Goal: Information Seeking & Learning: Learn about a topic

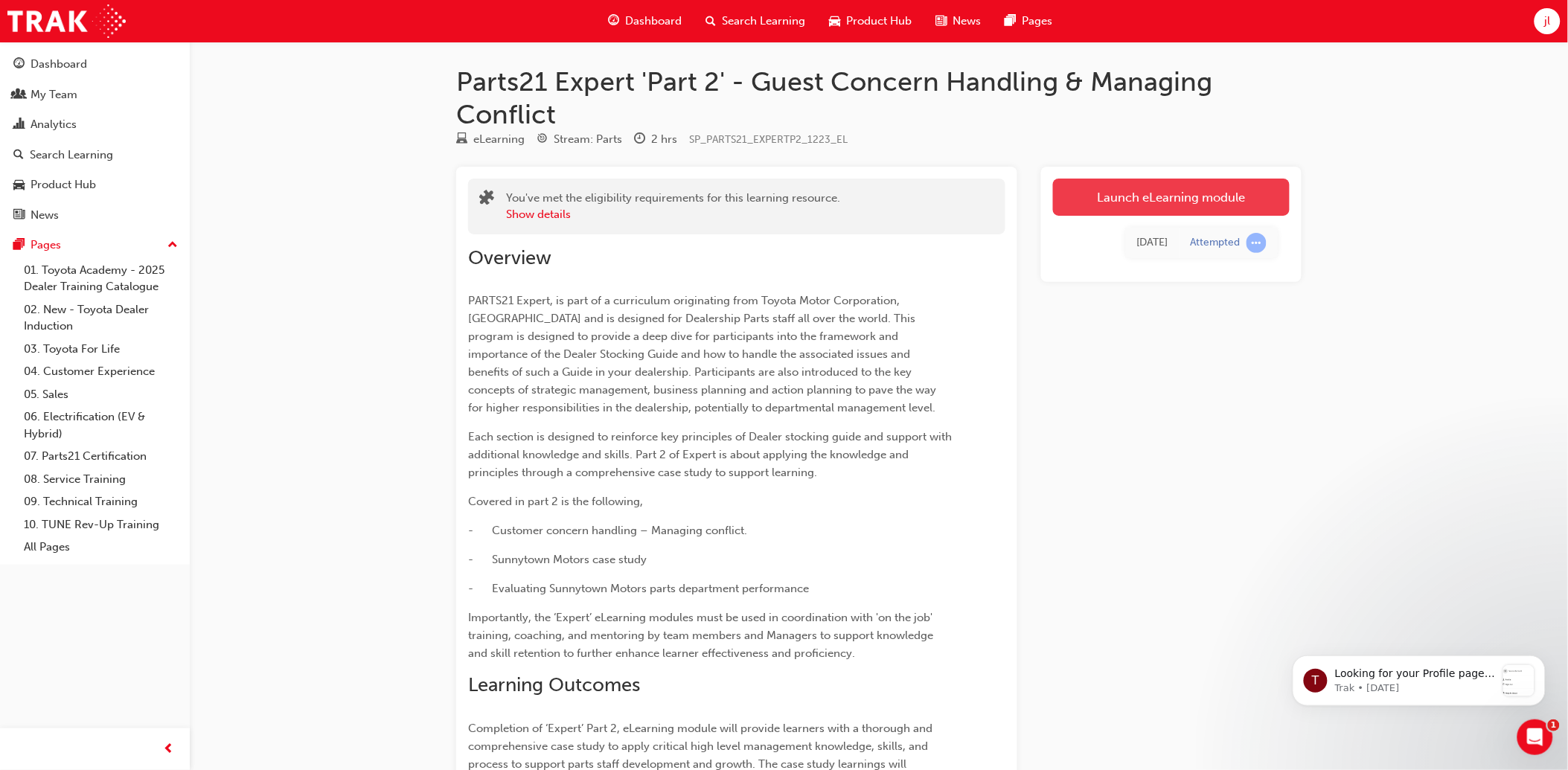
click at [1182, 197] on link "Launch eLearning module" at bounding box center [1171, 197] width 237 height 38
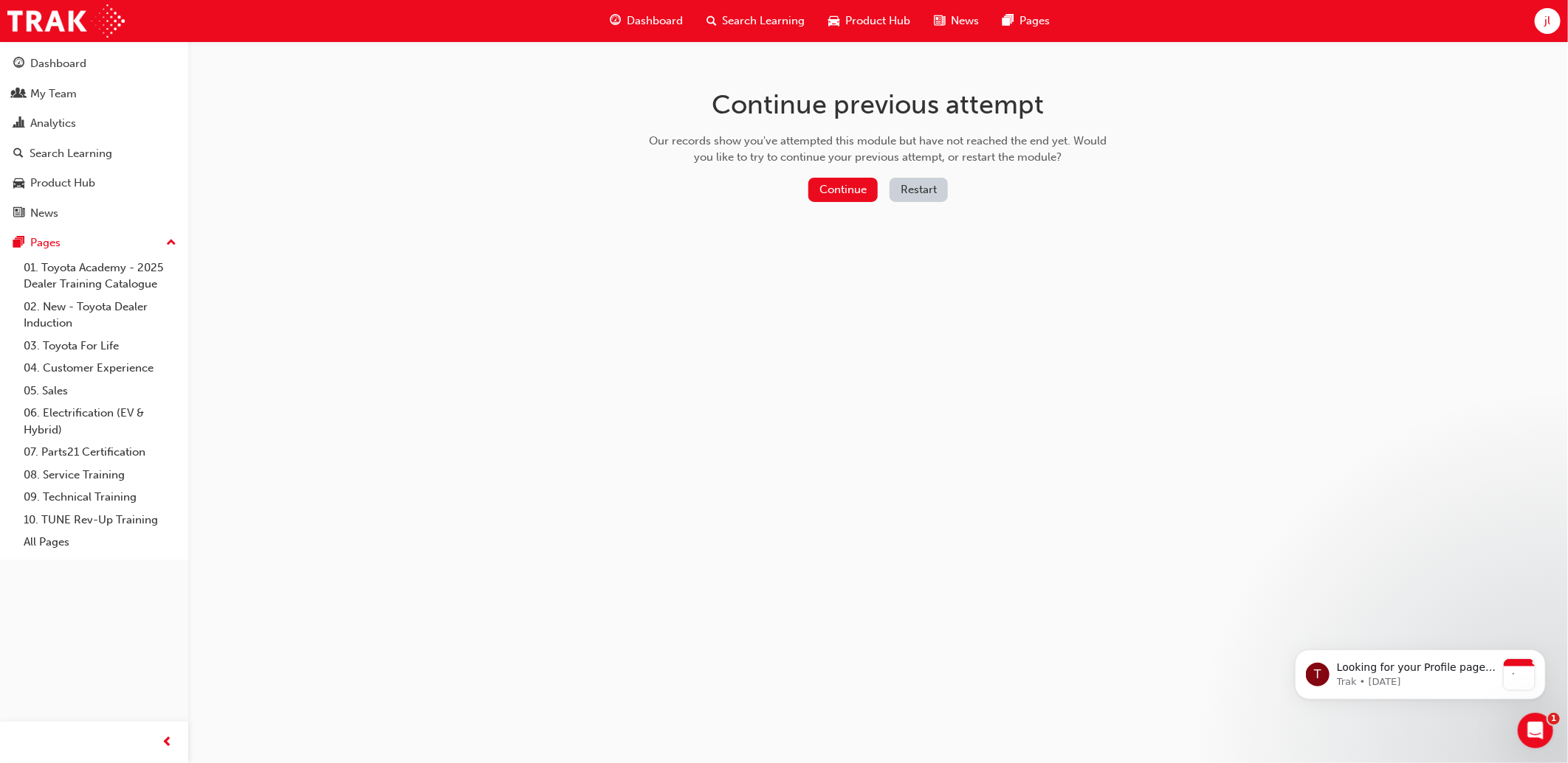
click at [1322, 361] on div "Continue previous attempt Our records show you've attempted this module but hav…" at bounding box center [784, 382] width 1568 height 763
click at [842, 186] on button "Continue" at bounding box center [843, 190] width 70 height 25
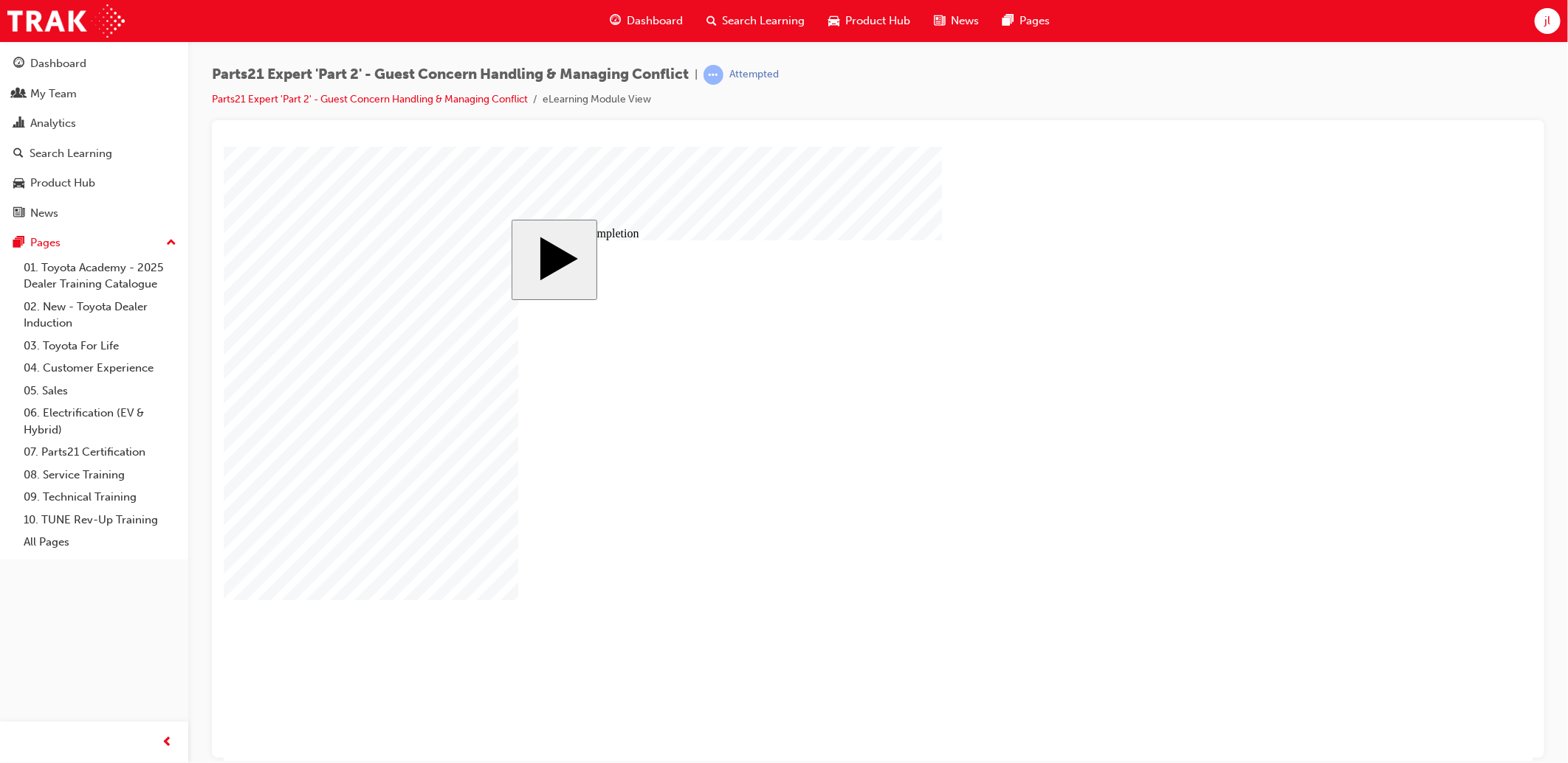
type input "1"
type input "16"
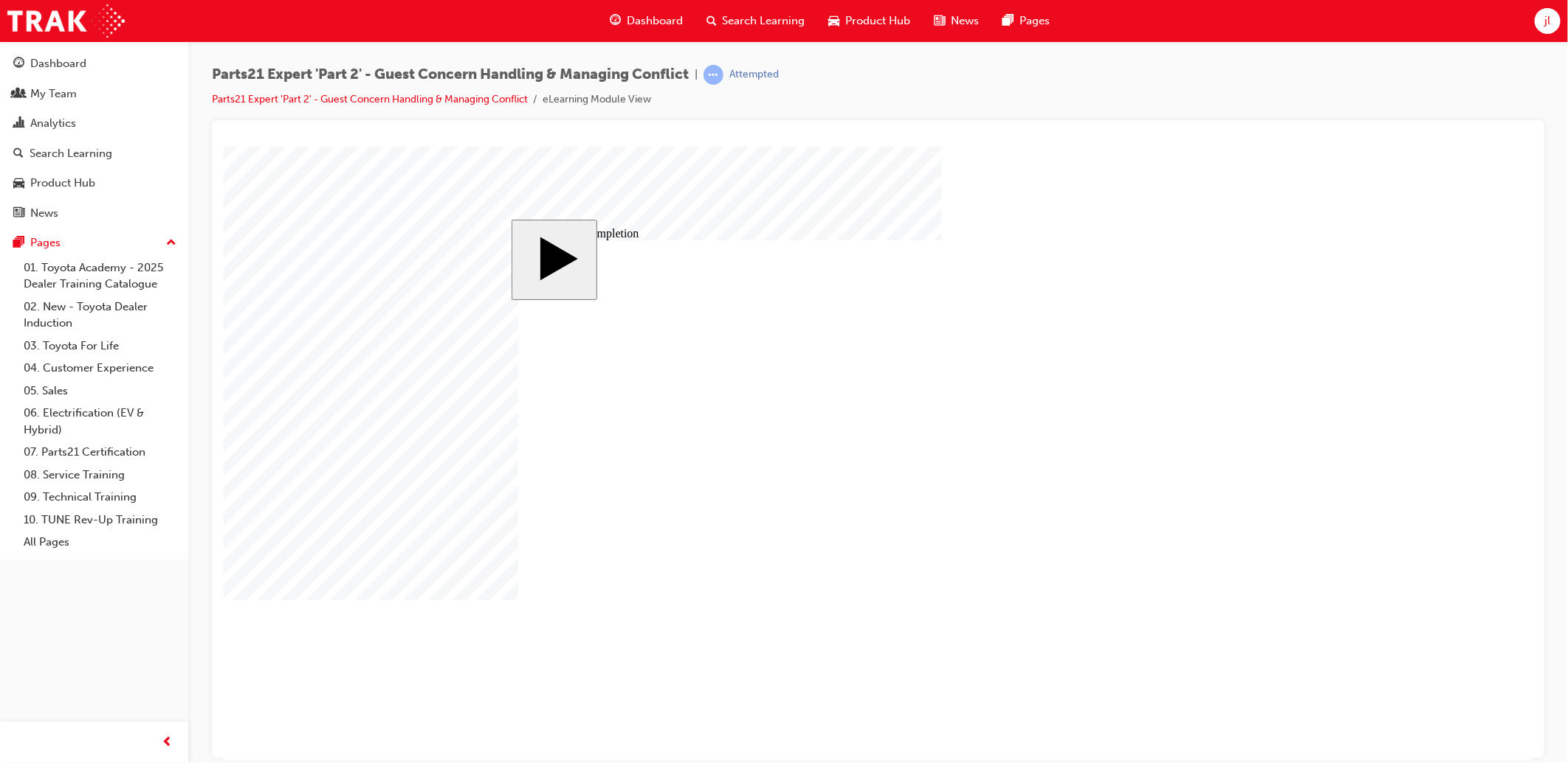
type input "16"
type input "4"
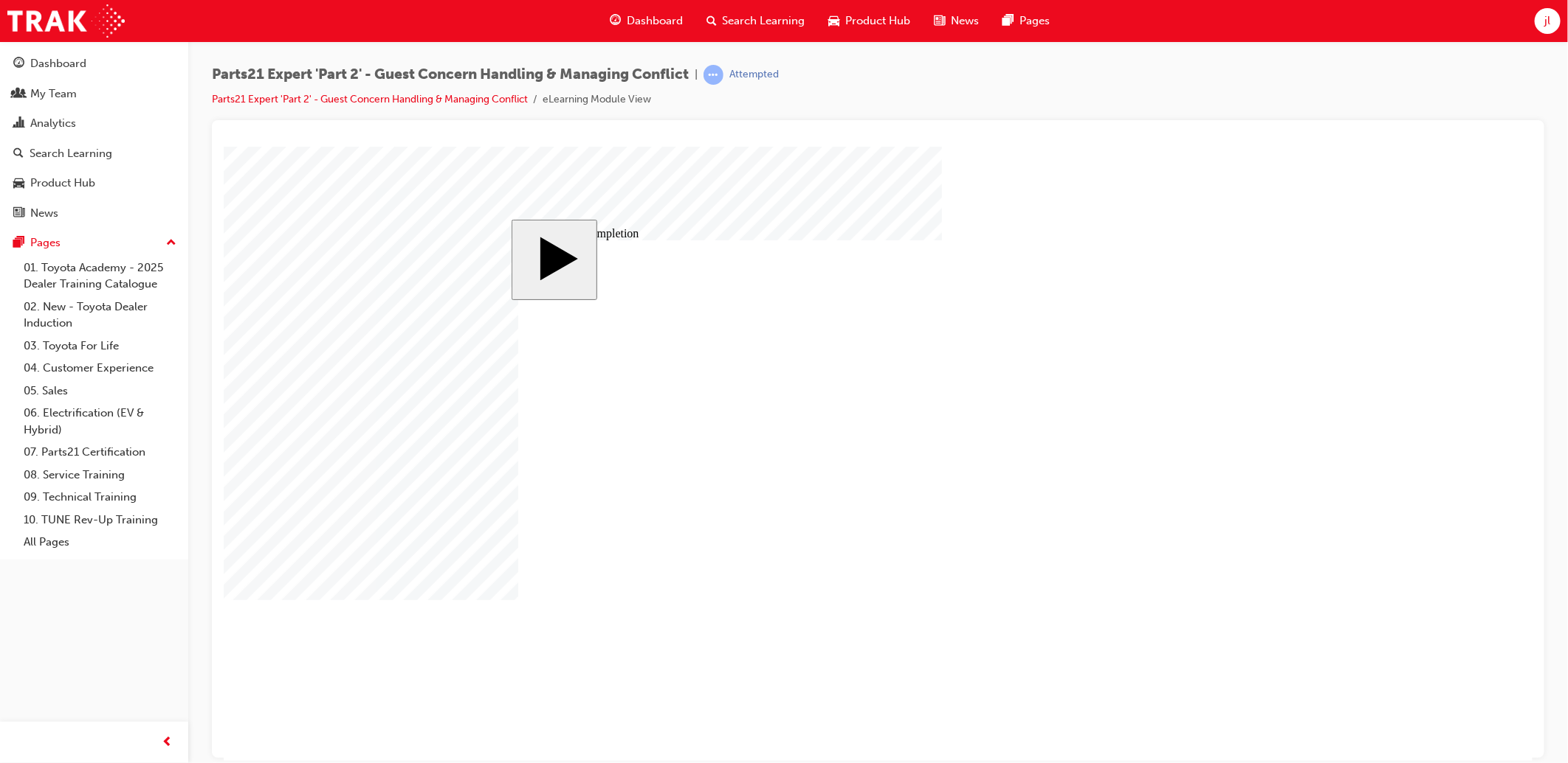
type input "4"
type input "1"
type input "12"
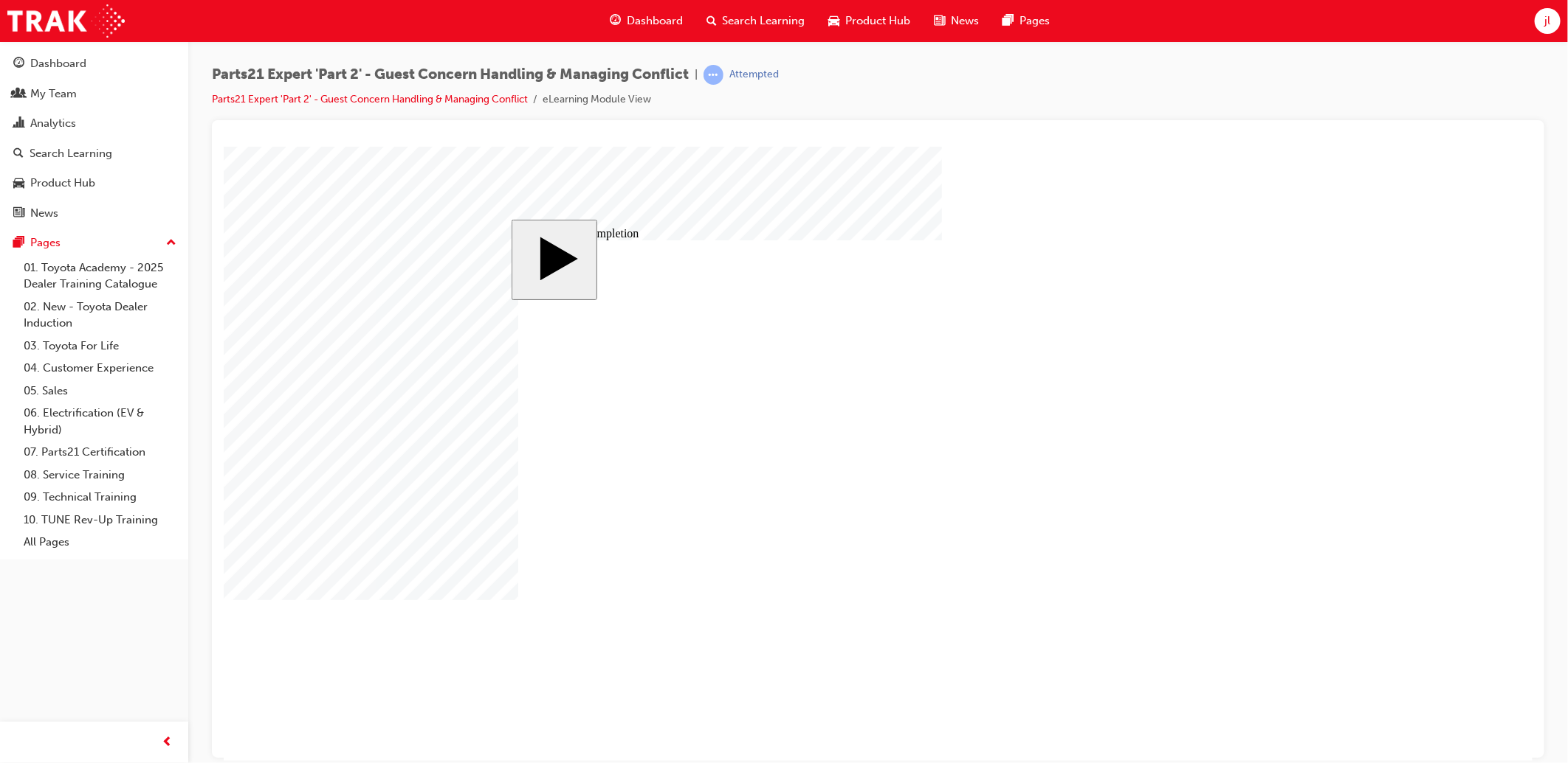
type input "12"
type input "3"
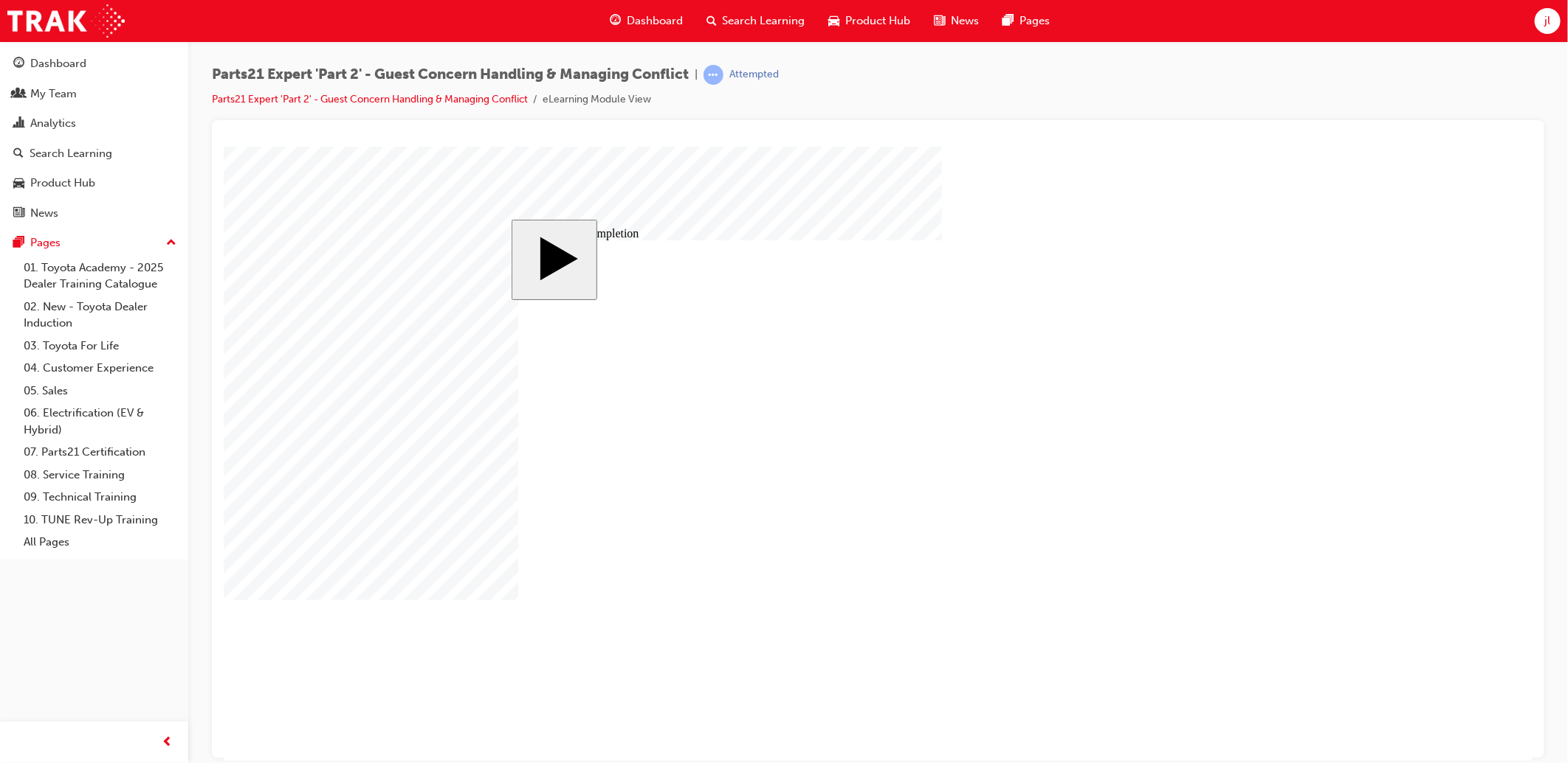
type input "4"
type input "5"
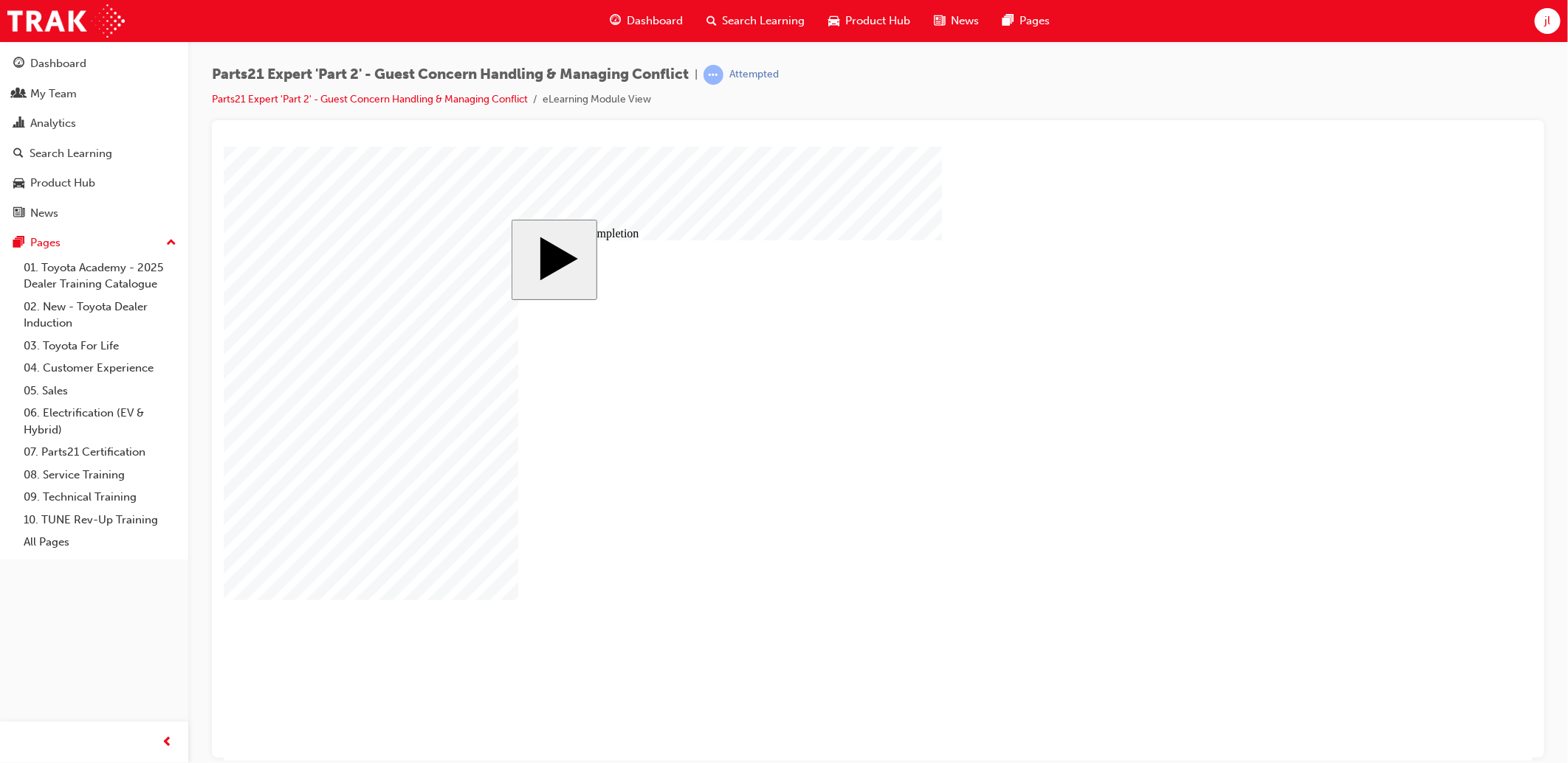
type input "5"
type input "8"
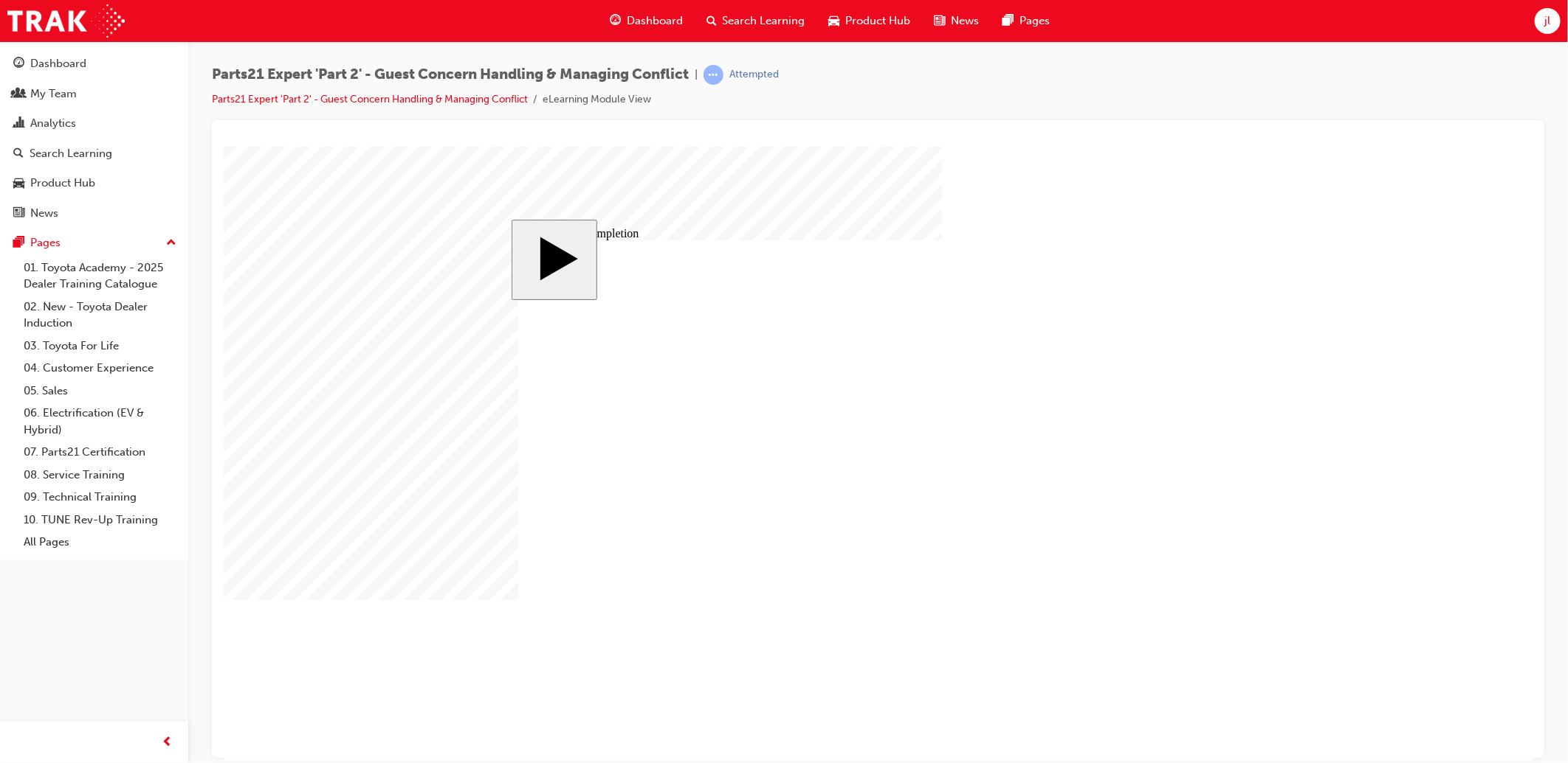
type input "80"
drag, startPoint x: 947, startPoint y: 548, endPoint x: 959, endPoint y: 546, distance: 12.2
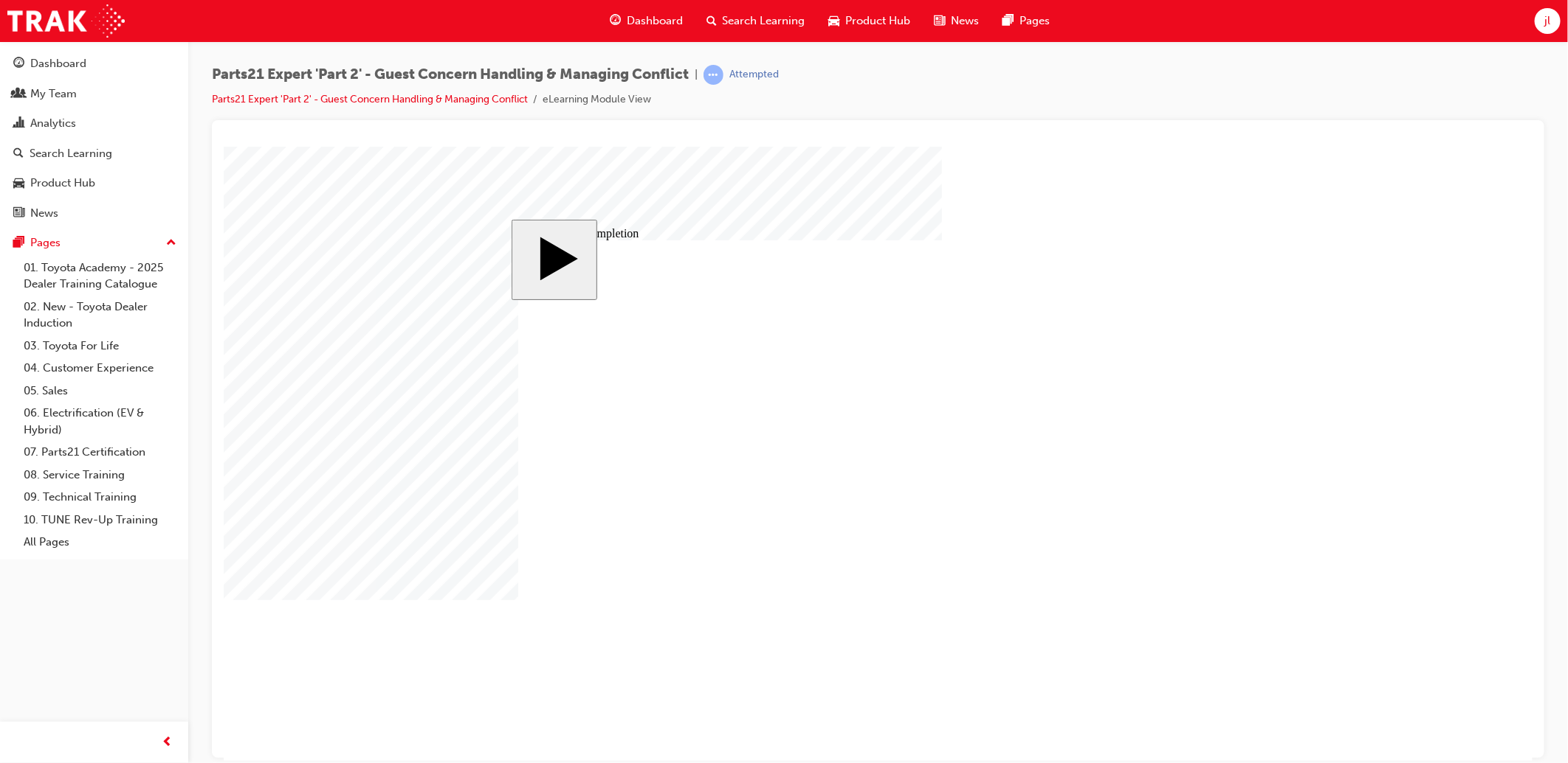
drag, startPoint x: 955, startPoint y: 514, endPoint x: 879, endPoint y: 519, distance: 76.2
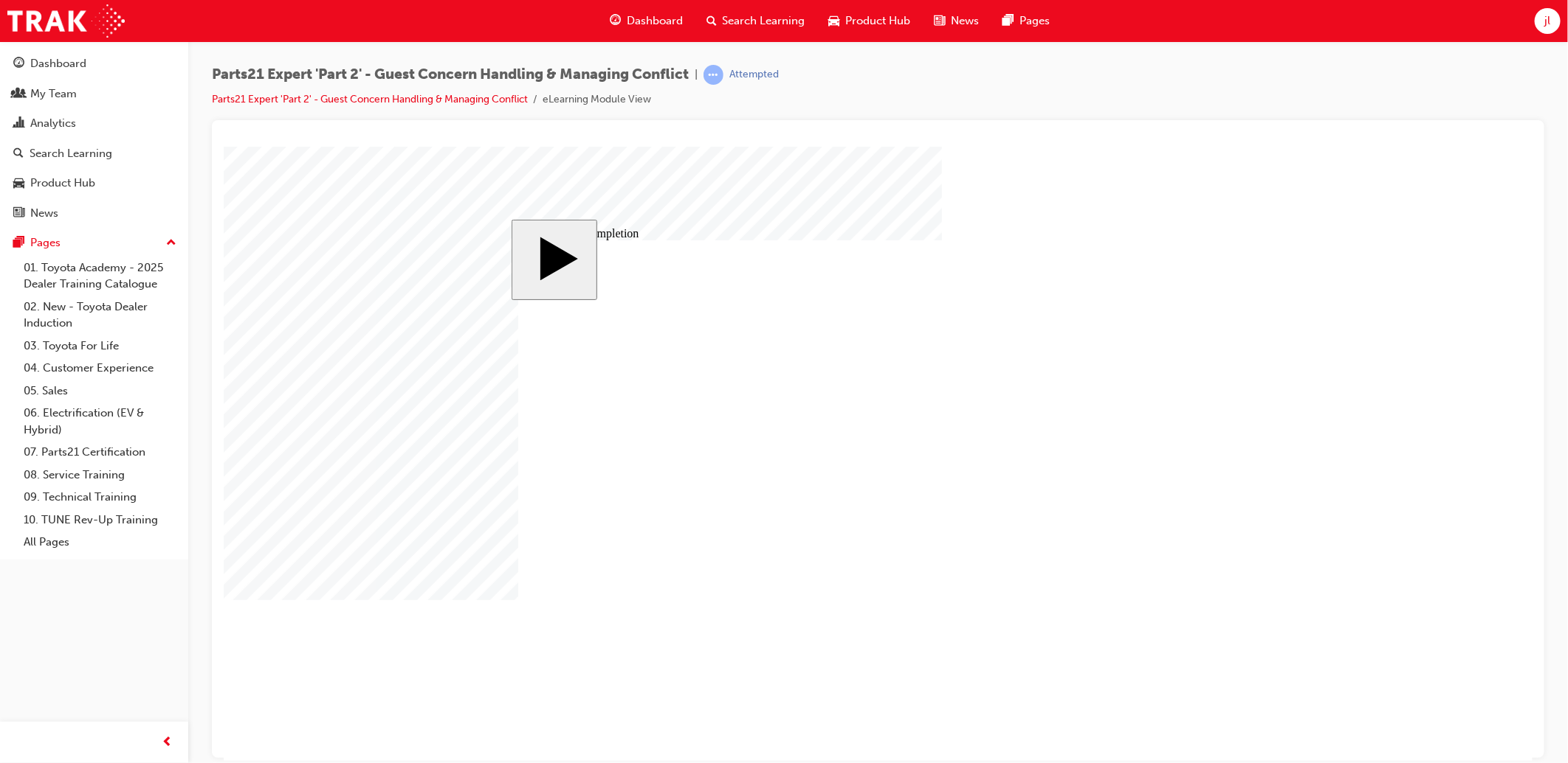
type input "4"
type input "1"
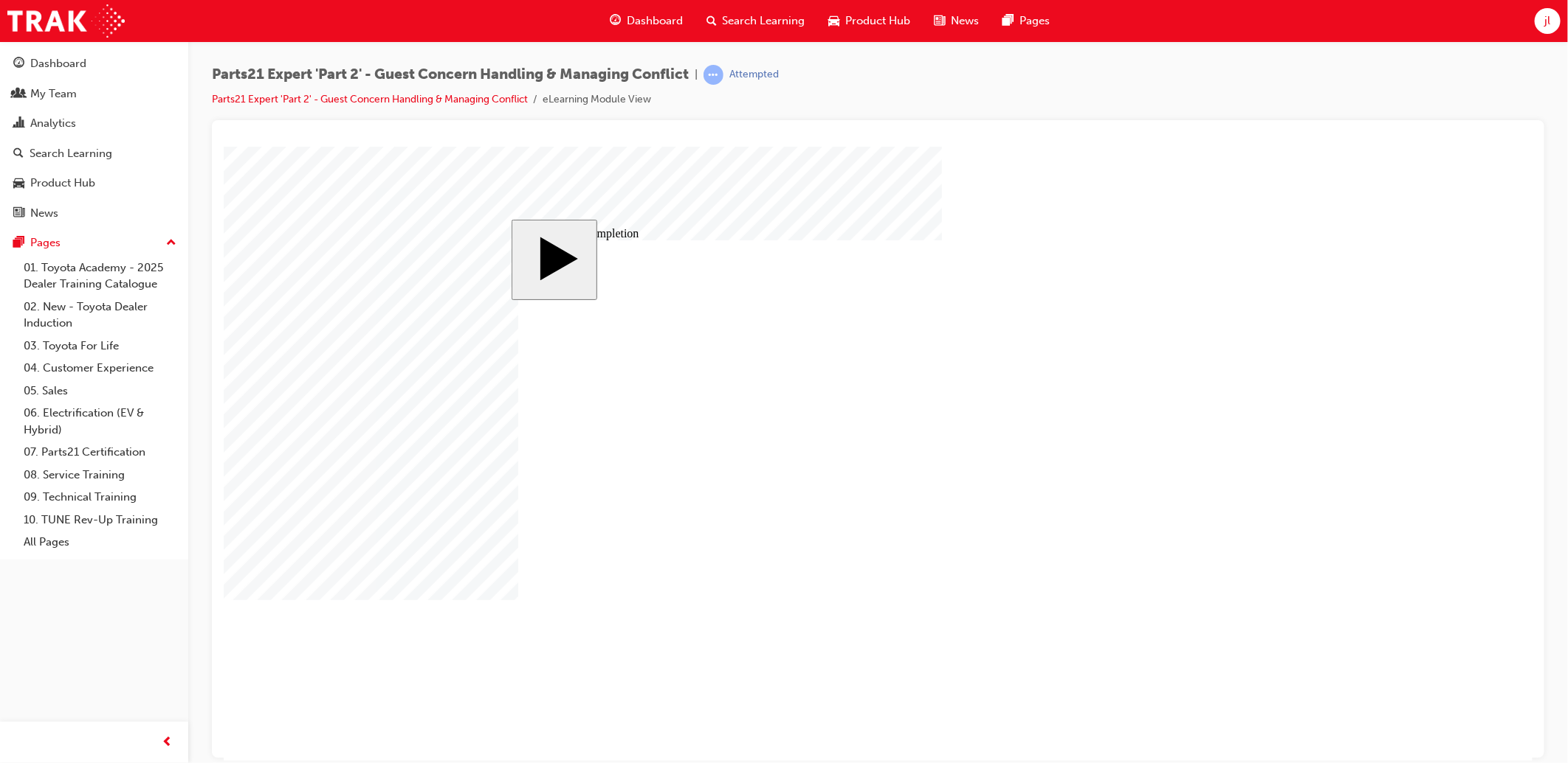
type input "1"
type input "16"
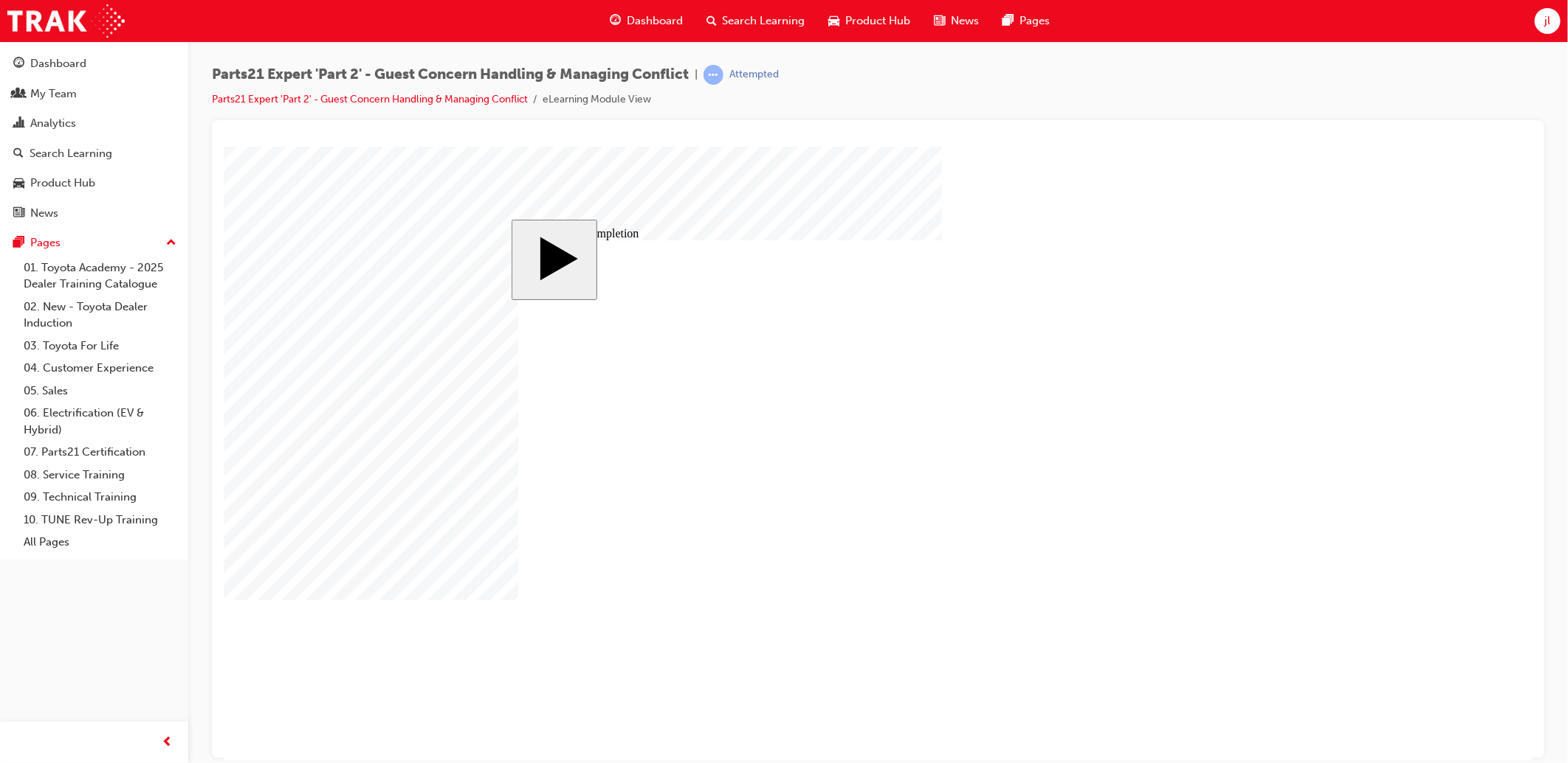
type input "2"
type input "25"
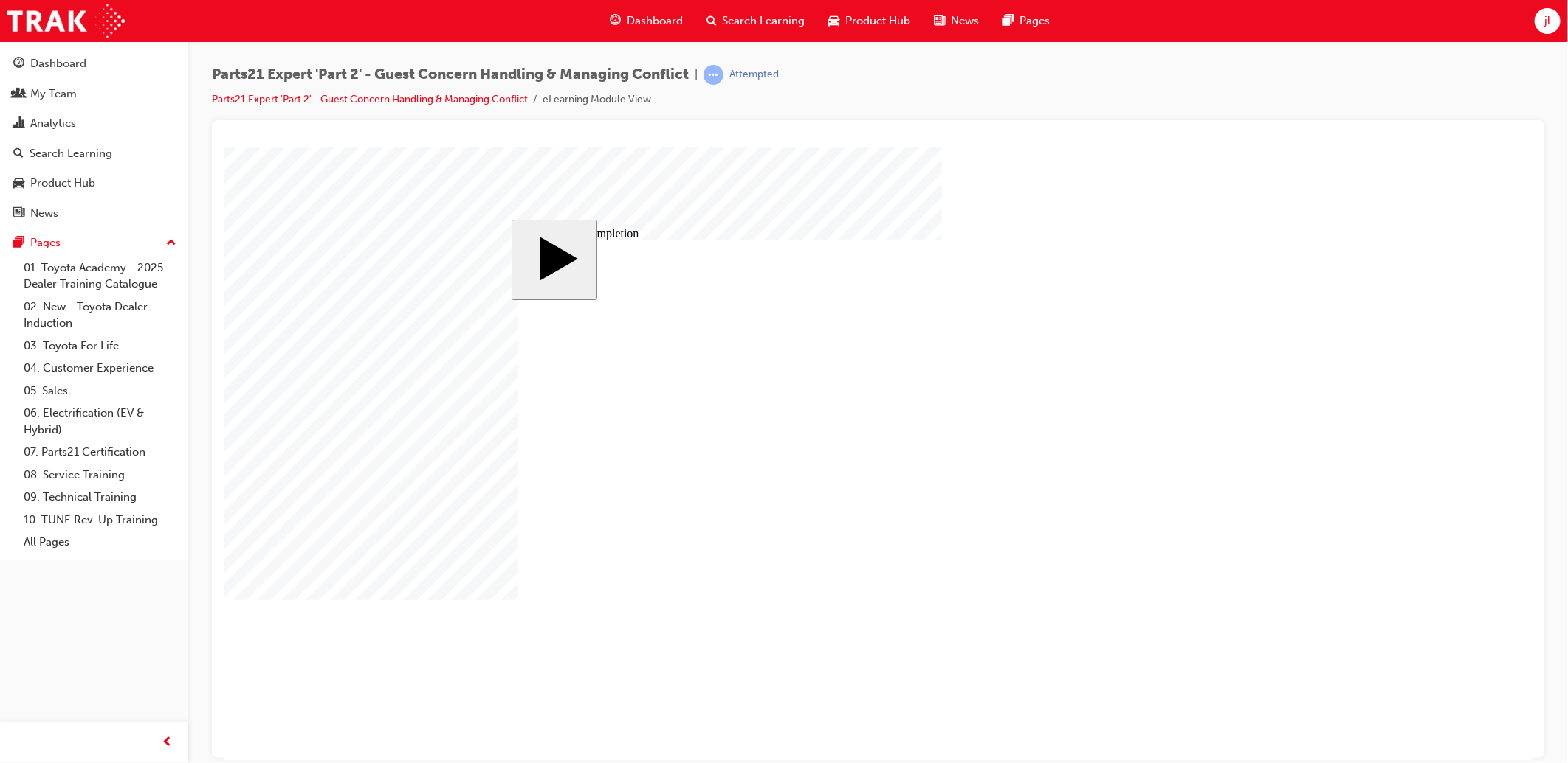
drag, startPoint x: 960, startPoint y: 547, endPoint x: 911, endPoint y: 548, distance: 49.0
type input "3"
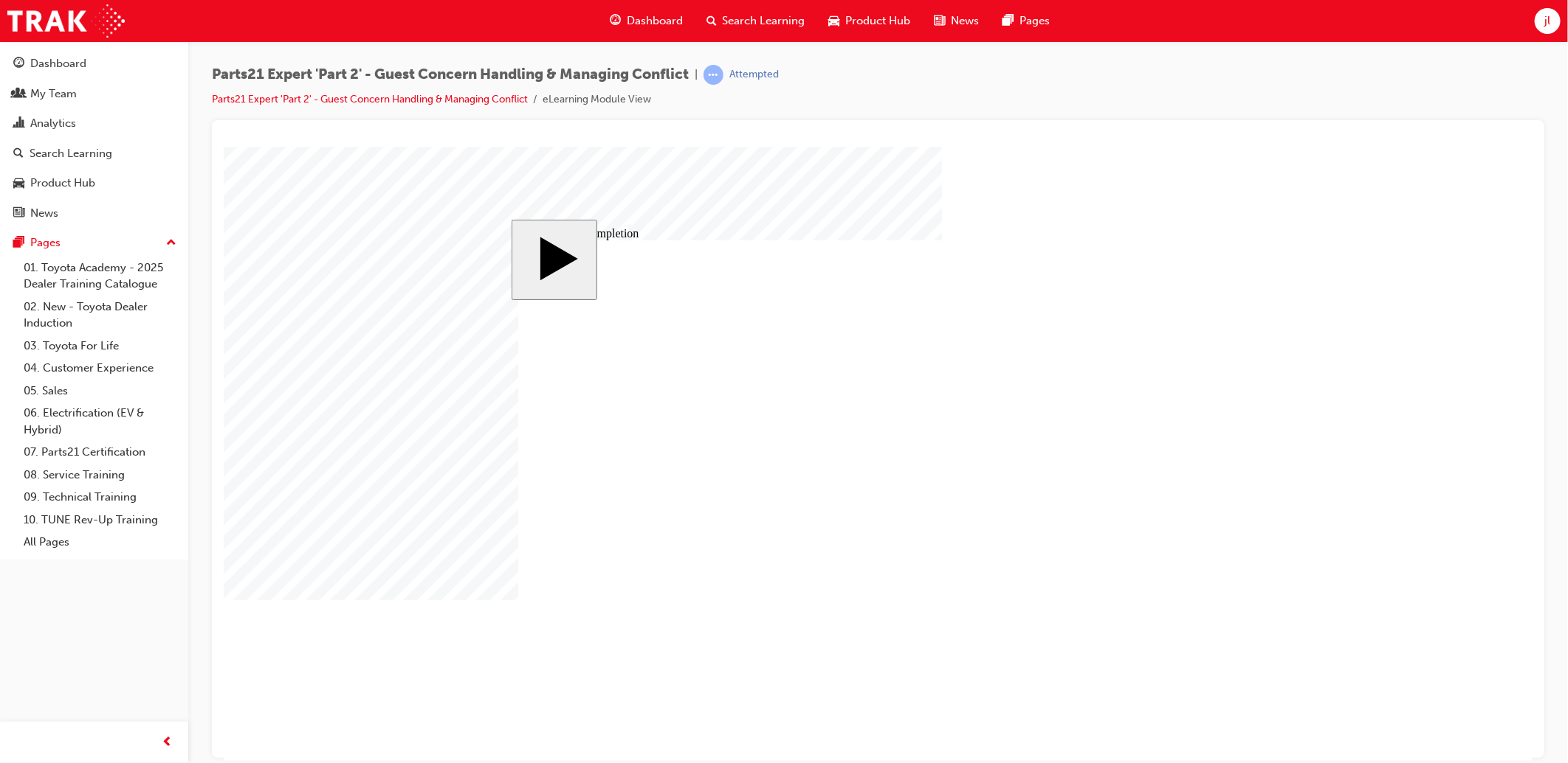
type input "3"
drag, startPoint x: 936, startPoint y: 562, endPoint x: 836, endPoint y: 567, distance: 100.1
type input "6"
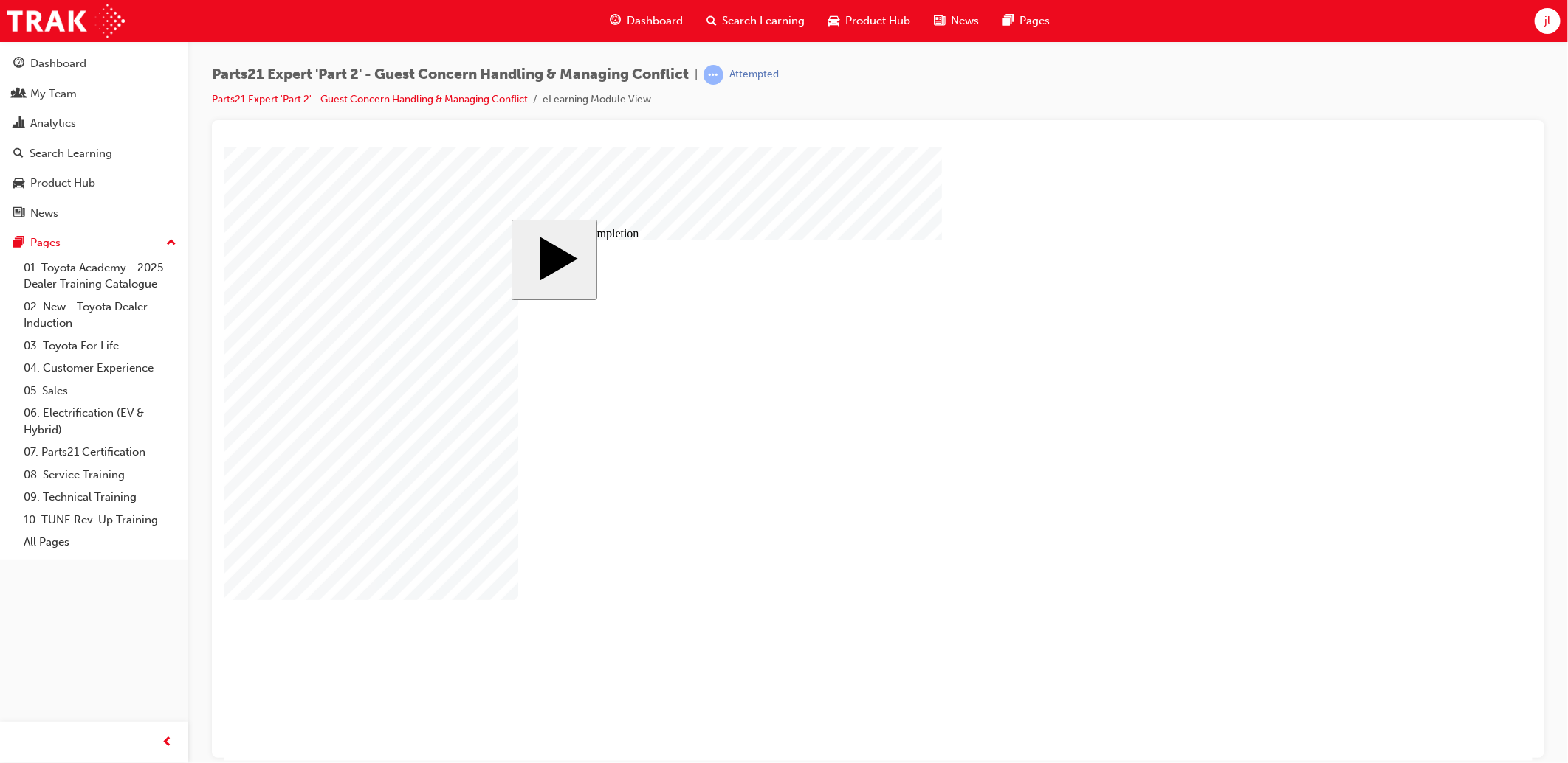
type input "6"
drag, startPoint x: 908, startPoint y: 573, endPoint x: 881, endPoint y: 574, distance: 27.0
type input "5"
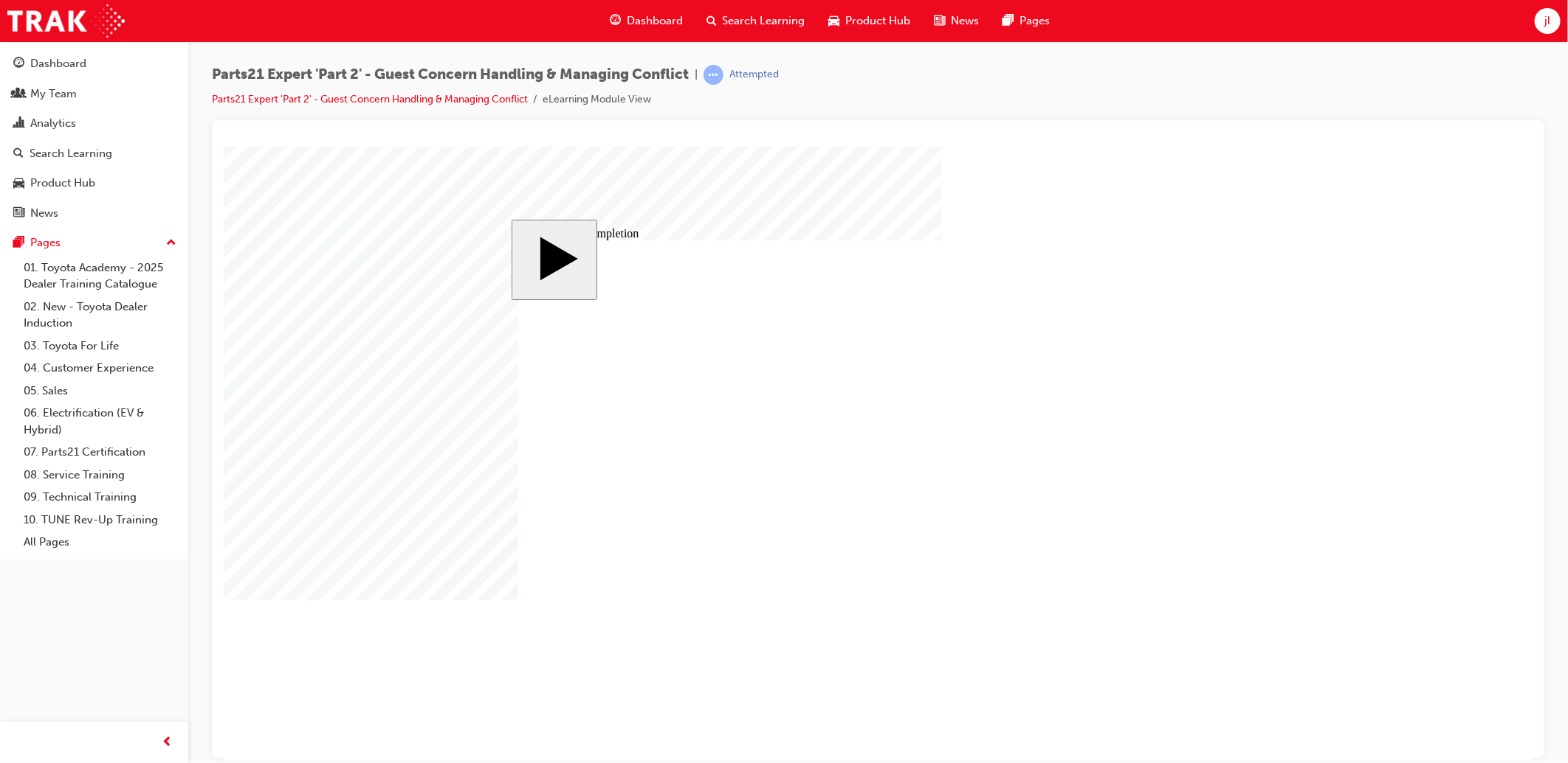
type input "5"
type input "50"
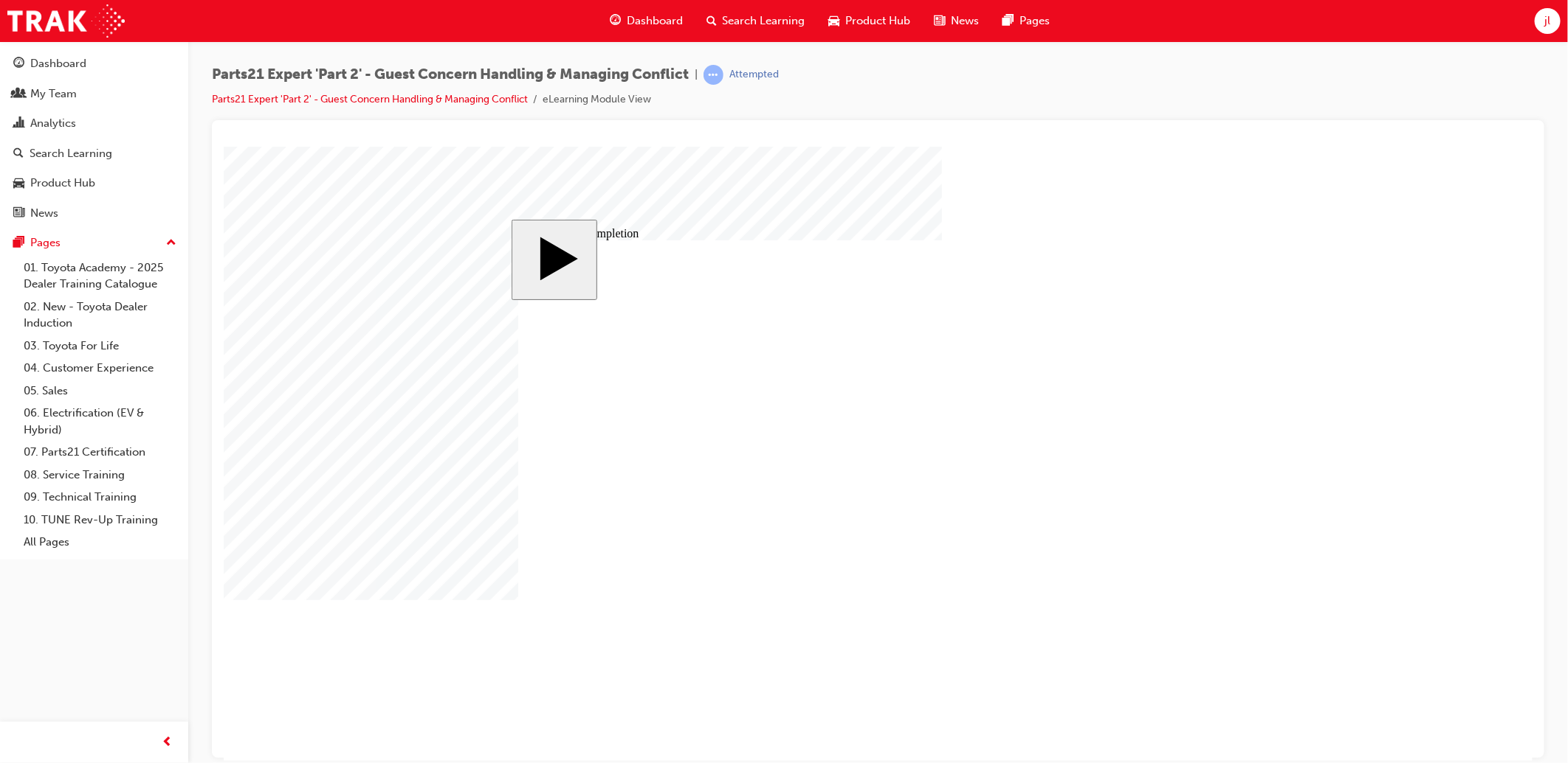
type input "4"
type input "1"
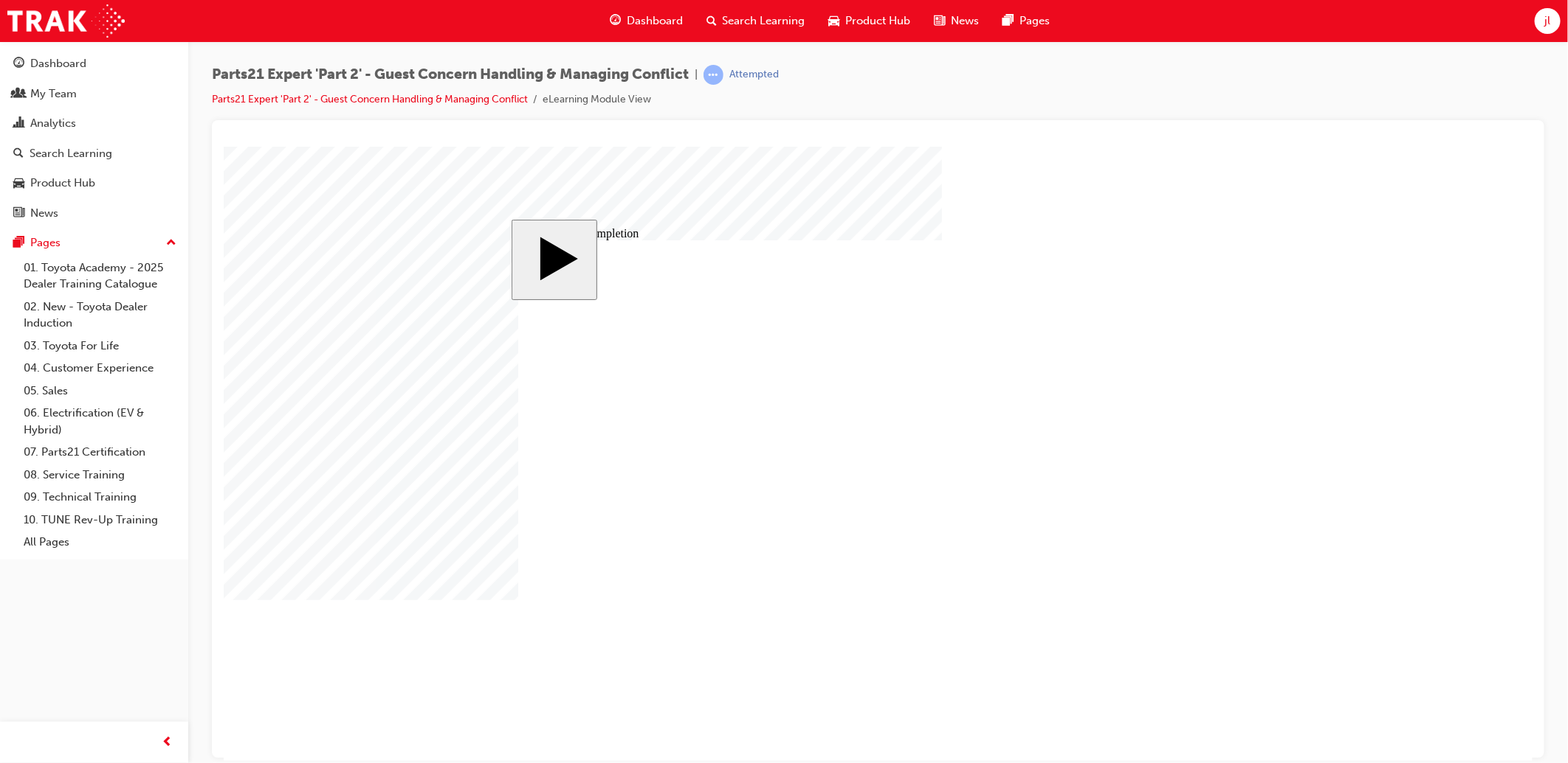
type input "1"
type input "16"
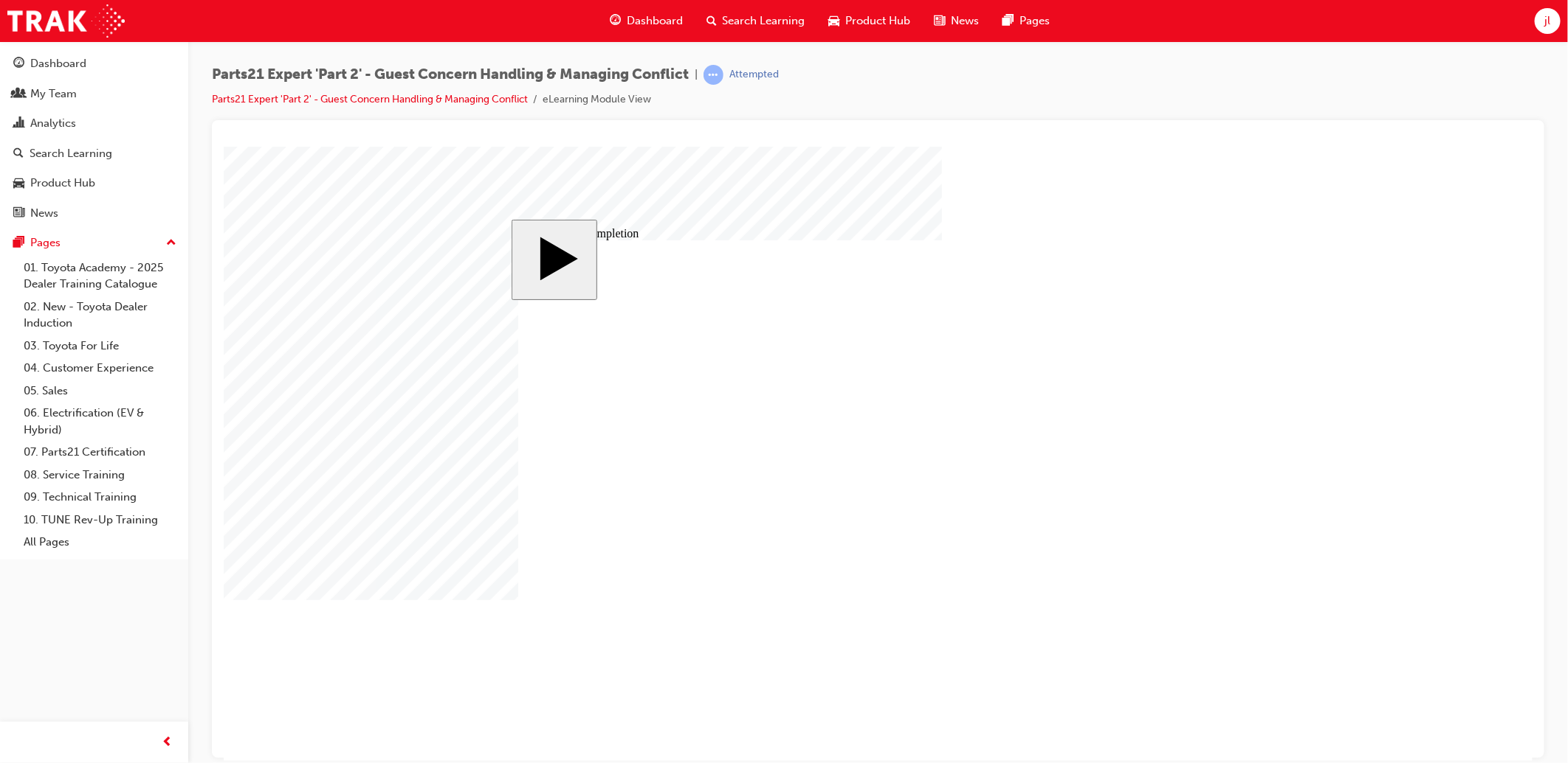
type input "2"
type input "25"
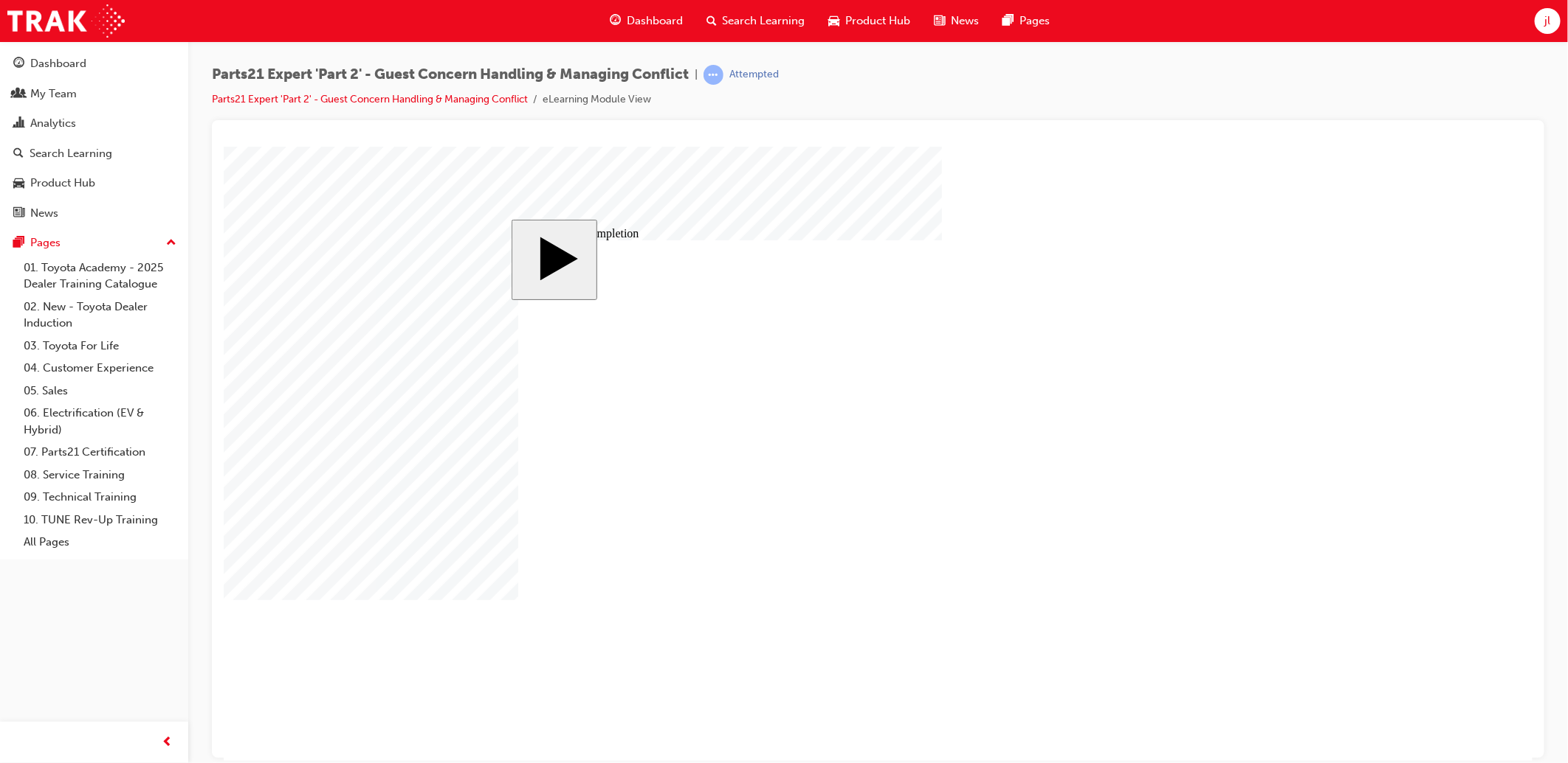
type input "16"
type input "4"
type input "12"
type input "4"
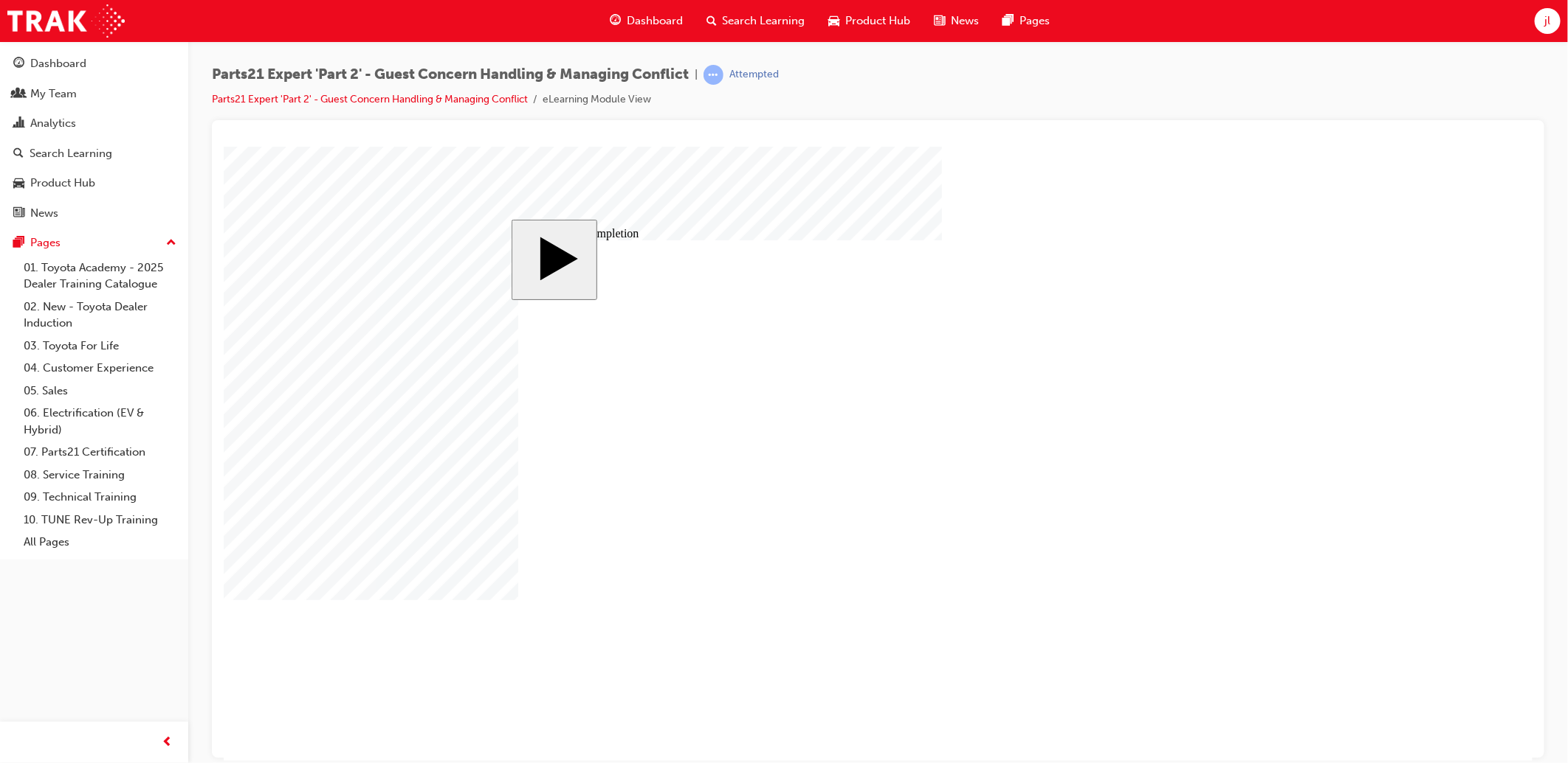
type input "80"
type input "3"
type input "6"
type input "50"
type input "4"
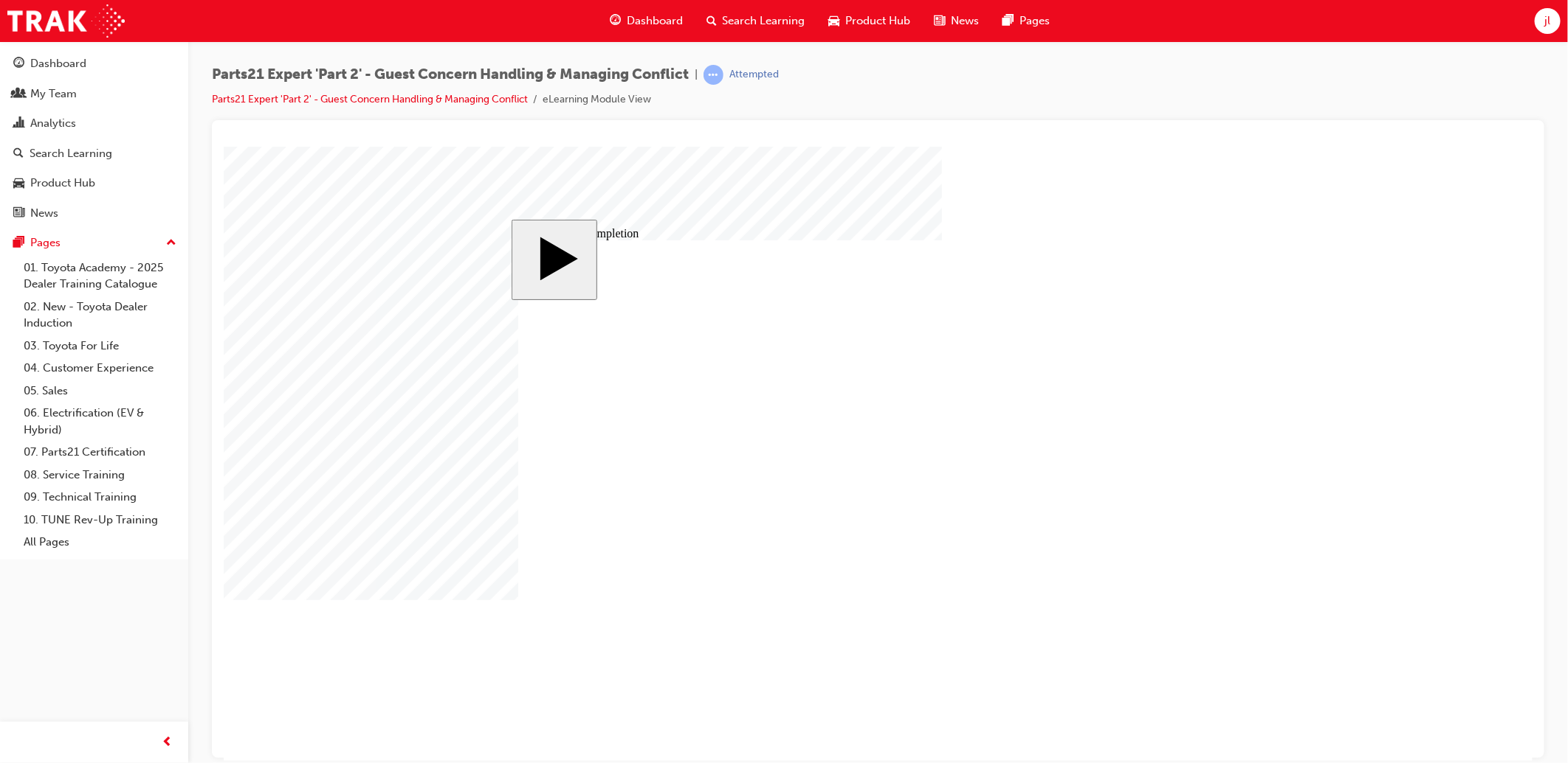
type input "16"
type input "25"
type input "16"
type input "4"
type input "12"
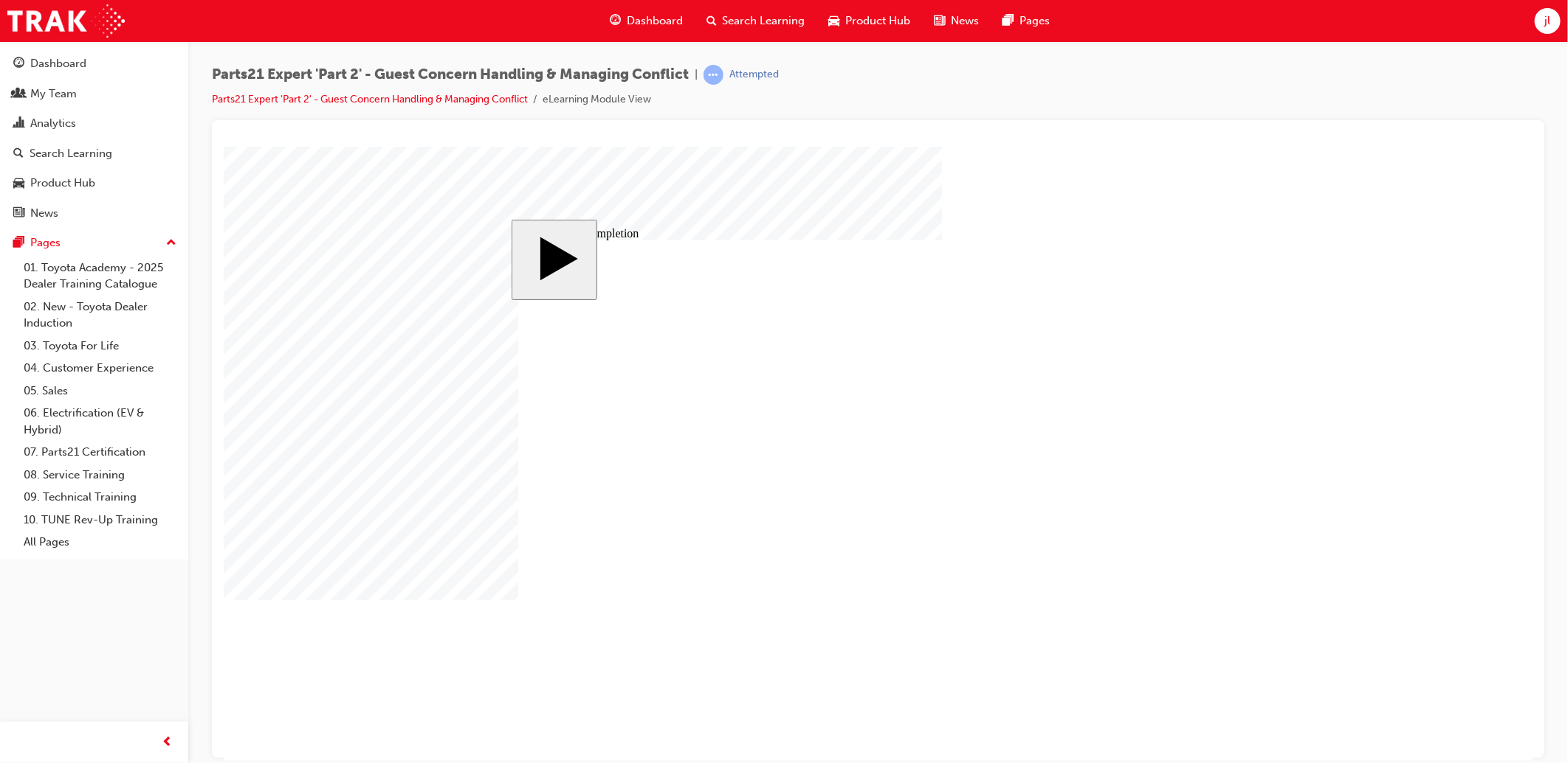
type input "4"
type input "80"
type input "3"
type input "6"
type input "50"
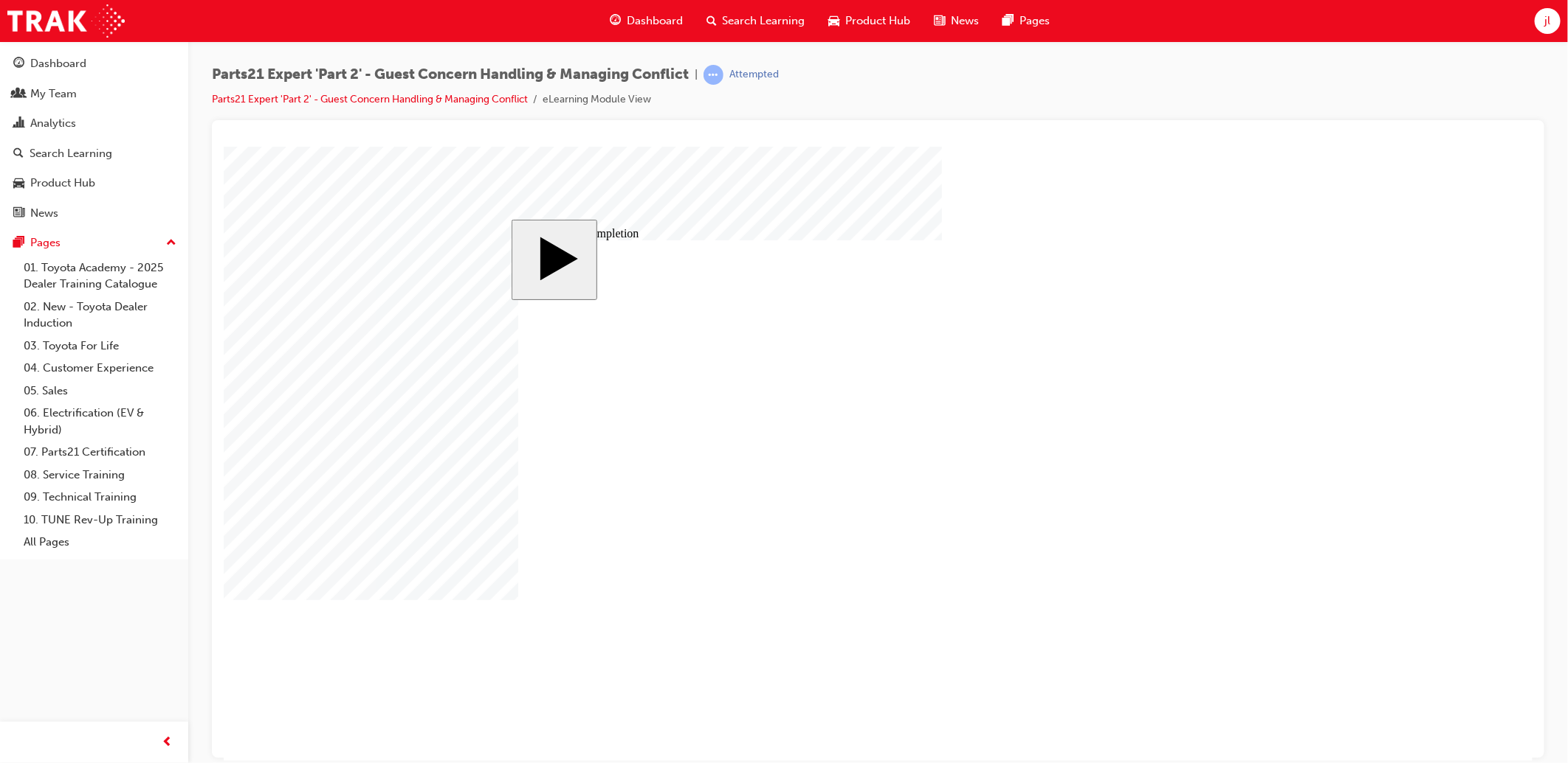
type input "4"
type input "16"
type input "25"
drag, startPoint x: 955, startPoint y: 516, endPoint x: 900, endPoint y: 521, distance: 55.2
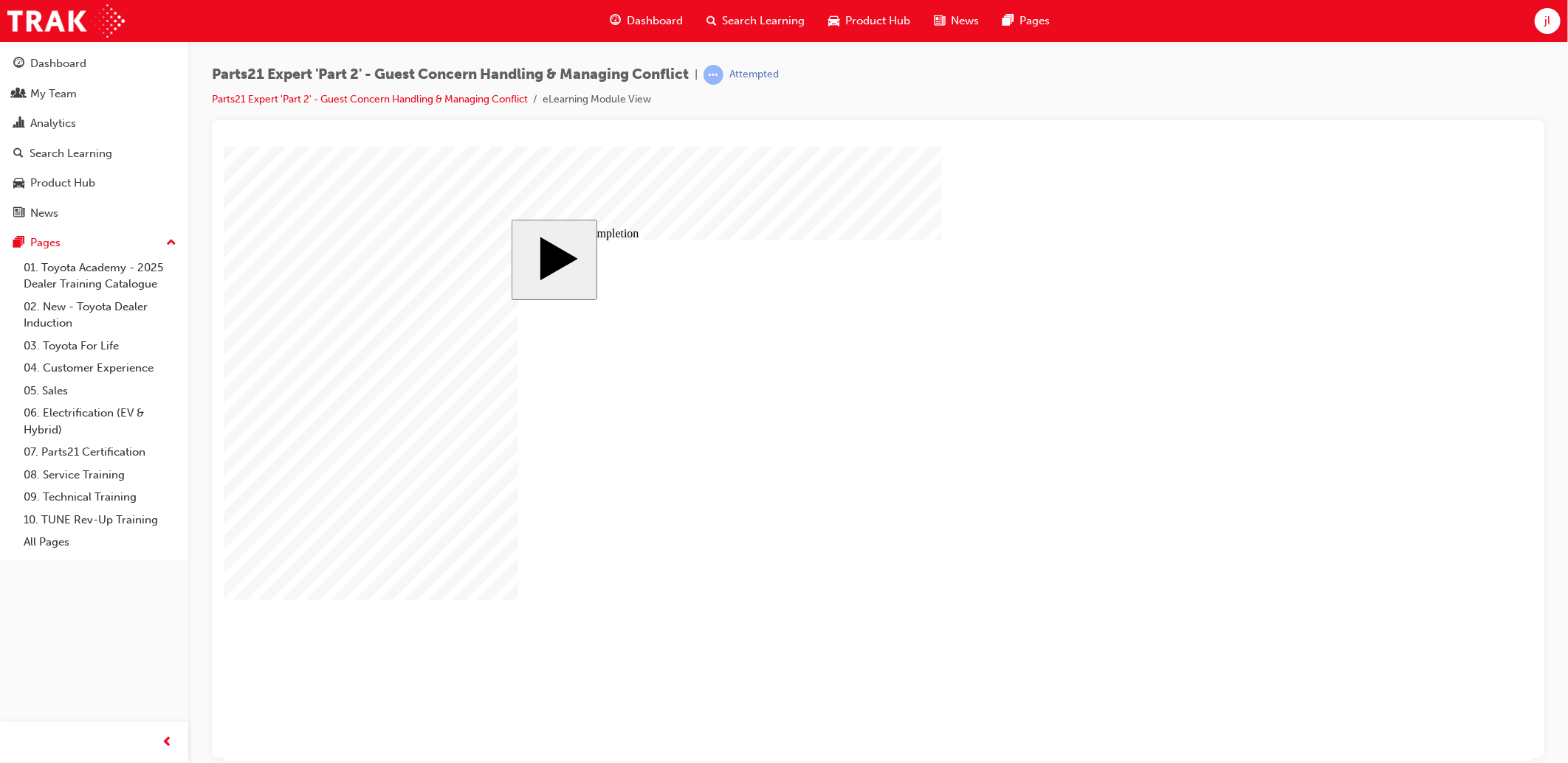
type input "3"
drag, startPoint x: 951, startPoint y: 526, endPoint x: 873, endPoint y: 532, distance: 78.2
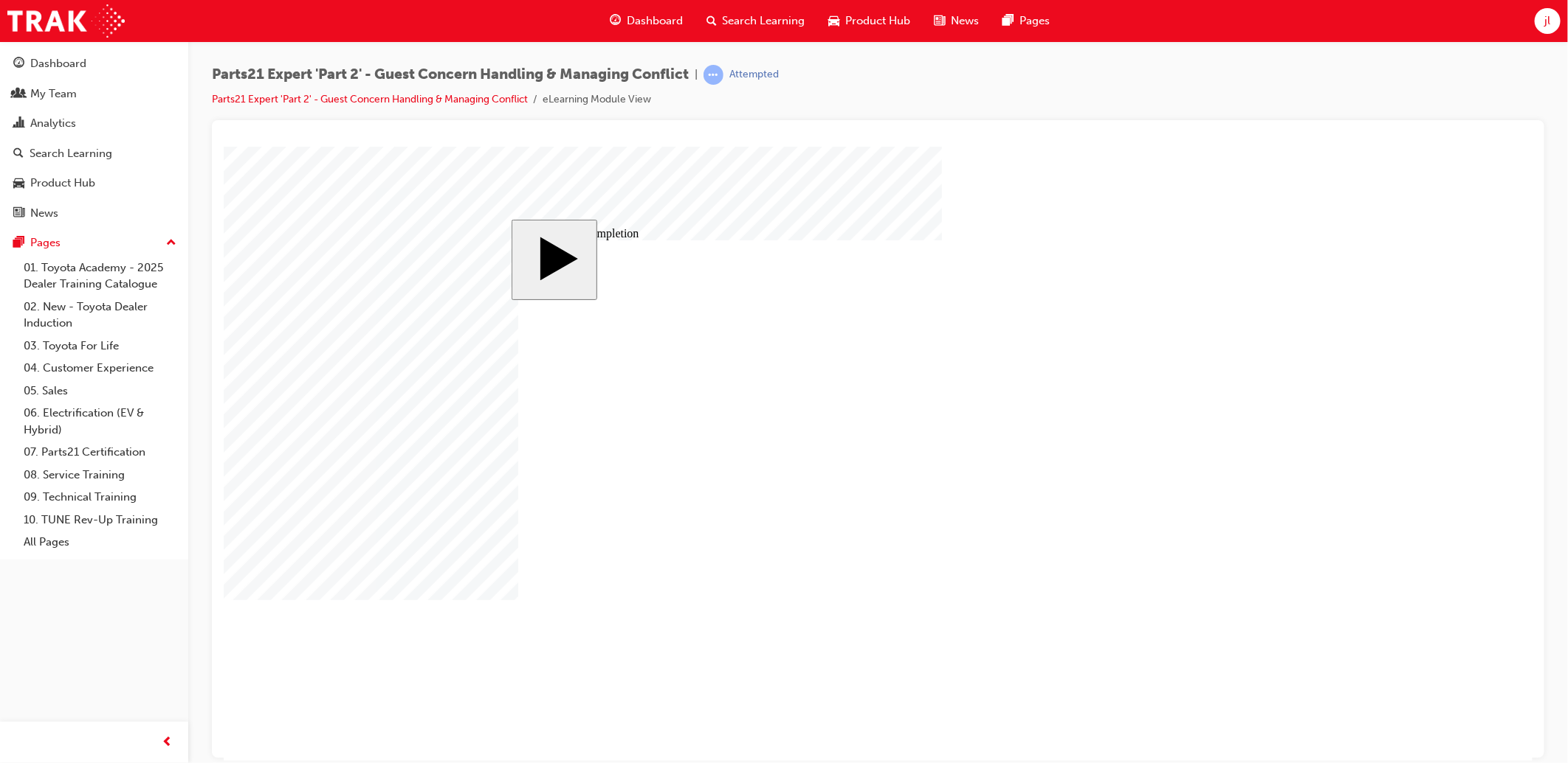
type input "3"
drag, startPoint x: 955, startPoint y: 536, endPoint x: 856, endPoint y: 548, distance: 99.7
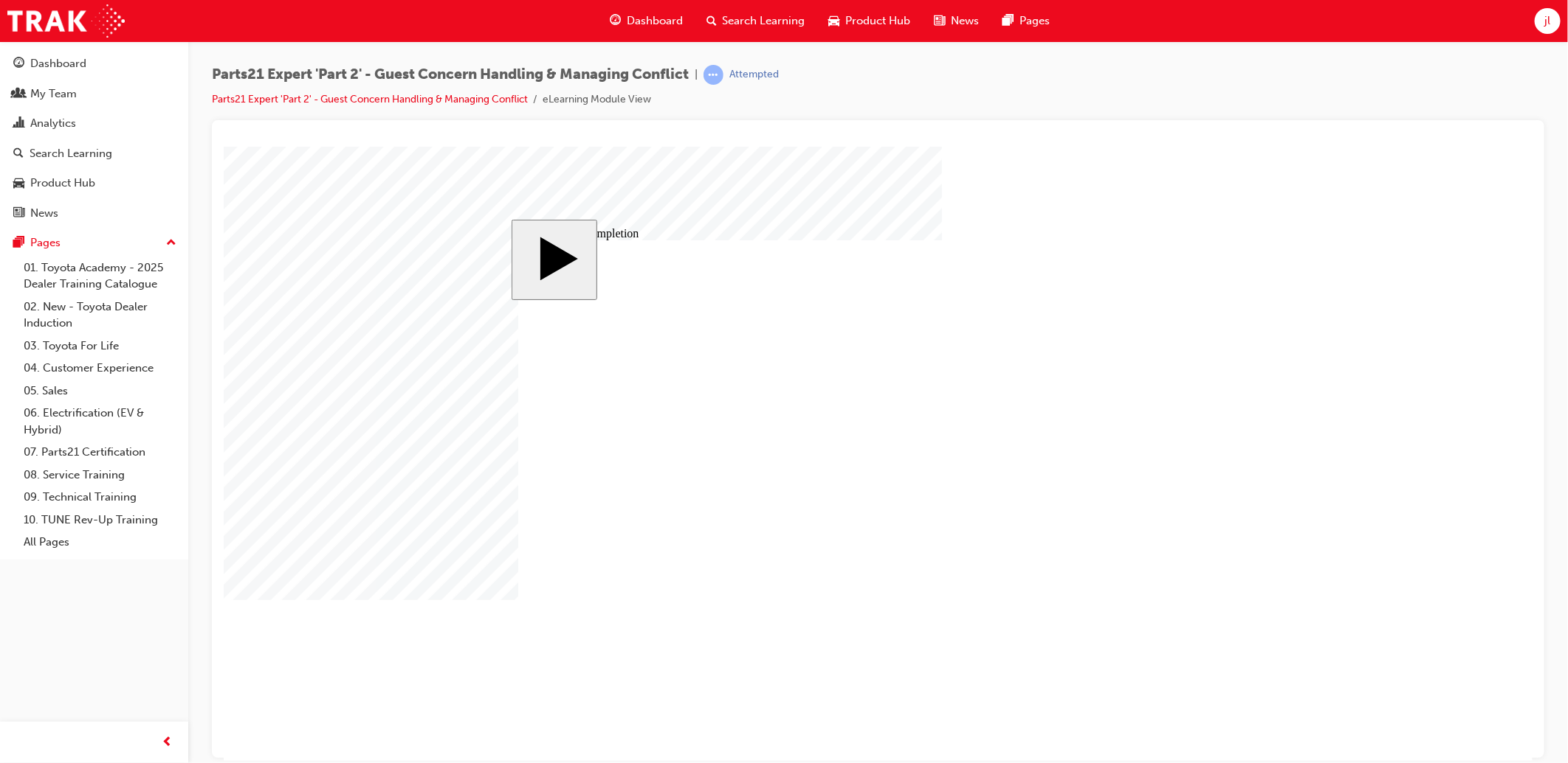
type input "8"
type input "1"
type input "10"
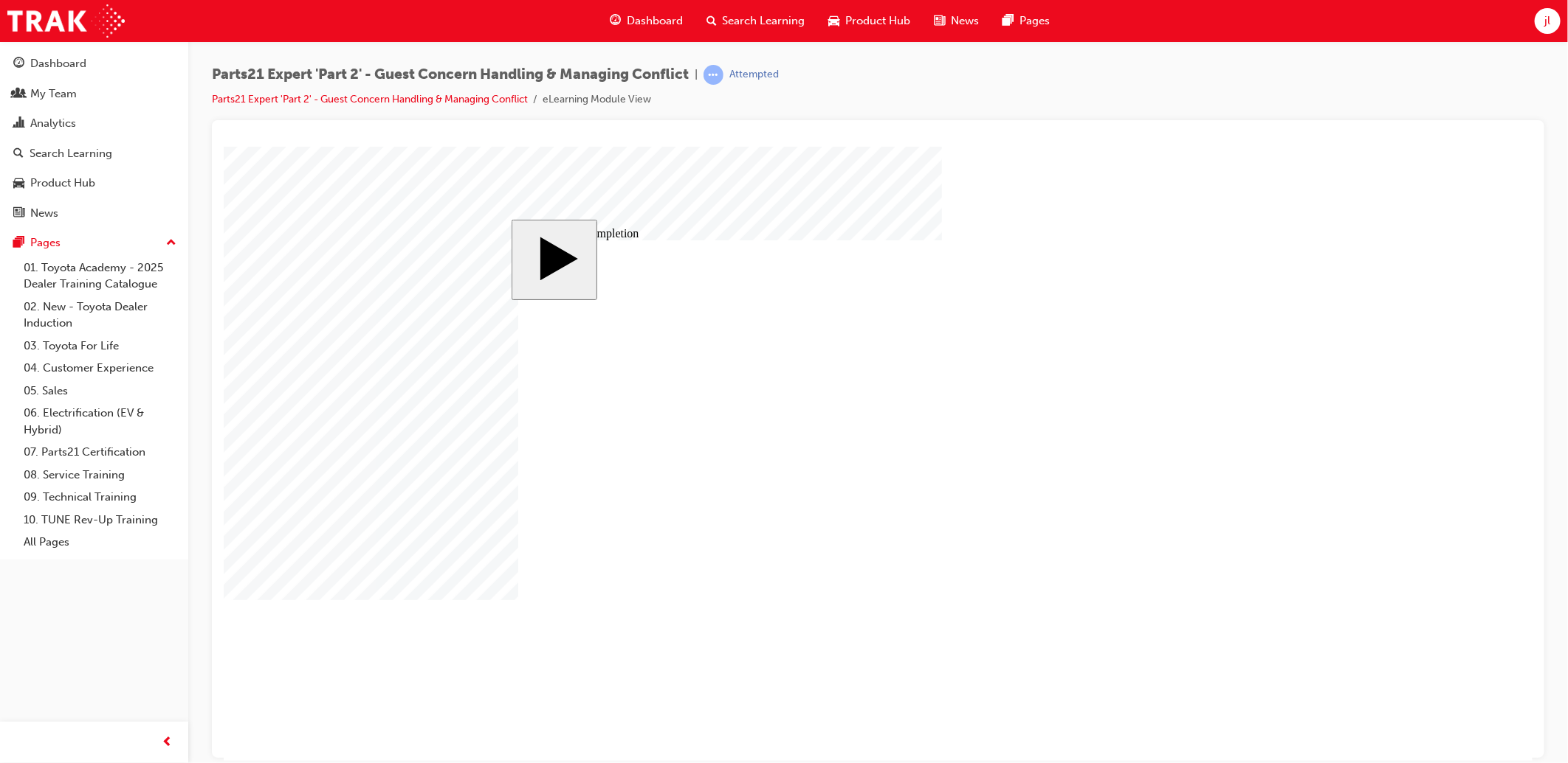
type input "10"
type input "100"
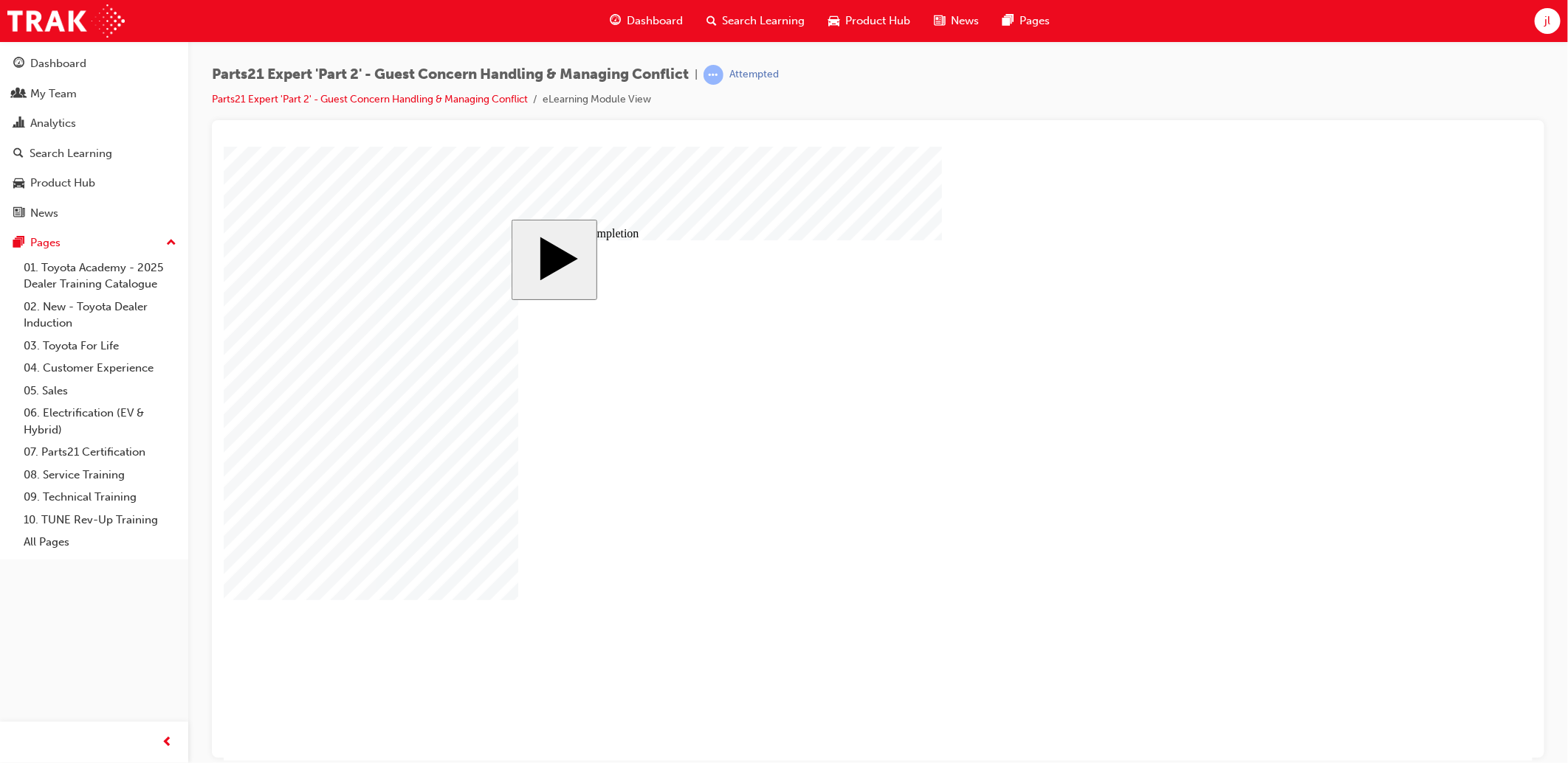
type input "16"
type input "4"
type input "12"
type input "3"
type input "100"
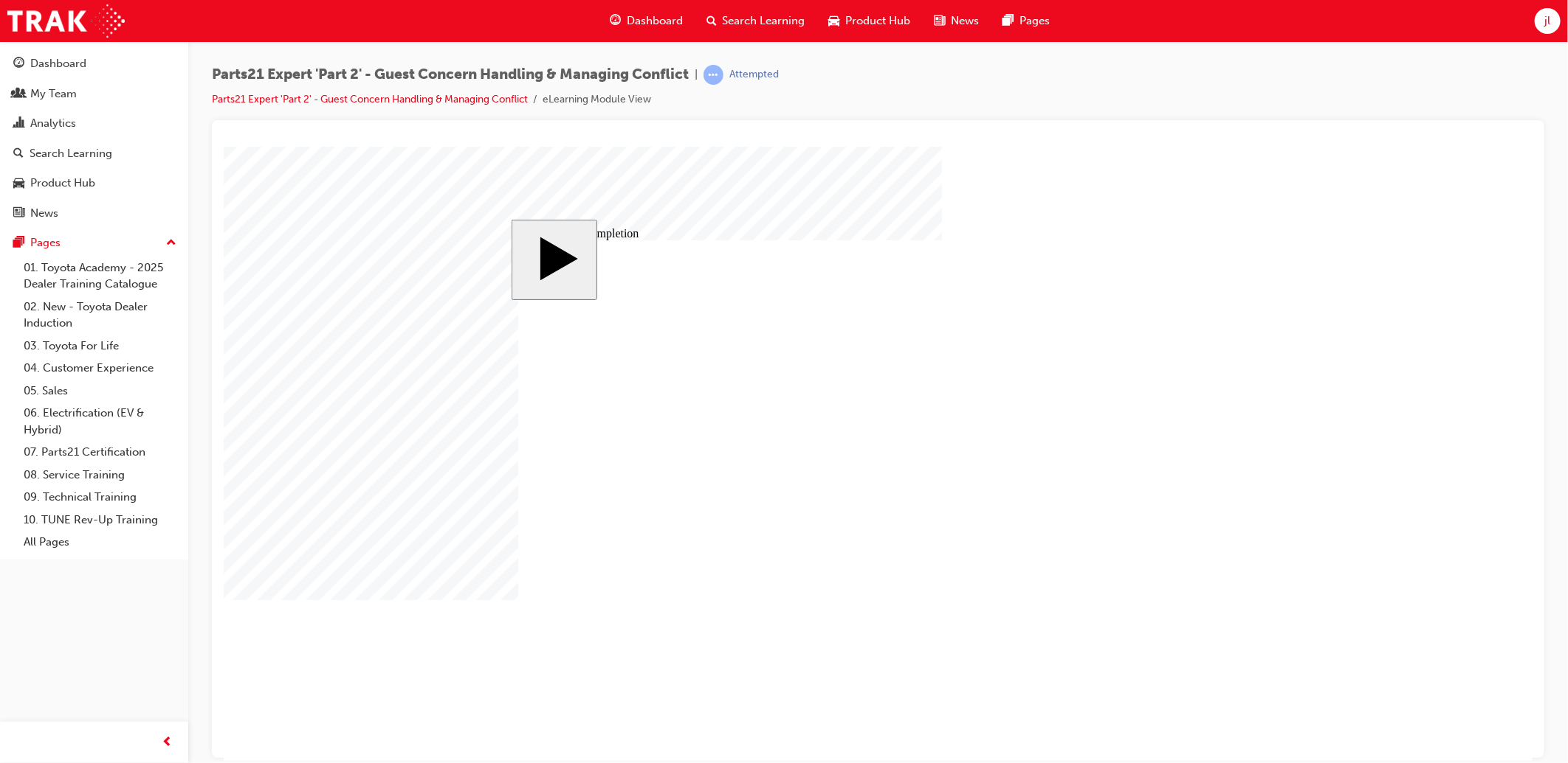
type input "3"
type input "6"
type input "50"
type input "4"
type input "16"
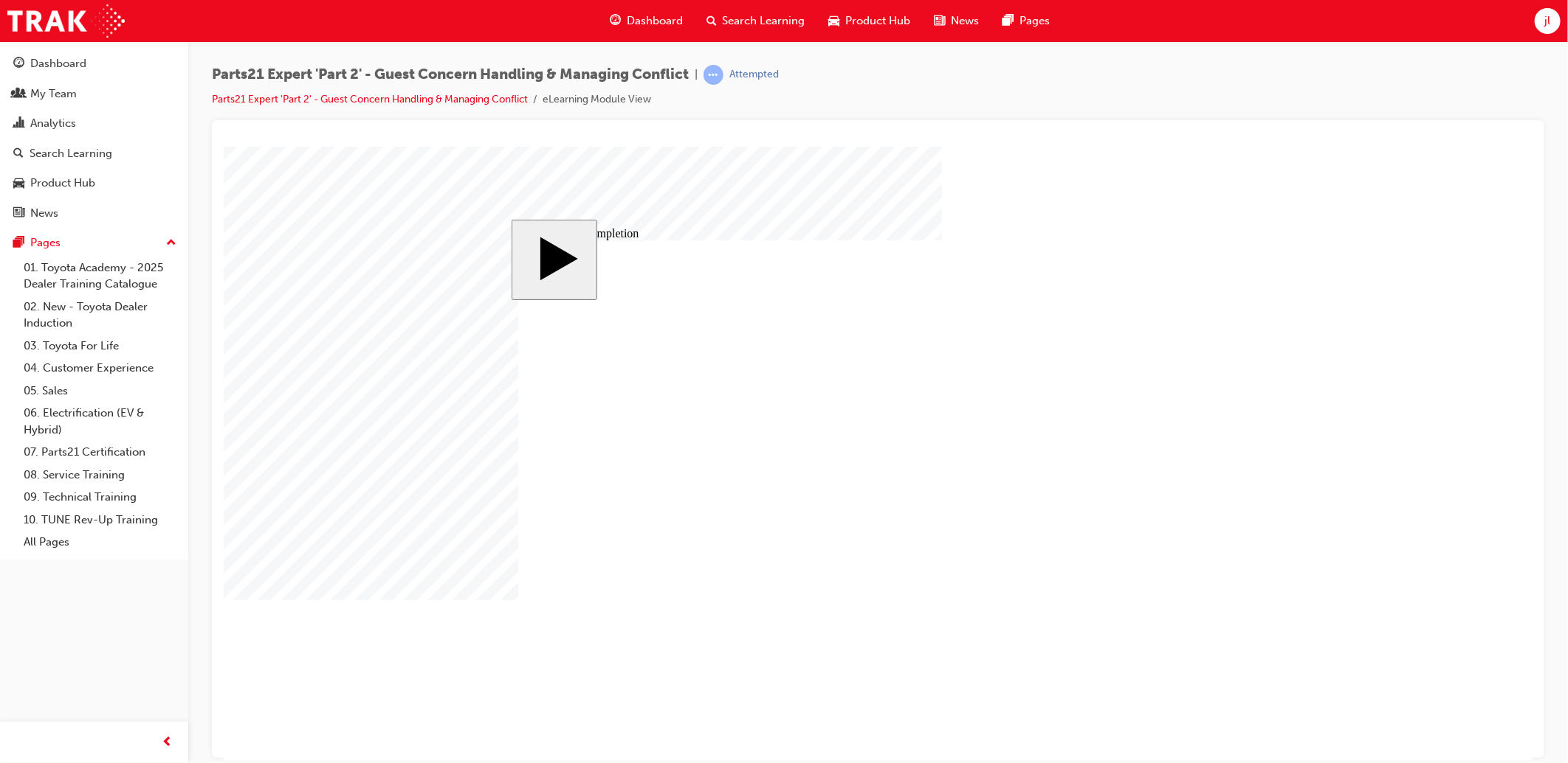
type input "25"
type input "16"
type input "4"
type input "12"
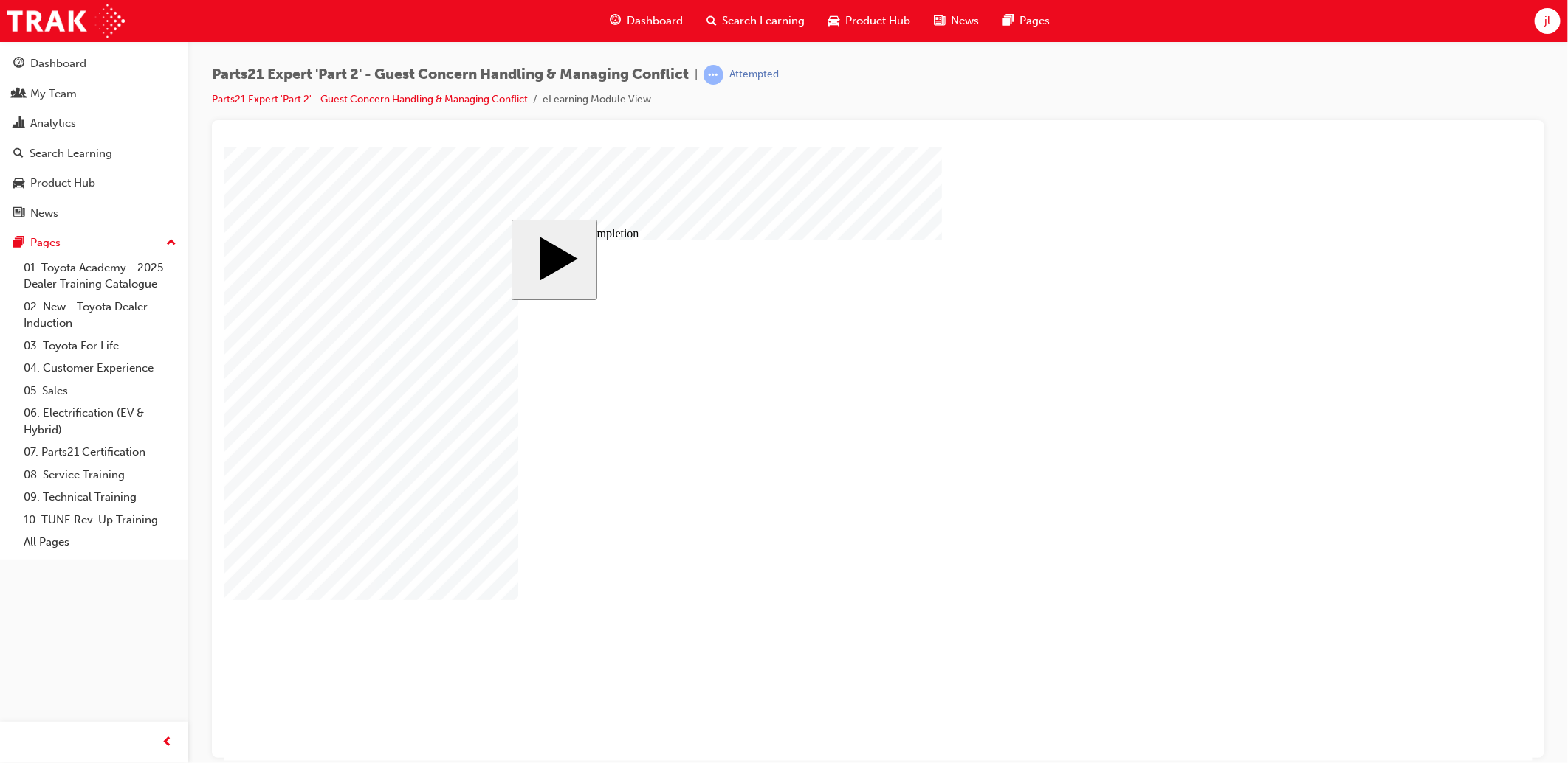
type input "3"
type input "100"
type input "3"
type input "6"
type input "50"
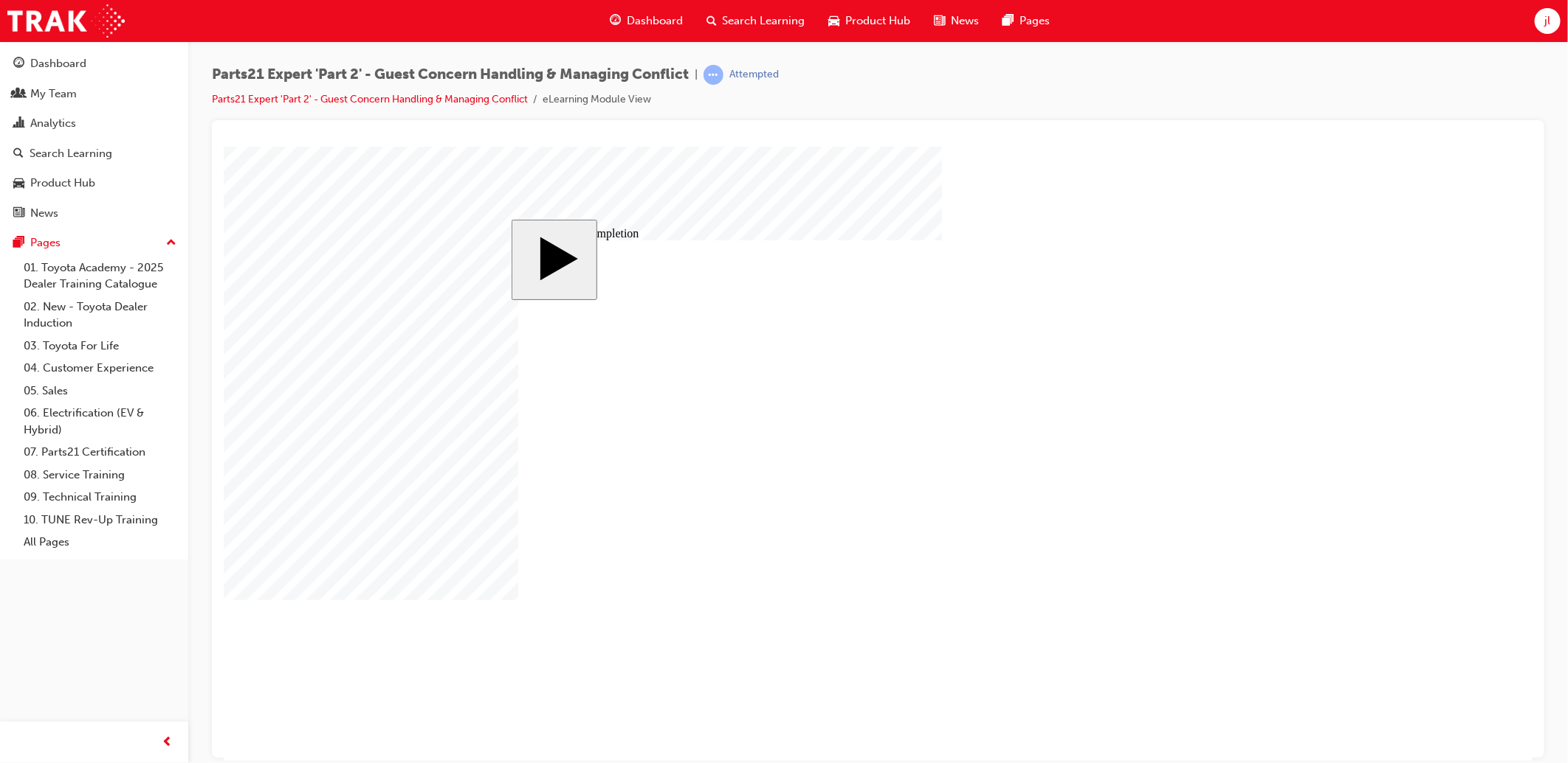
type input "4"
type input "16"
type input "25"
drag, startPoint x: 954, startPoint y: 524, endPoint x: 910, endPoint y: 528, distance: 44.2
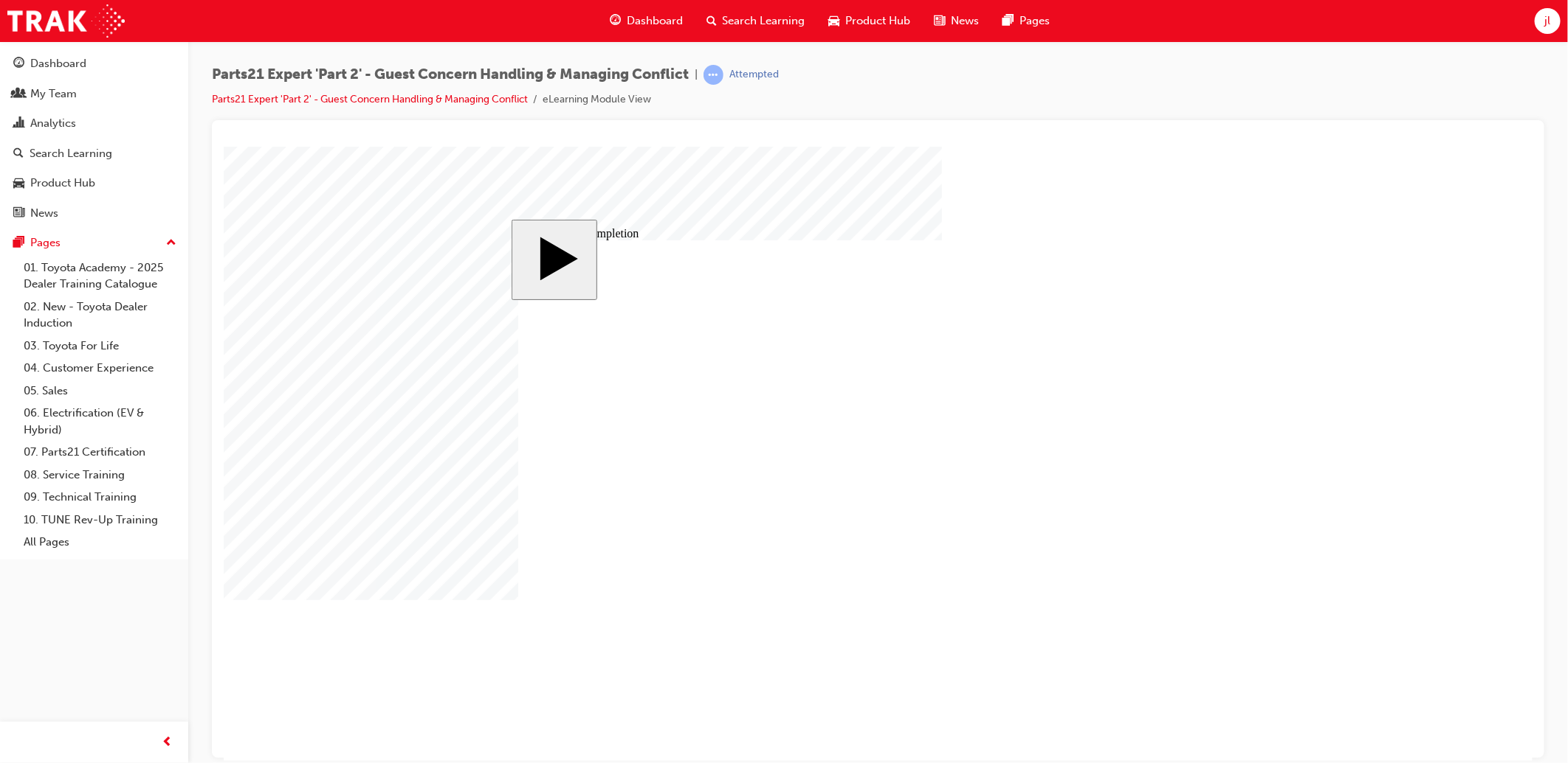
type input "1"
type input "16"
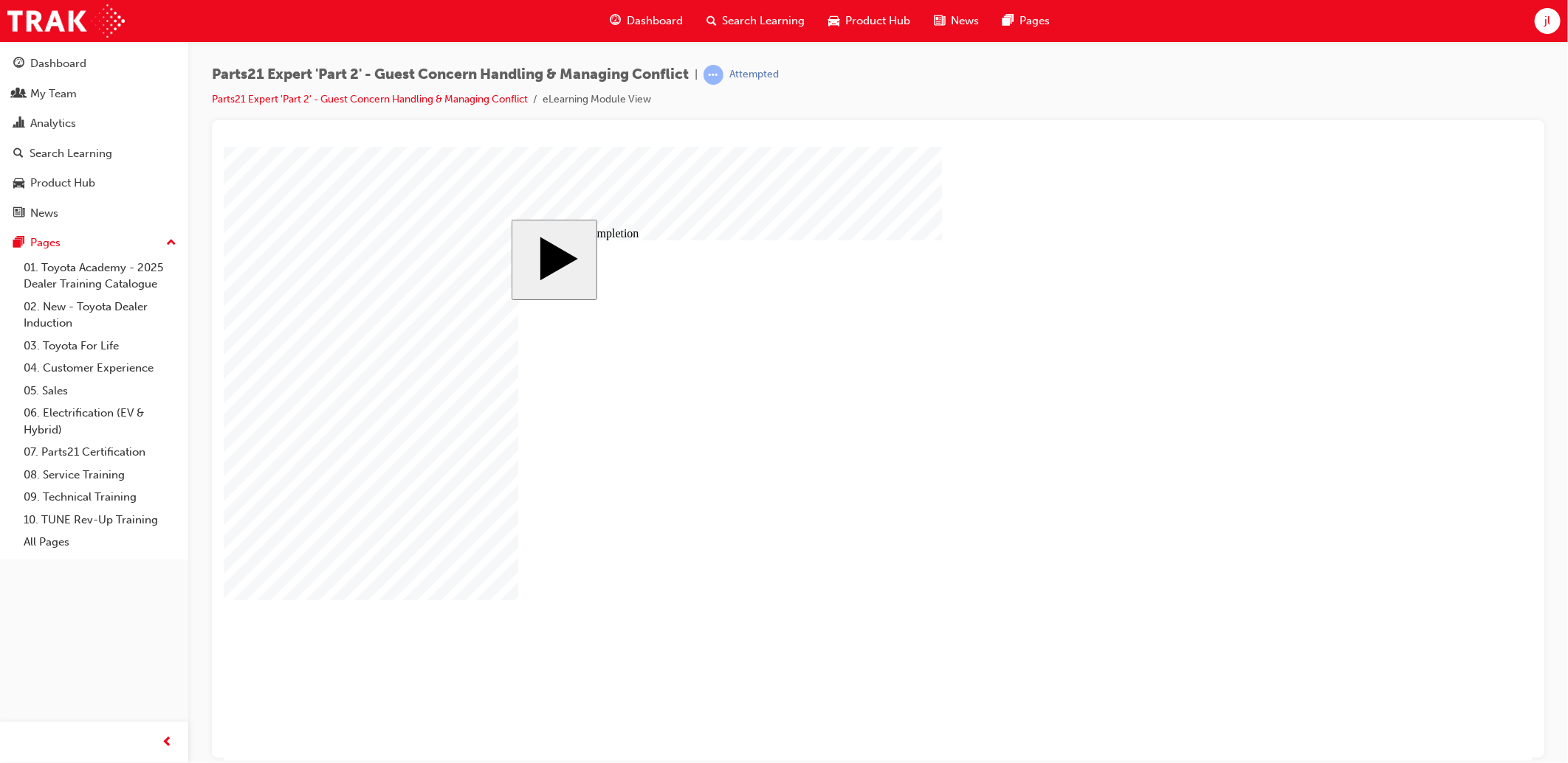
drag, startPoint x: 959, startPoint y: 535, endPoint x: 897, endPoint y: 535, distance: 62.0
drag, startPoint x: 959, startPoint y: 532, endPoint x: 933, endPoint y: 532, distance: 26.0
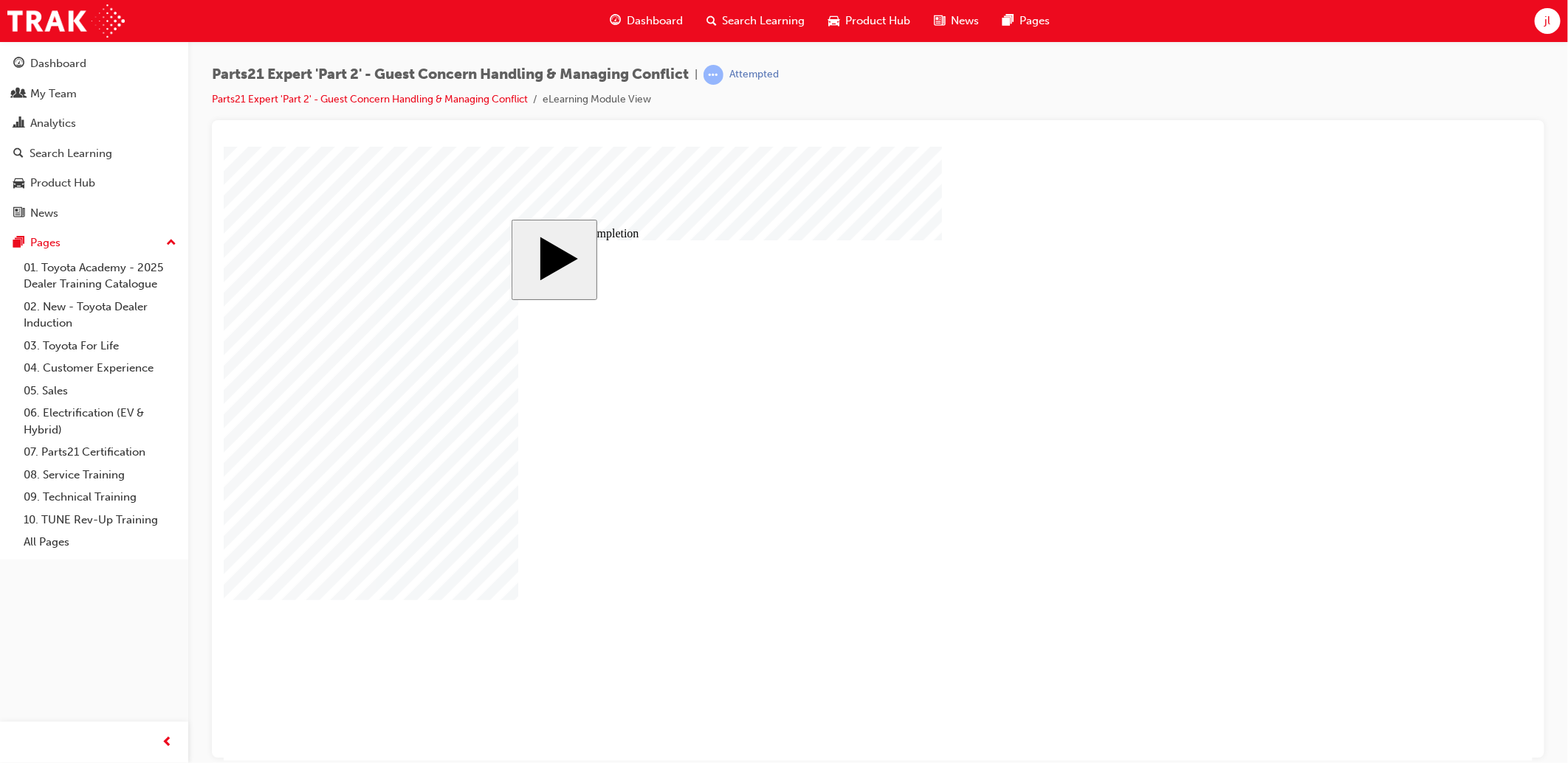
type input "1"
type input "19"
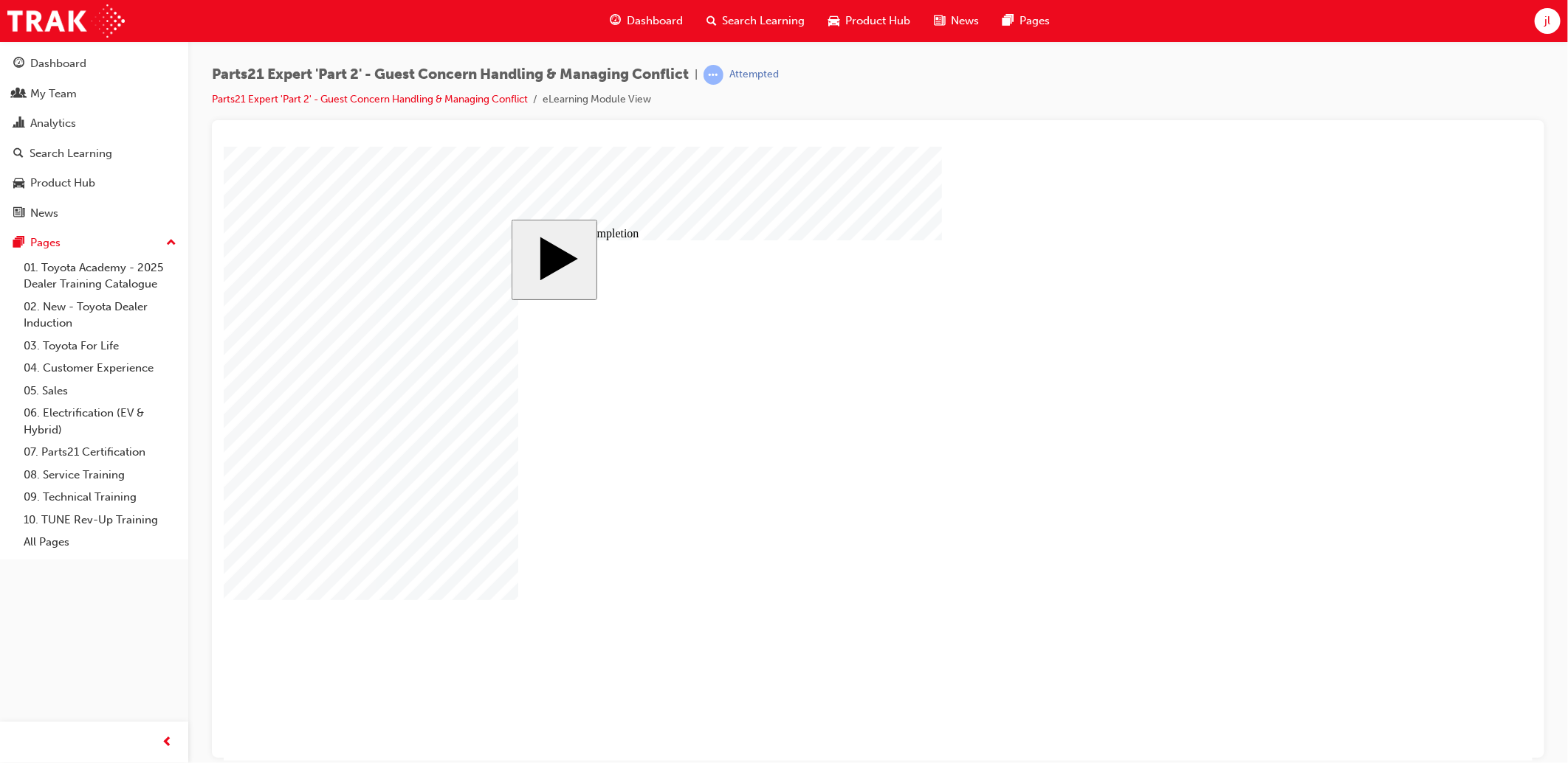
click at [1373, 523] on body "slide: Course Completion Rectangle 1 Rectangle 2 That was incorrect, please try…" at bounding box center [877, 453] width 1308 height 614
type input "16"
type input "4"
type input "12"
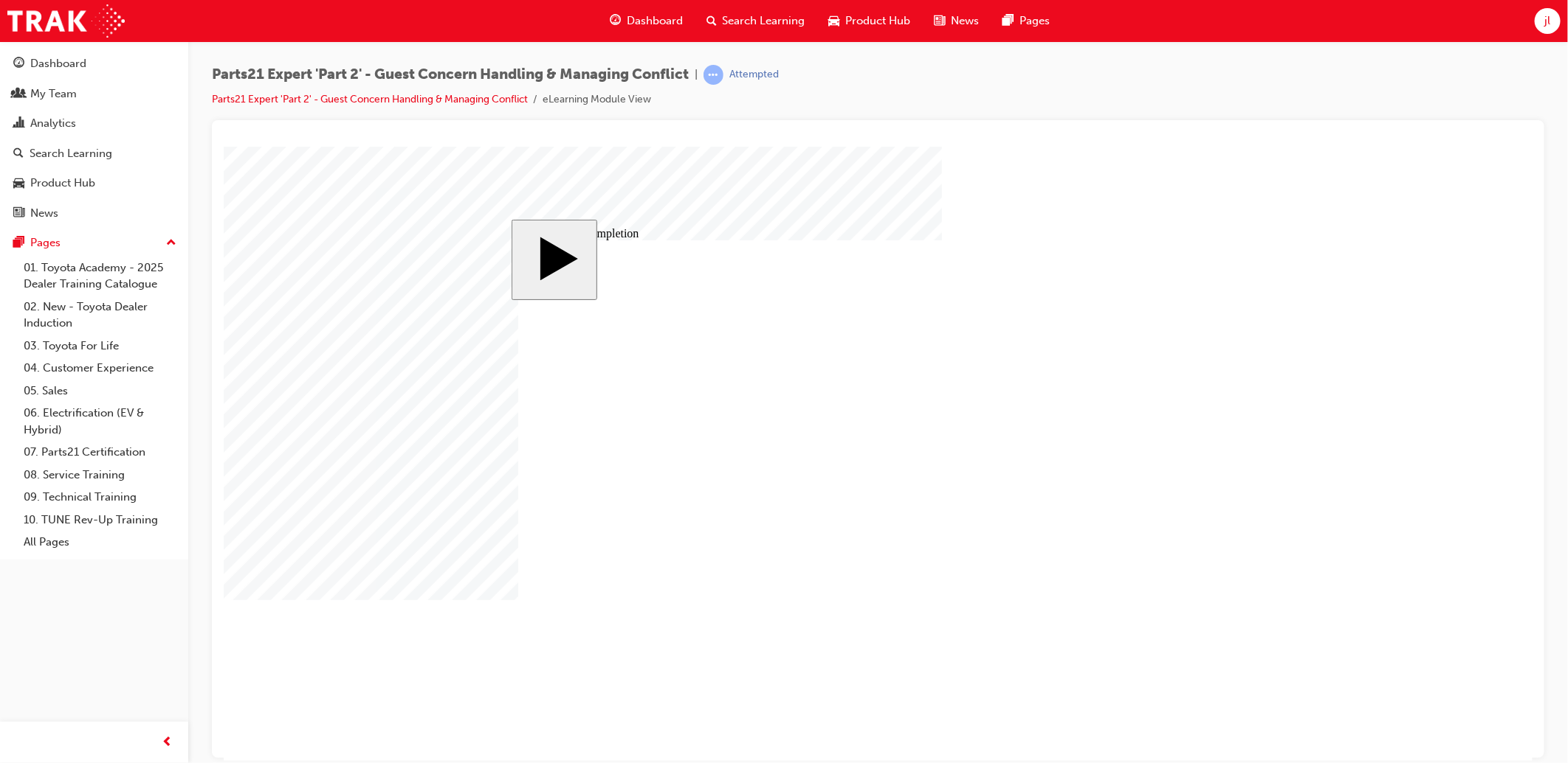
type input "3"
type input "19"
type input "3"
type input "6"
type input "50"
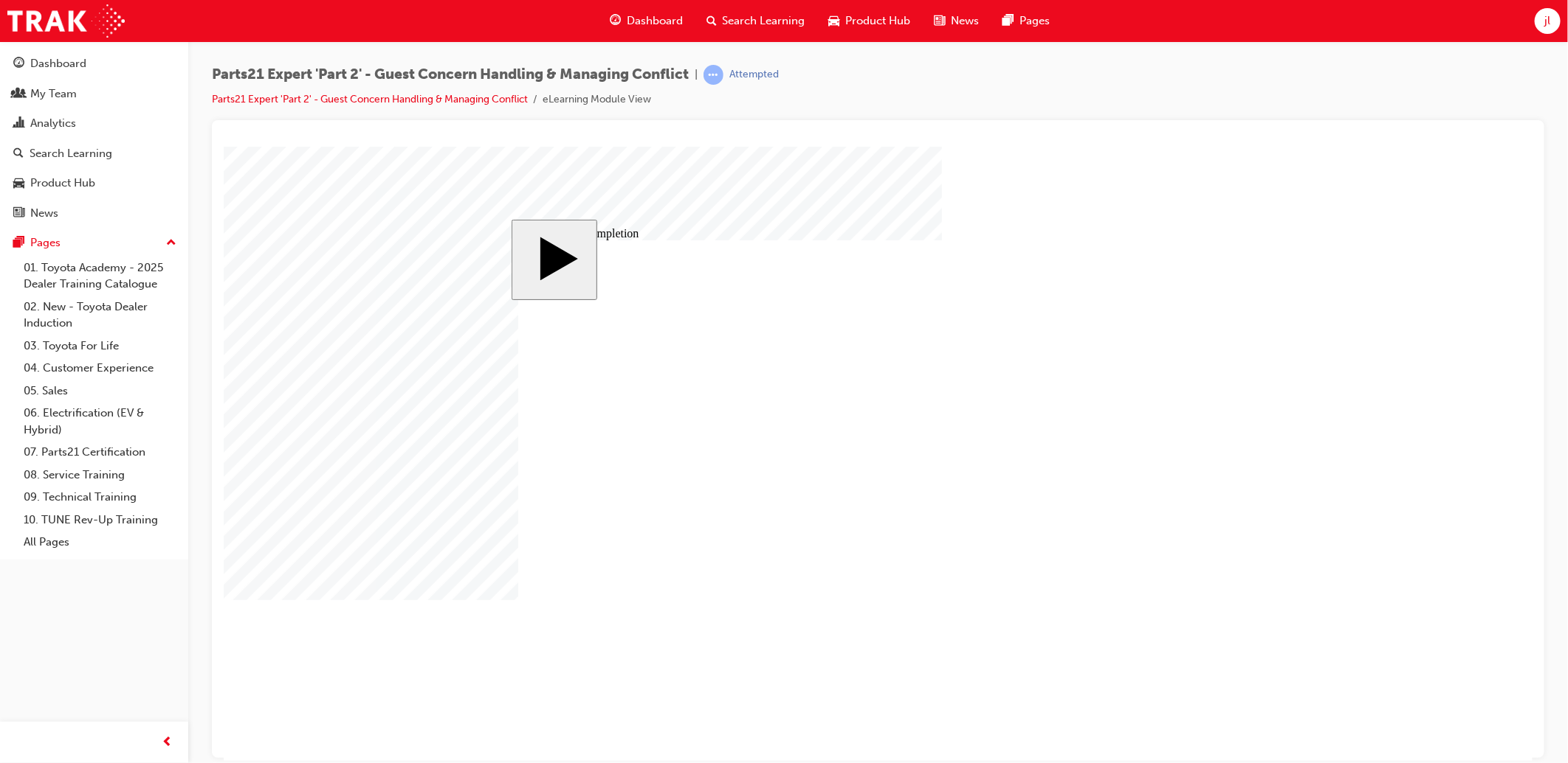
type input "4"
type input "16"
type input "25"
type input "16"
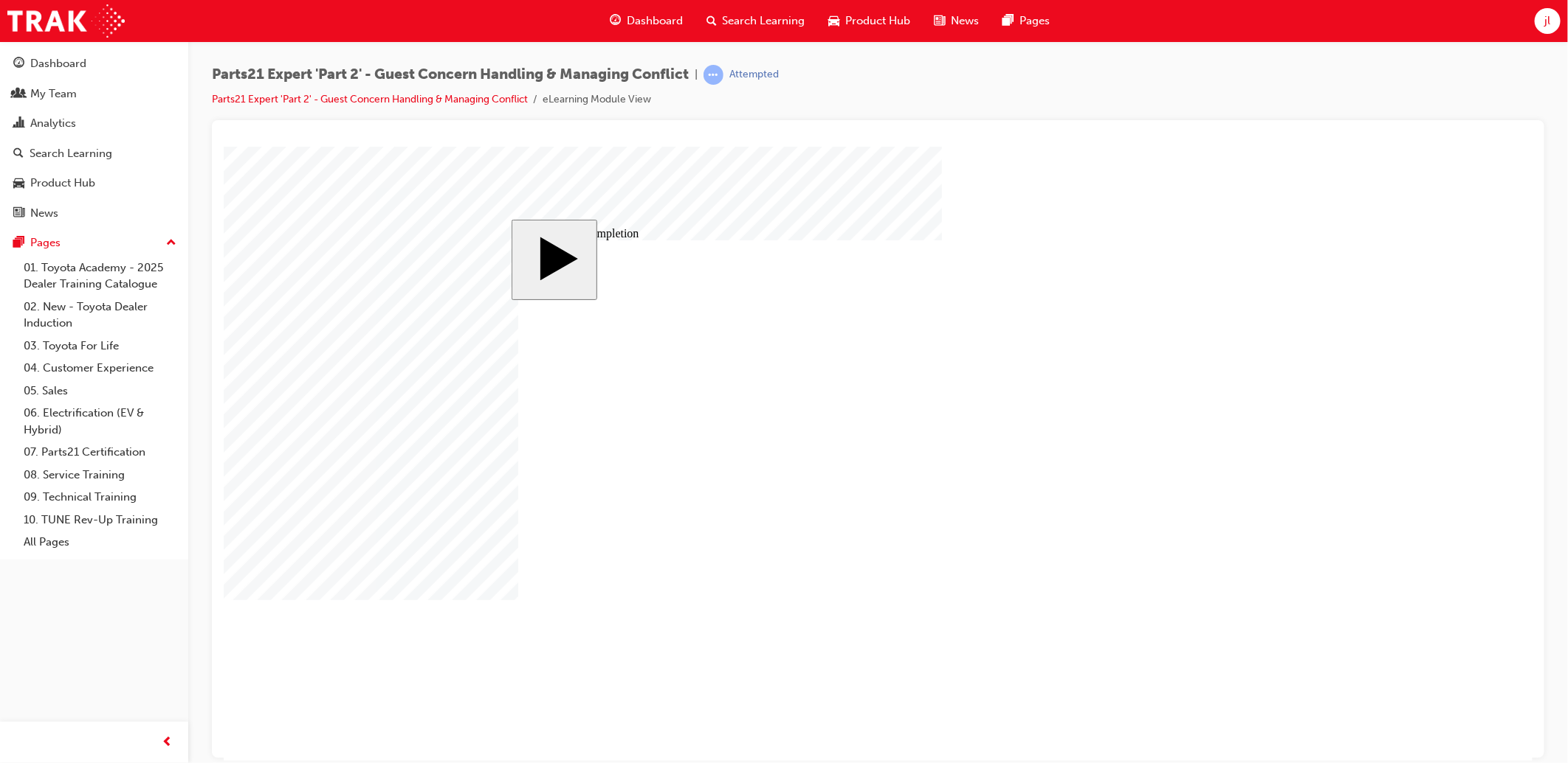
type input "4"
type input "12"
type input "3"
type input "19"
type input "3"
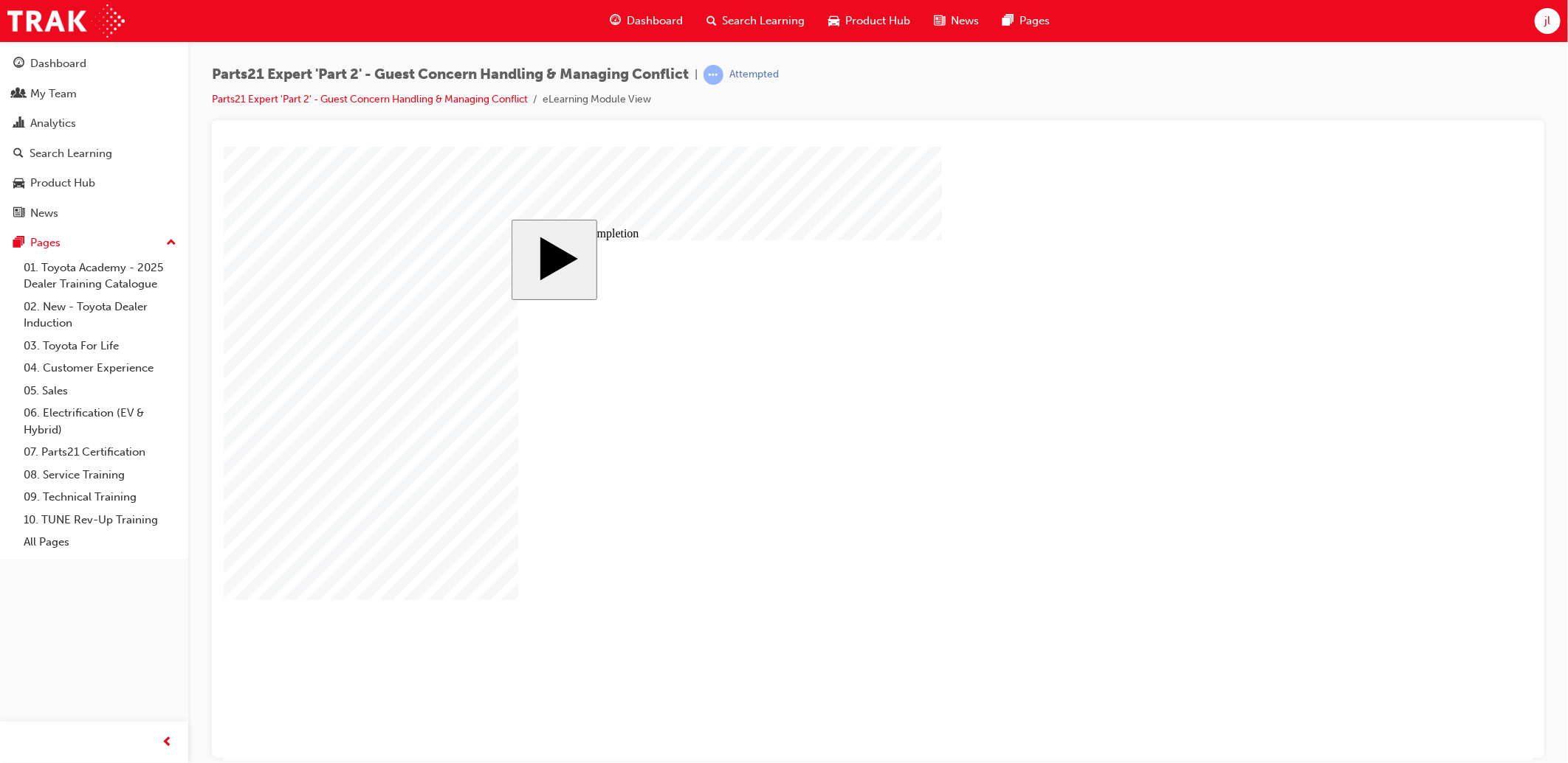
type input "6"
type input "50"
type input "4"
type input "16"
type input "25"
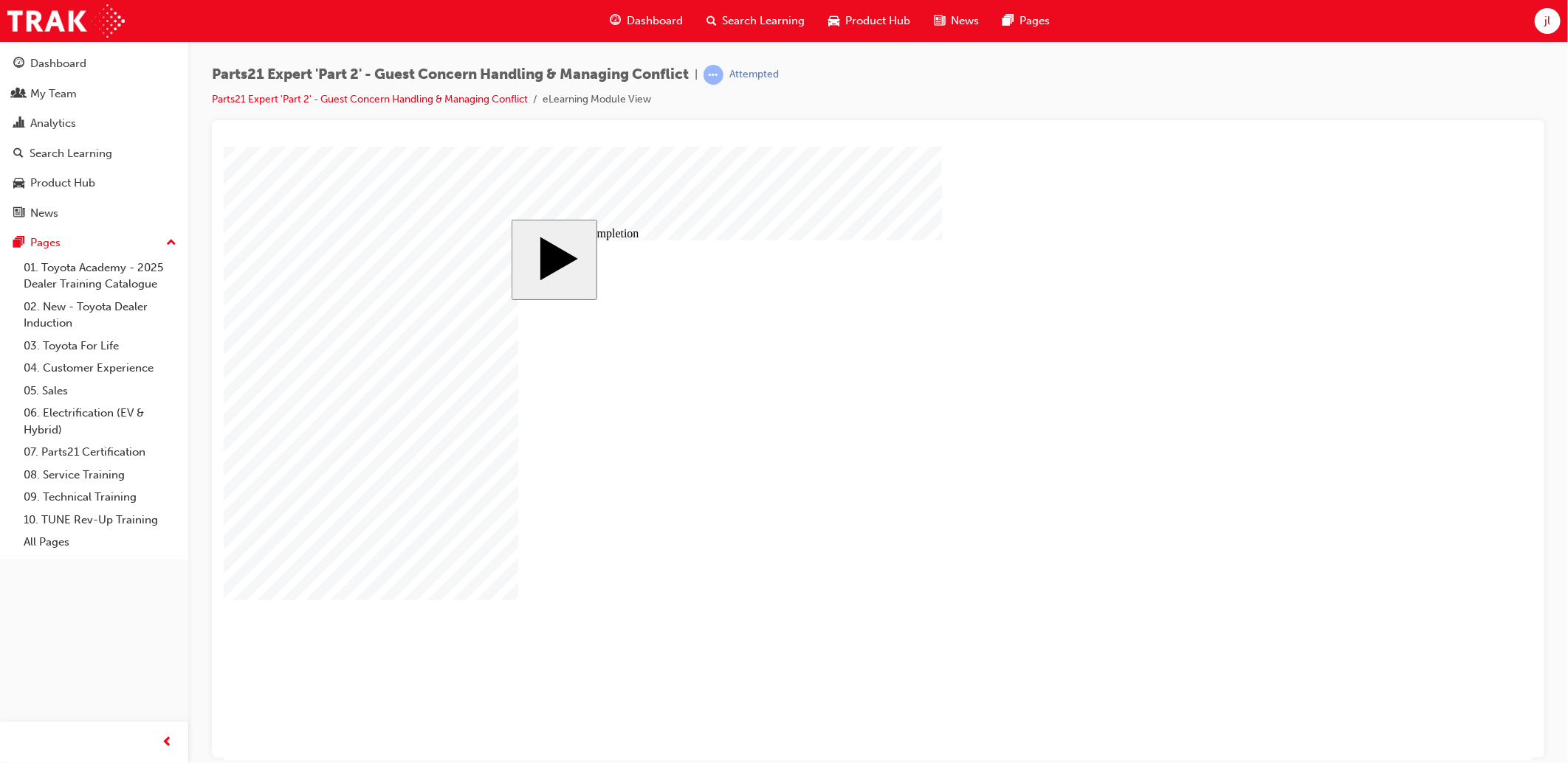
drag, startPoint x: 955, startPoint y: 513, endPoint x: 943, endPoint y: 513, distance: 12.0
type input "4"
drag, startPoint x: 955, startPoint y: 514, endPoint x: 930, endPoint y: 512, distance: 25.1
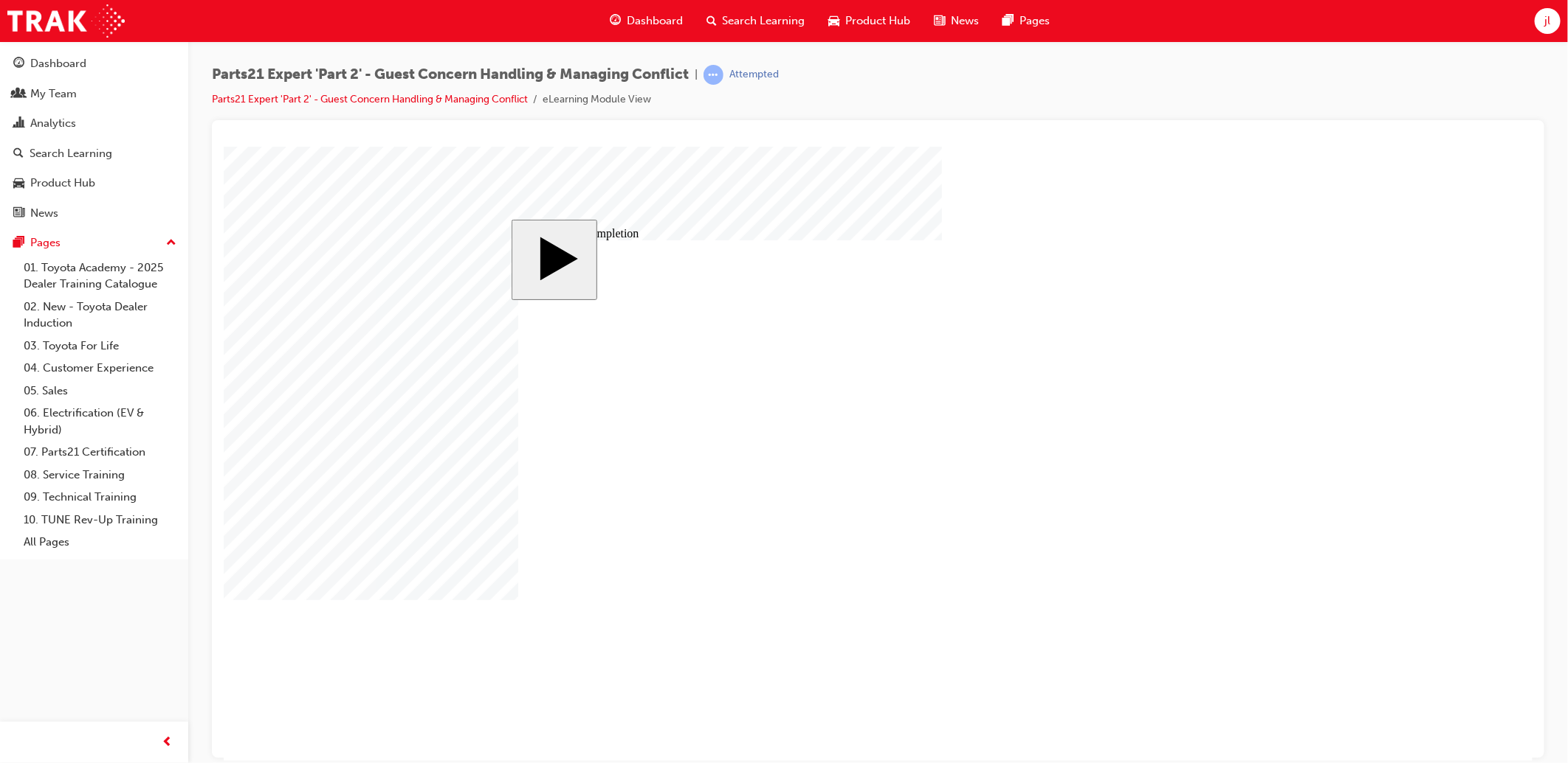
type input "3"
drag, startPoint x: 959, startPoint y: 521, endPoint x: 942, endPoint y: 522, distance: 17.0
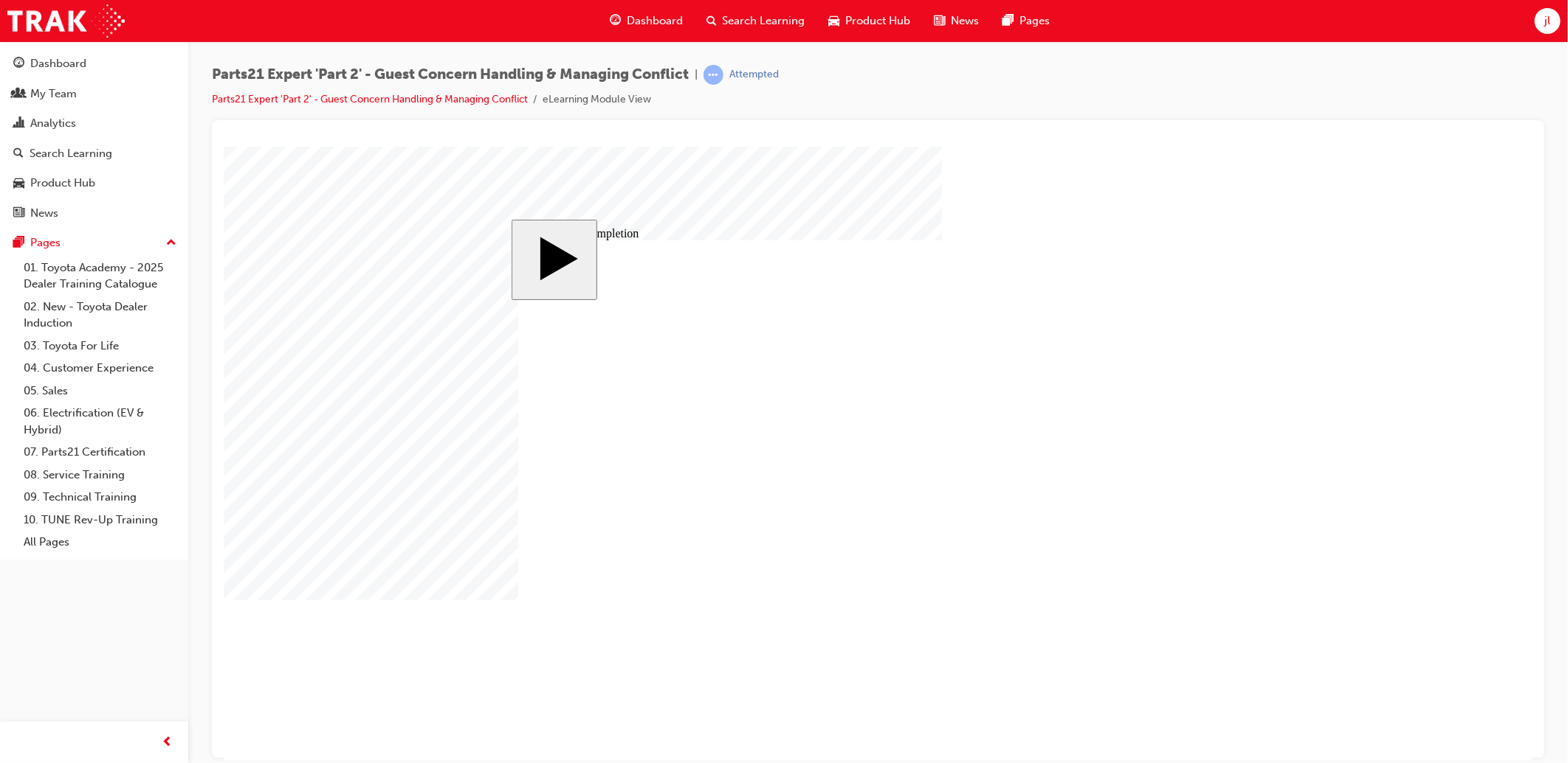
type input "5"
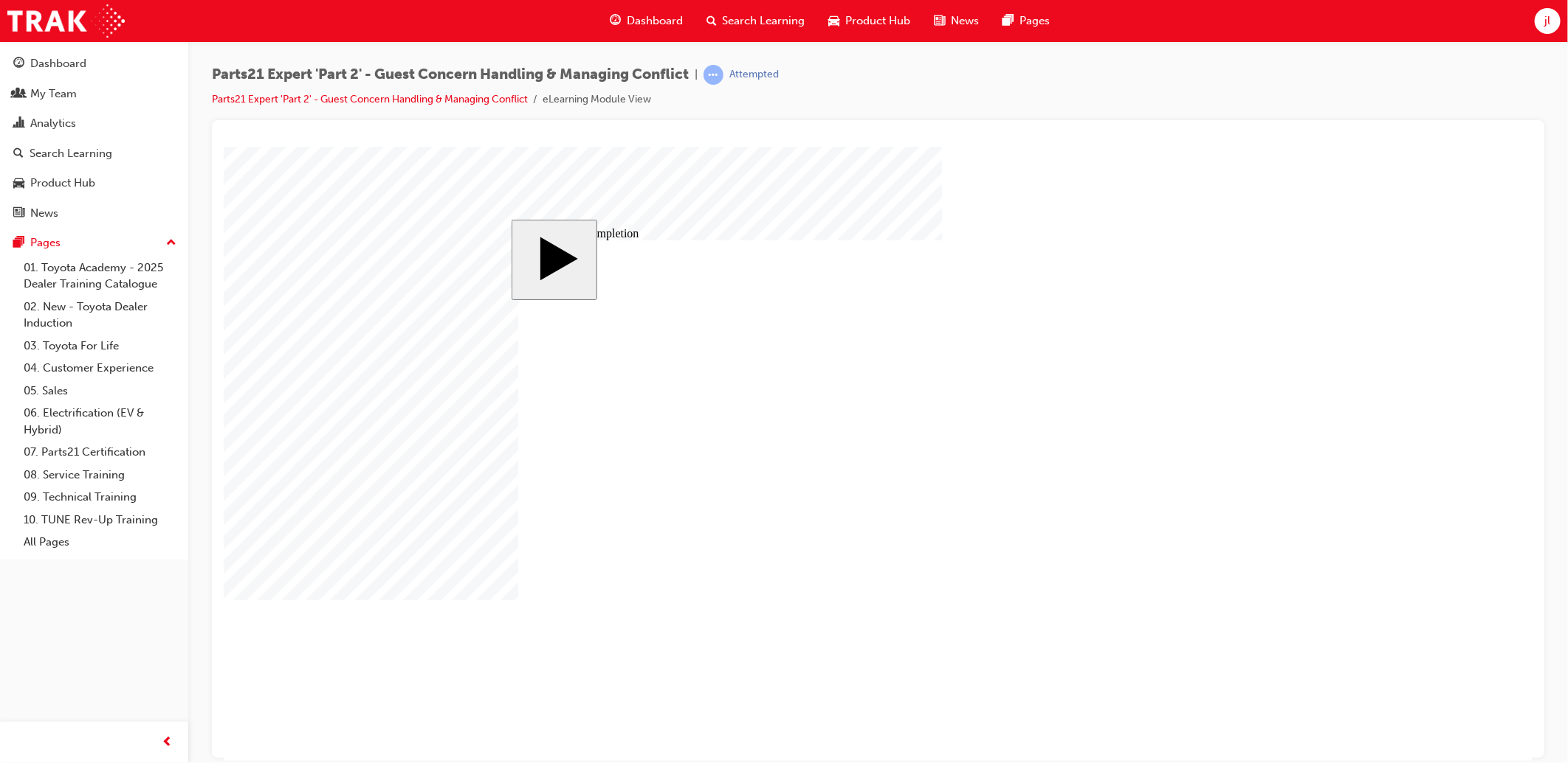
drag, startPoint x: 956, startPoint y: 535, endPoint x: 914, endPoint y: 532, distance: 42.1
type input "6"
type input "60"
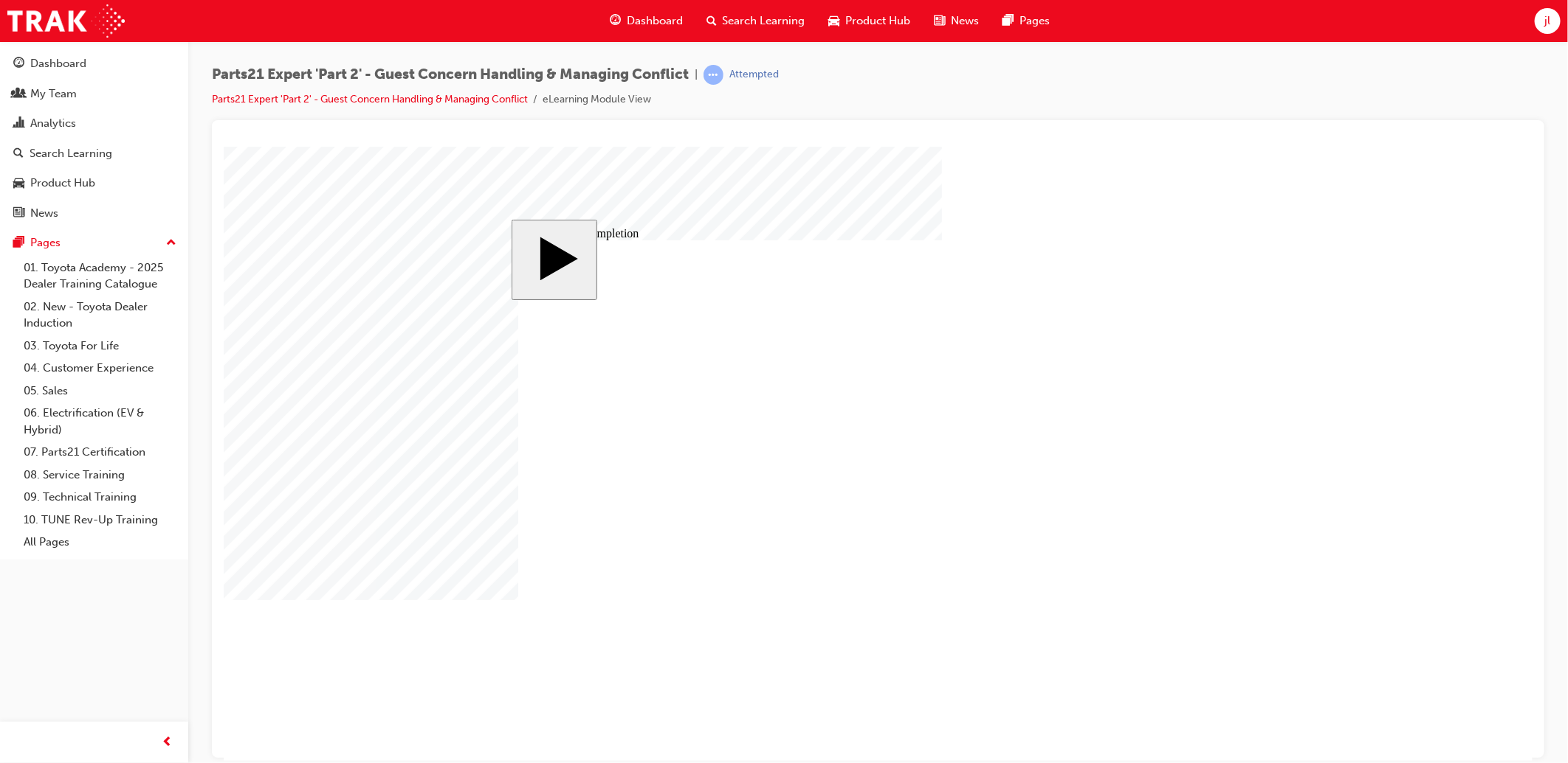
type input "60"
type input "16"
type input "4"
type input "12"
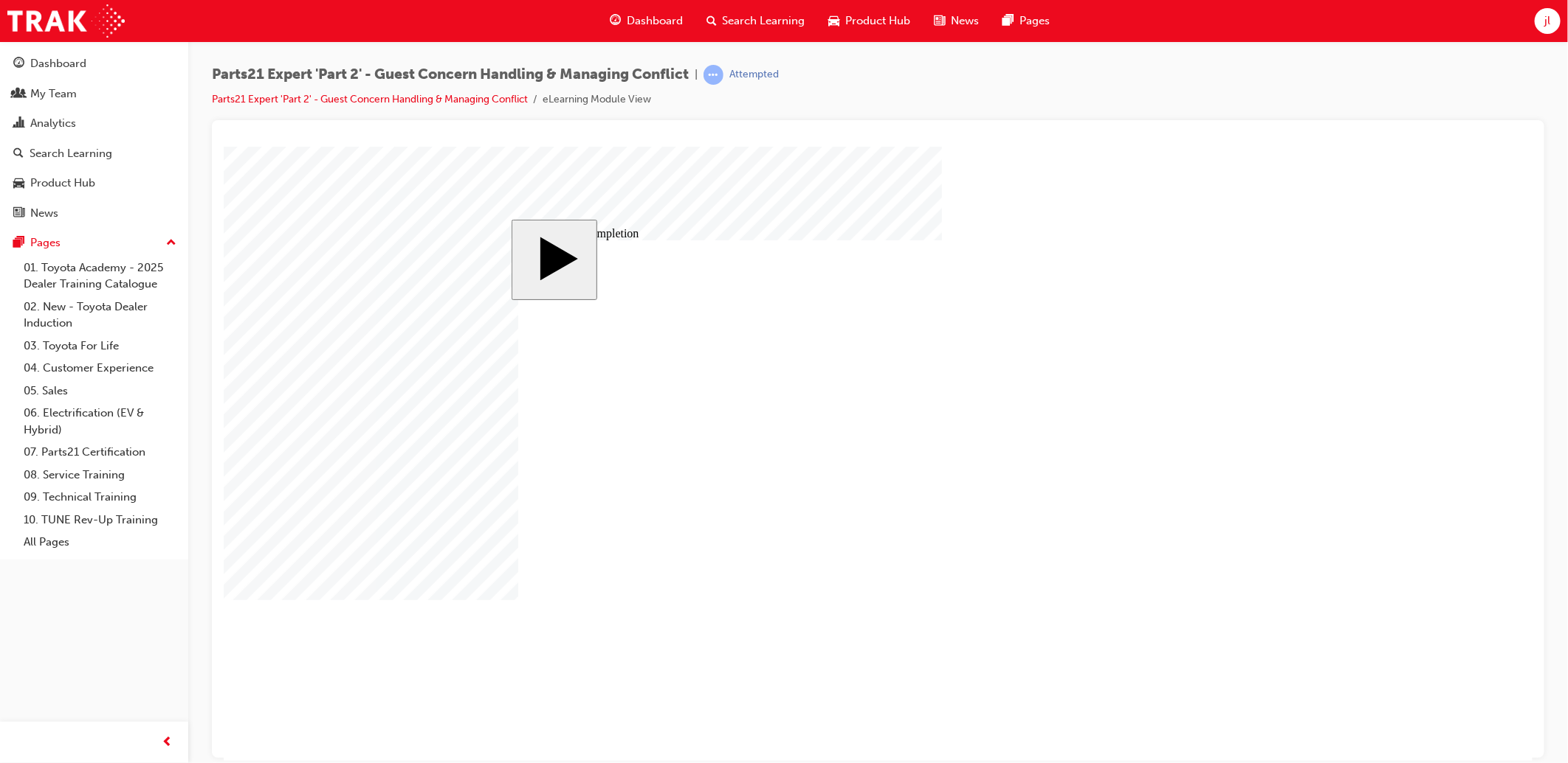
type input "3"
type input "60"
type input "3"
type input "6"
type input "50"
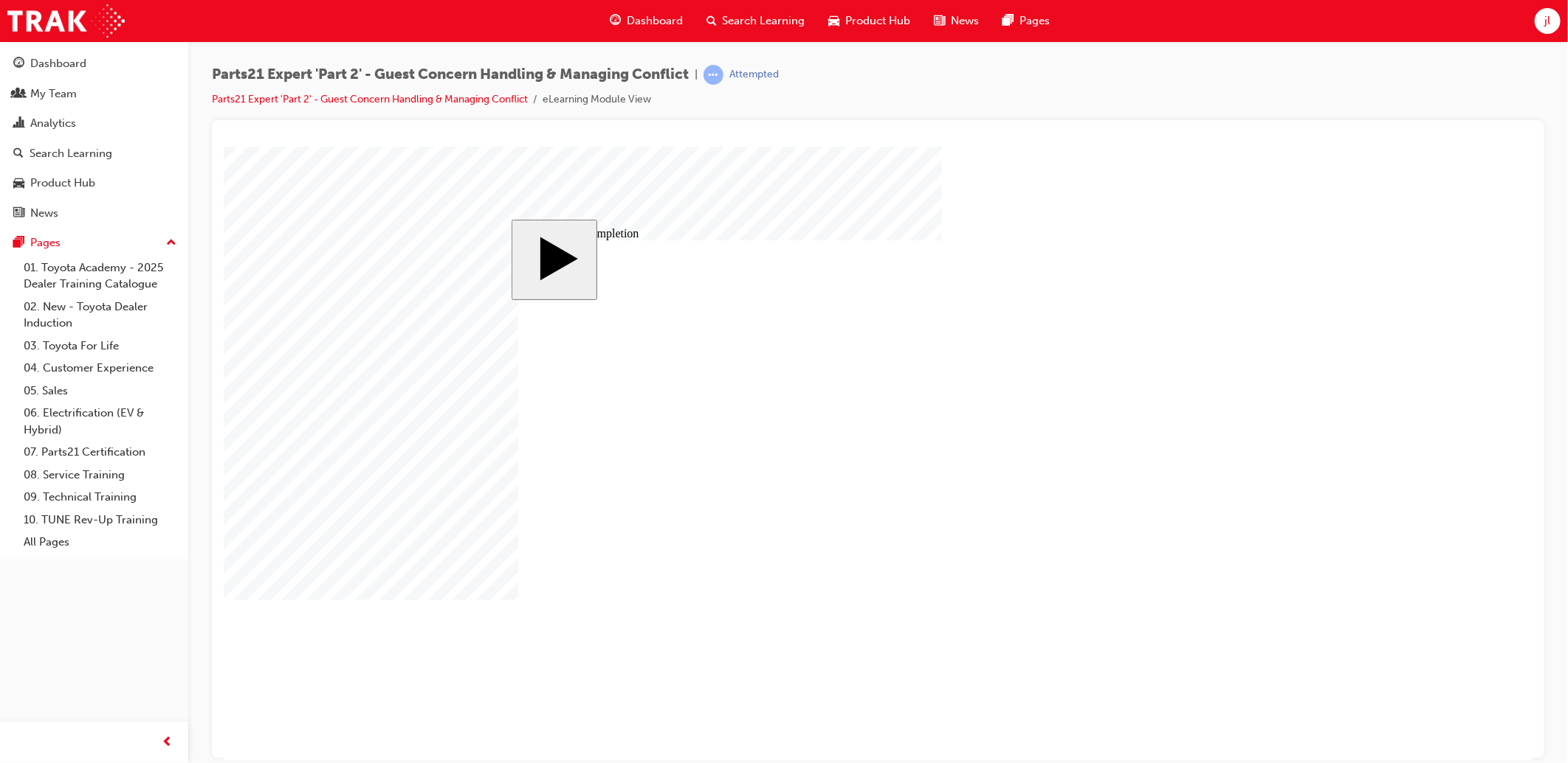
type input "4"
type input "16"
type input "25"
type input "16"
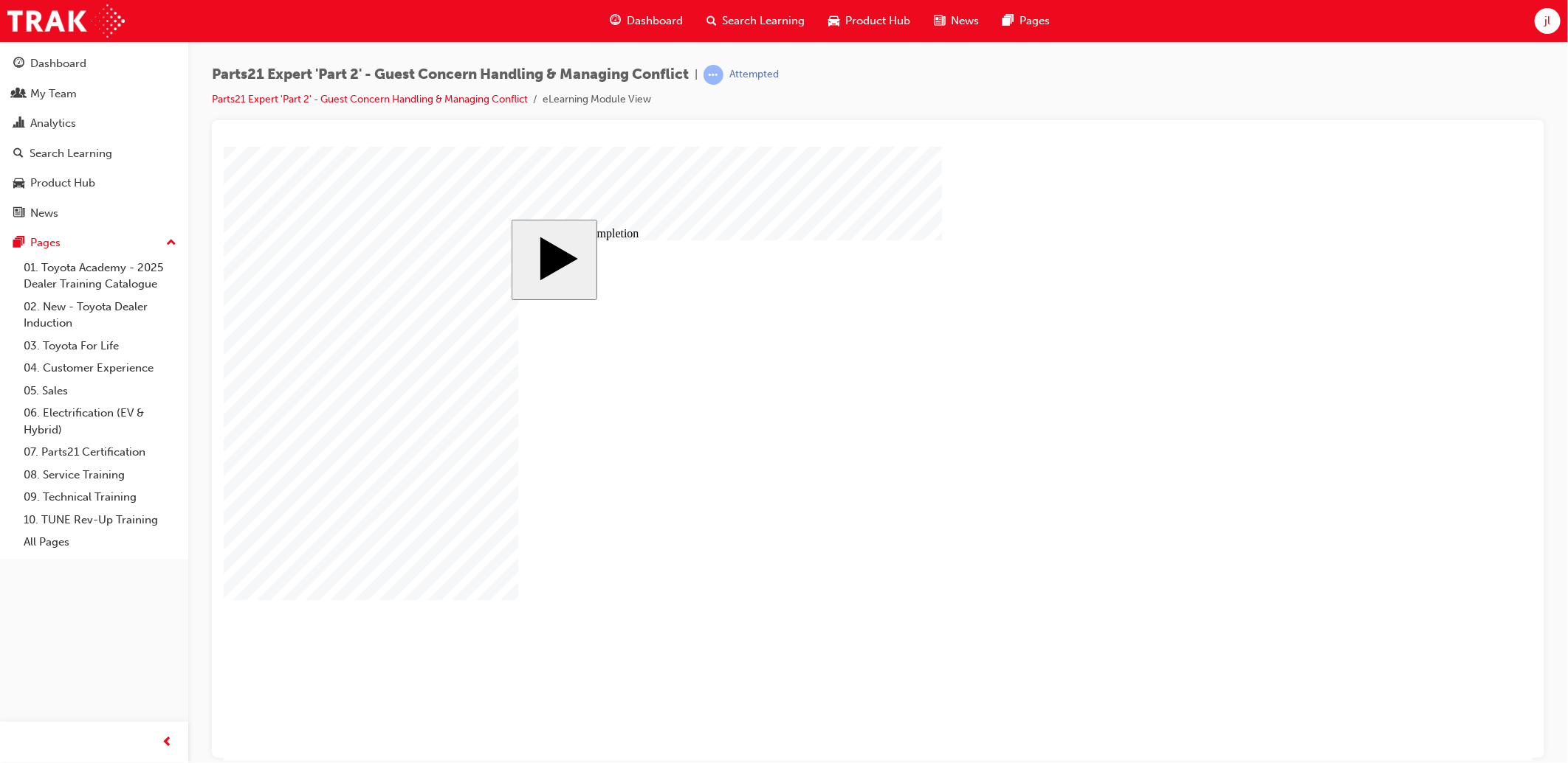
type input "4"
type input "12"
type input "3"
type input "60"
type input "3"
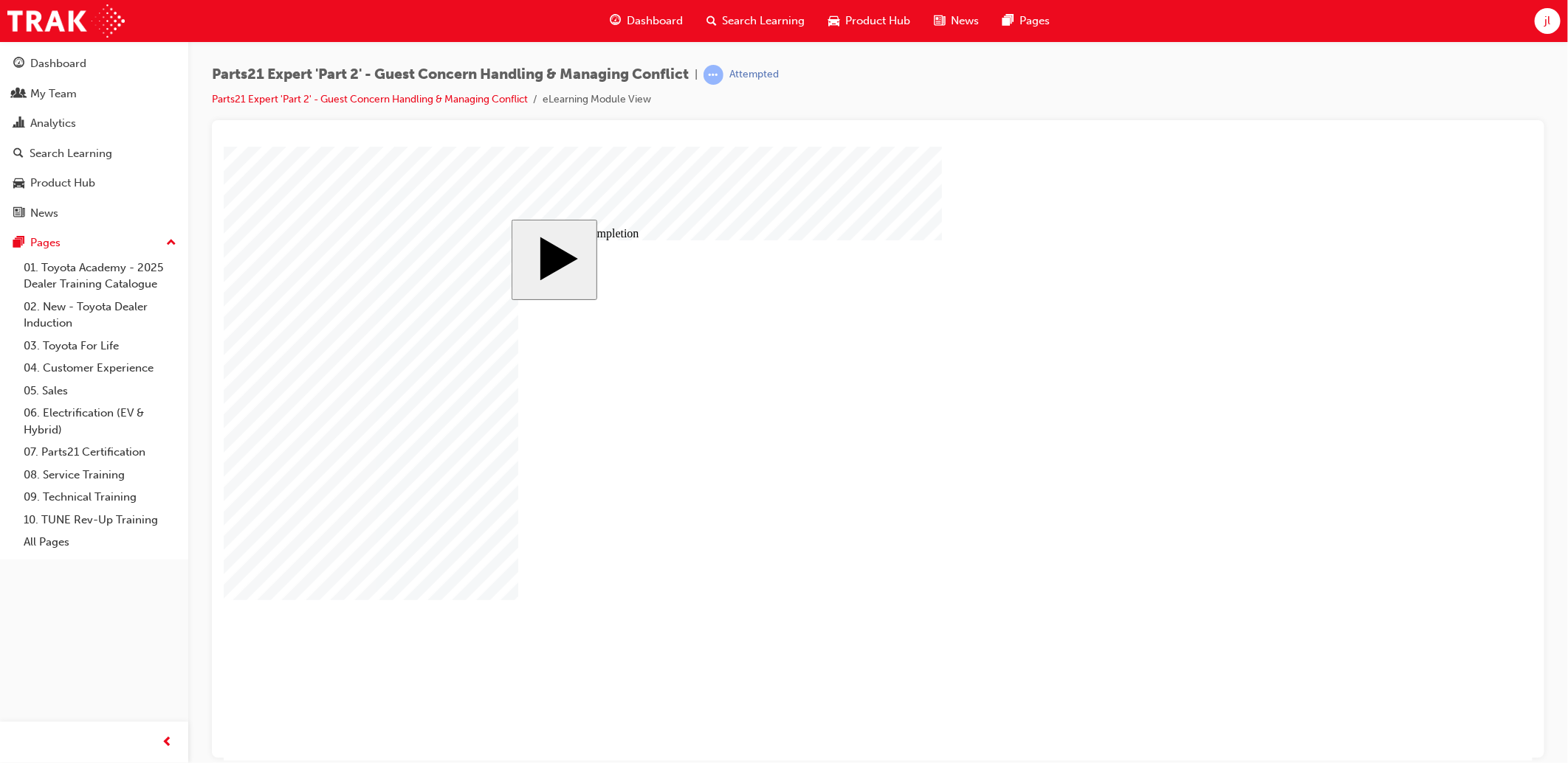
type input "6"
type input "50"
type input "4"
type input "16"
type input "25"
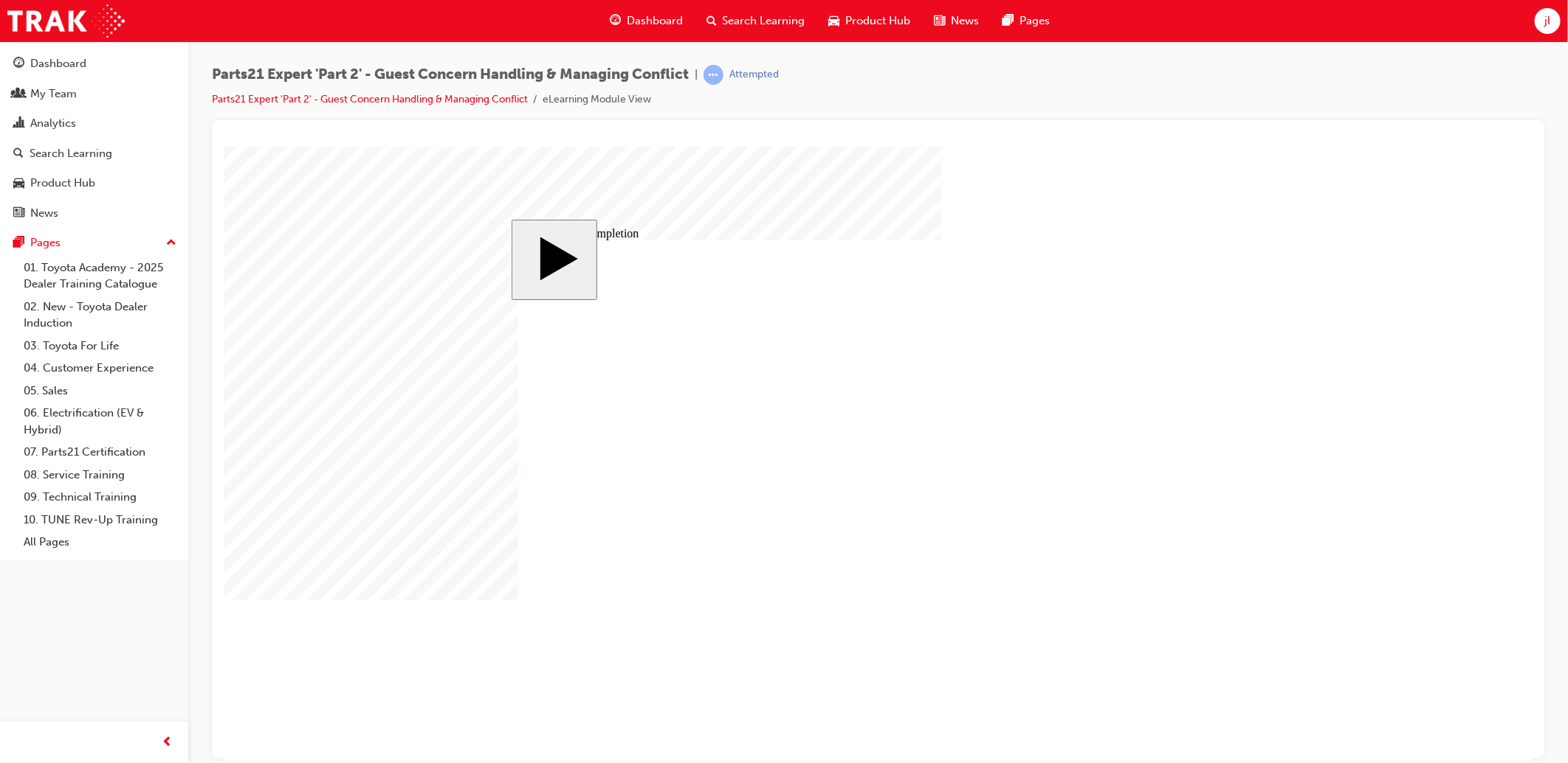
drag, startPoint x: 959, startPoint y: 523, endPoint x: 909, endPoint y: 529, distance: 50.4
type input "4"
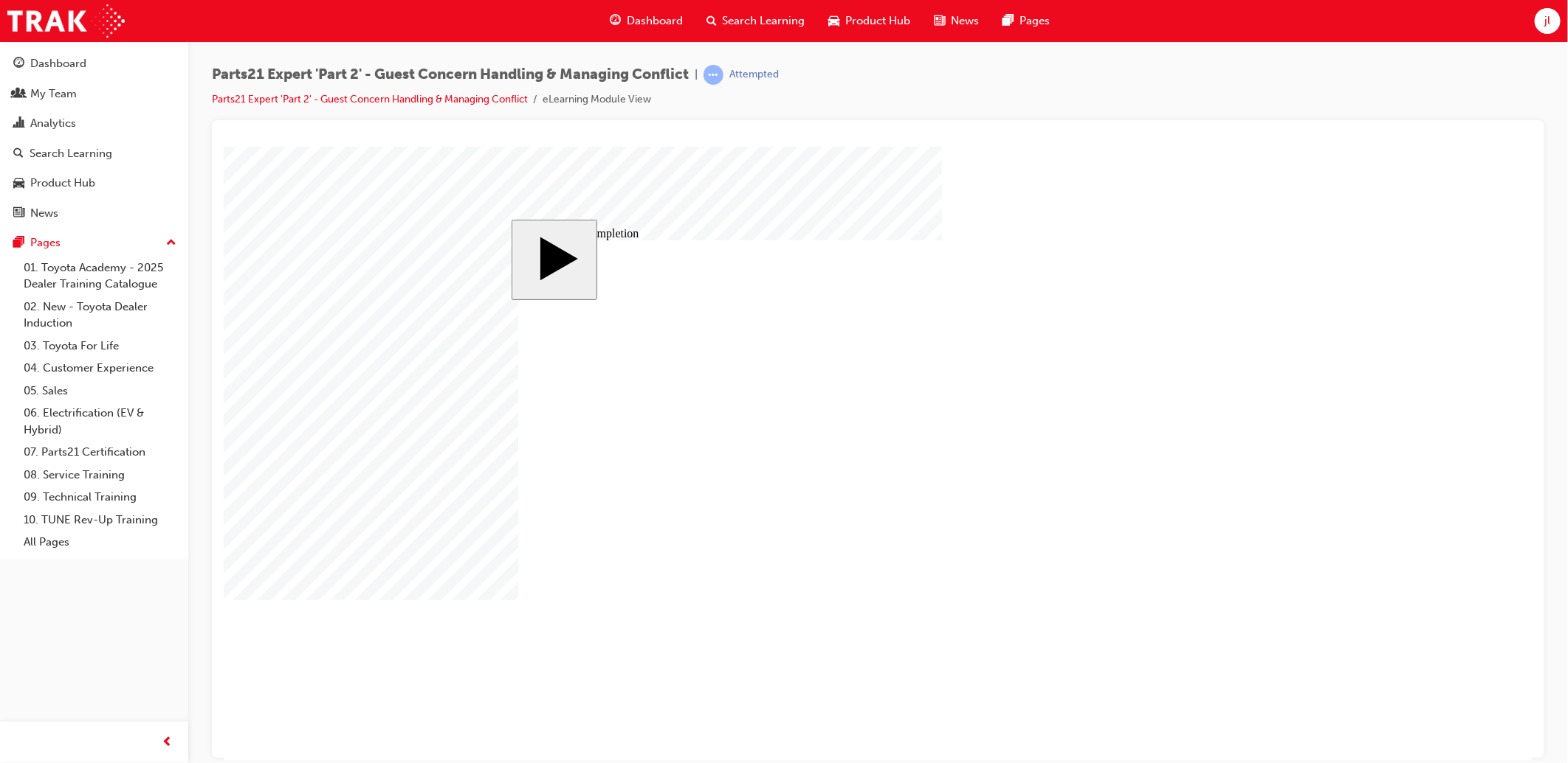
drag, startPoint x: 939, startPoint y: 535, endPoint x: 898, endPoint y: 545, distance: 42.2
type input "6"
type input "7"
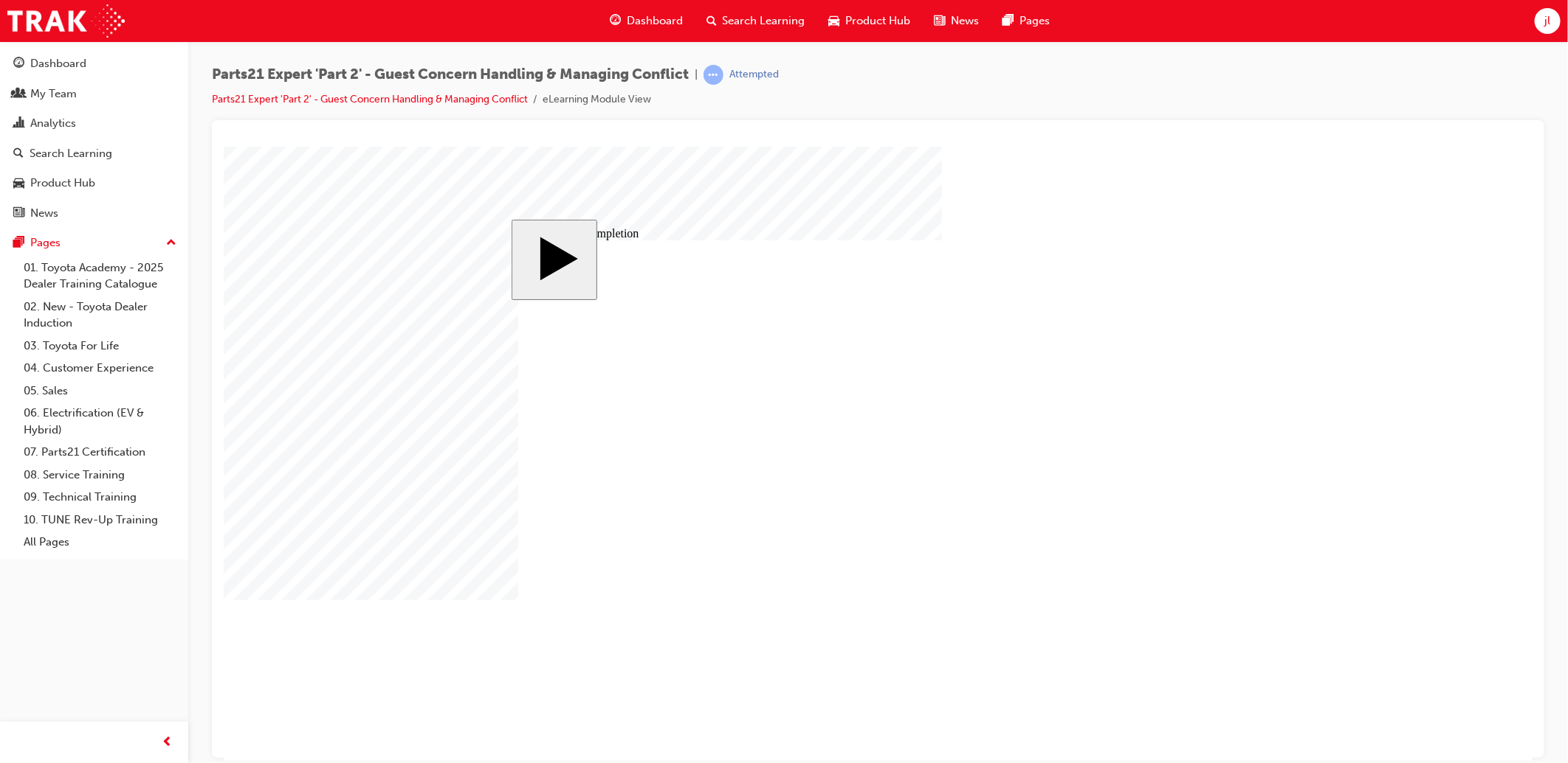
drag, startPoint x: 956, startPoint y: 512, endPoint x: 933, endPoint y: 513, distance: 23.0
drag, startPoint x: 956, startPoint y: 523, endPoint x: 895, endPoint y: 535, distance: 62.2
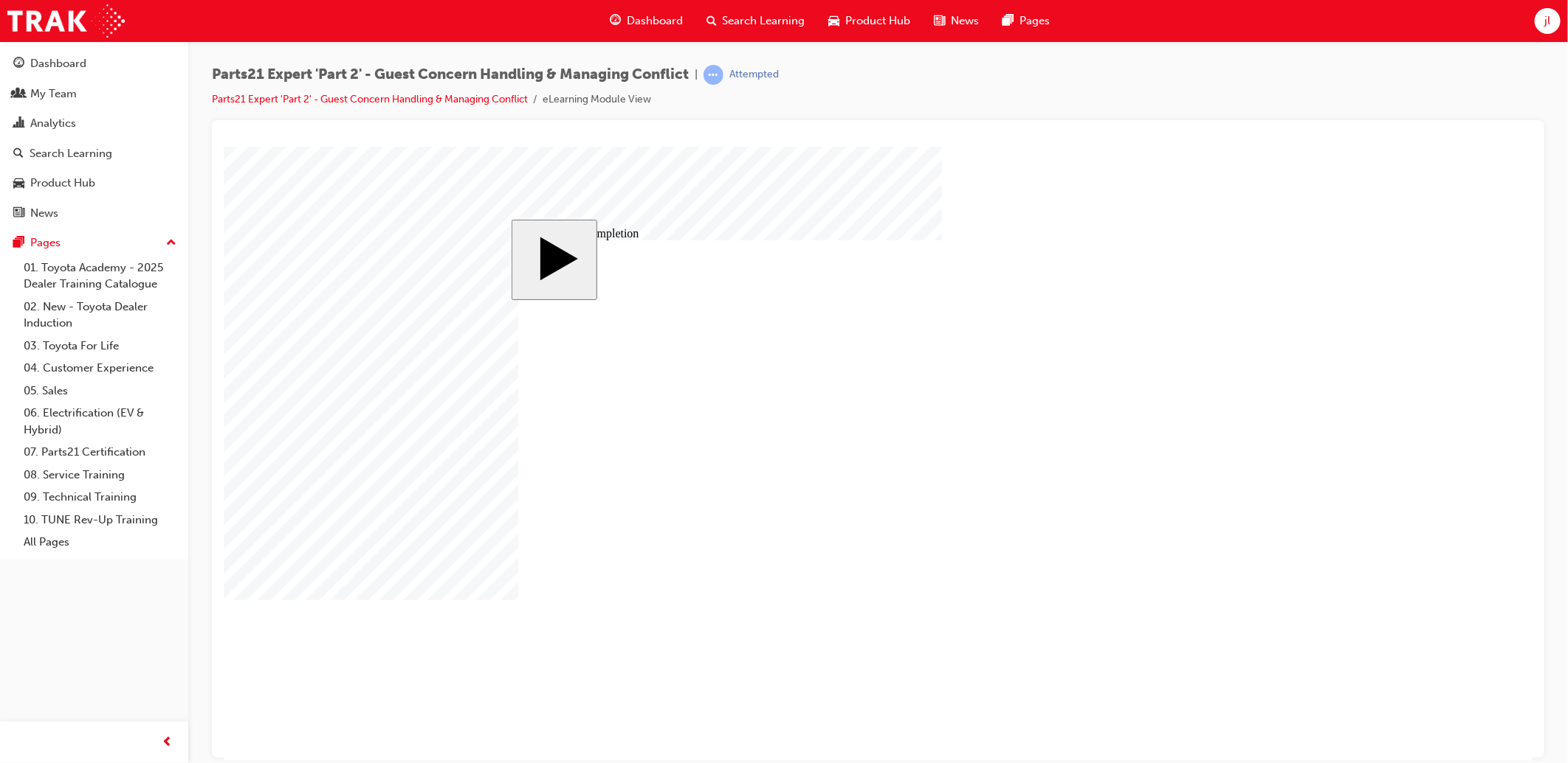
drag, startPoint x: 959, startPoint y: 535, endPoint x: 917, endPoint y: 537, distance: 42.0
drag, startPoint x: 955, startPoint y: 535, endPoint x: 858, endPoint y: 545, distance: 97.5
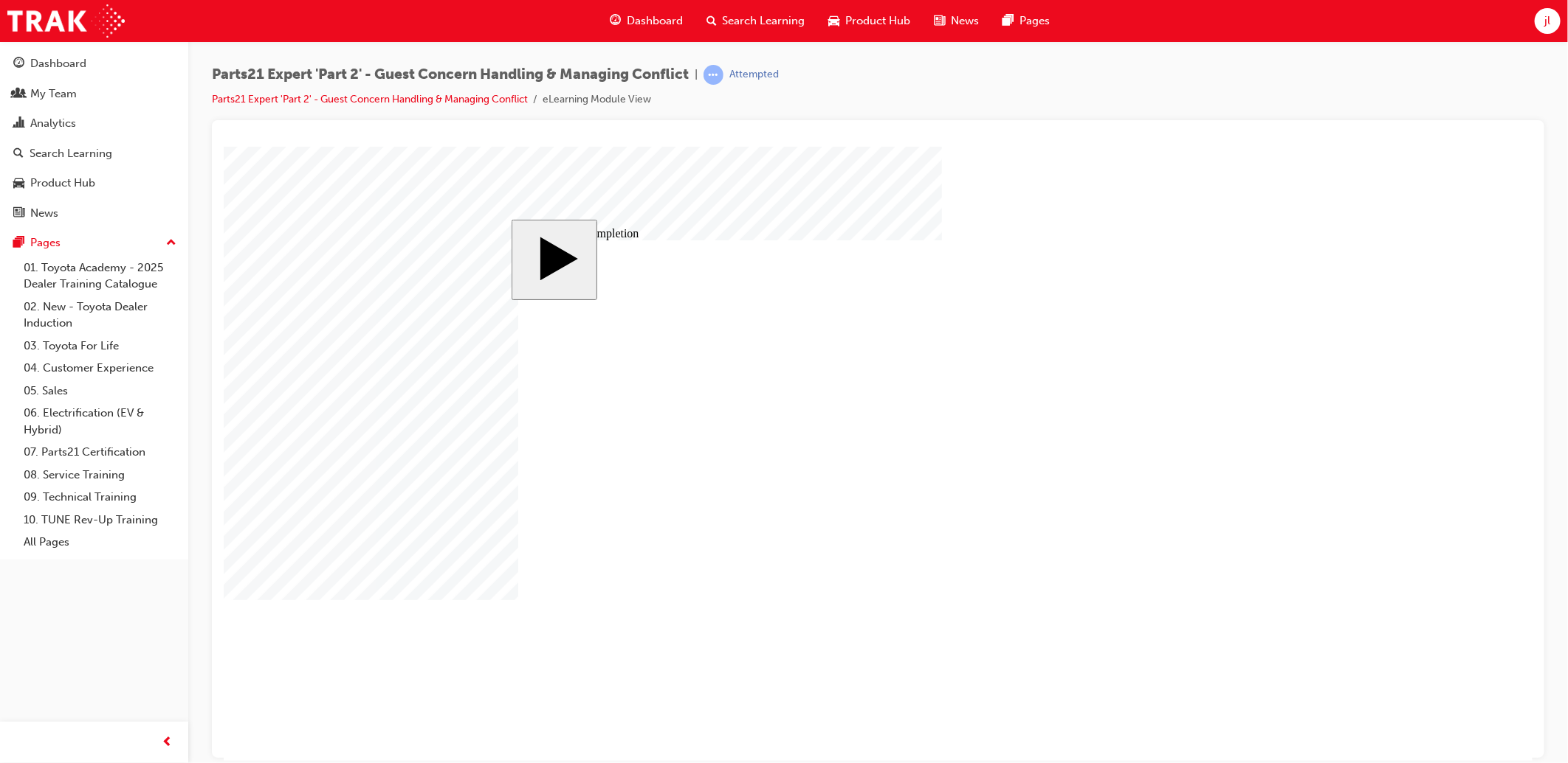
drag, startPoint x: 954, startPoint y: 512, endPoint x: 898, endPoint y: 523, distance: 57.1
drag, startPoint x: 960, startPoint y: 523, endPoint x: 939, endPoint y: 529, distance: 21.8
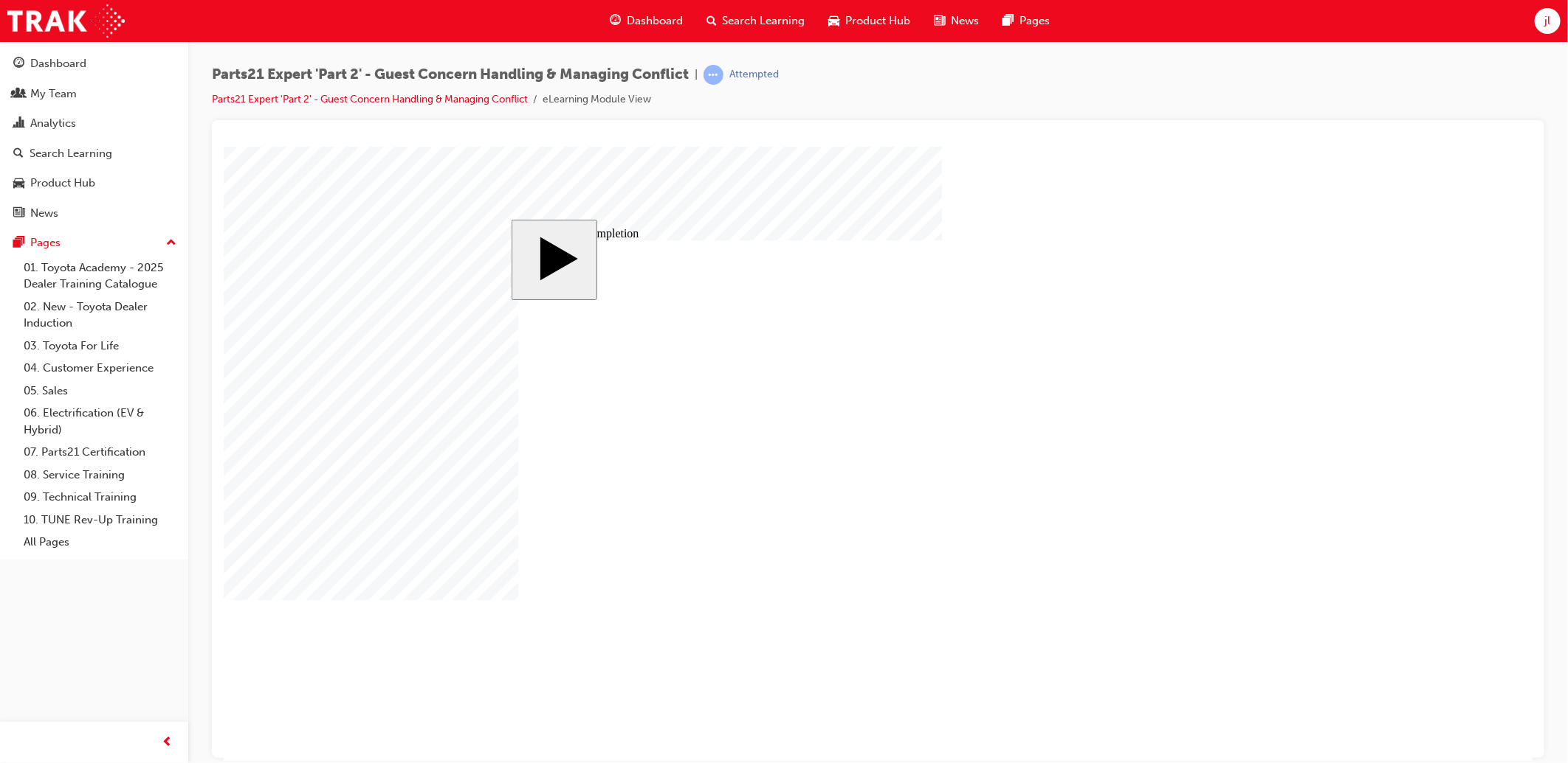
drag, startPoint x: 953, startPoint y: 533, endPoint x: 853, endPoint y: 550, distance: 101.4
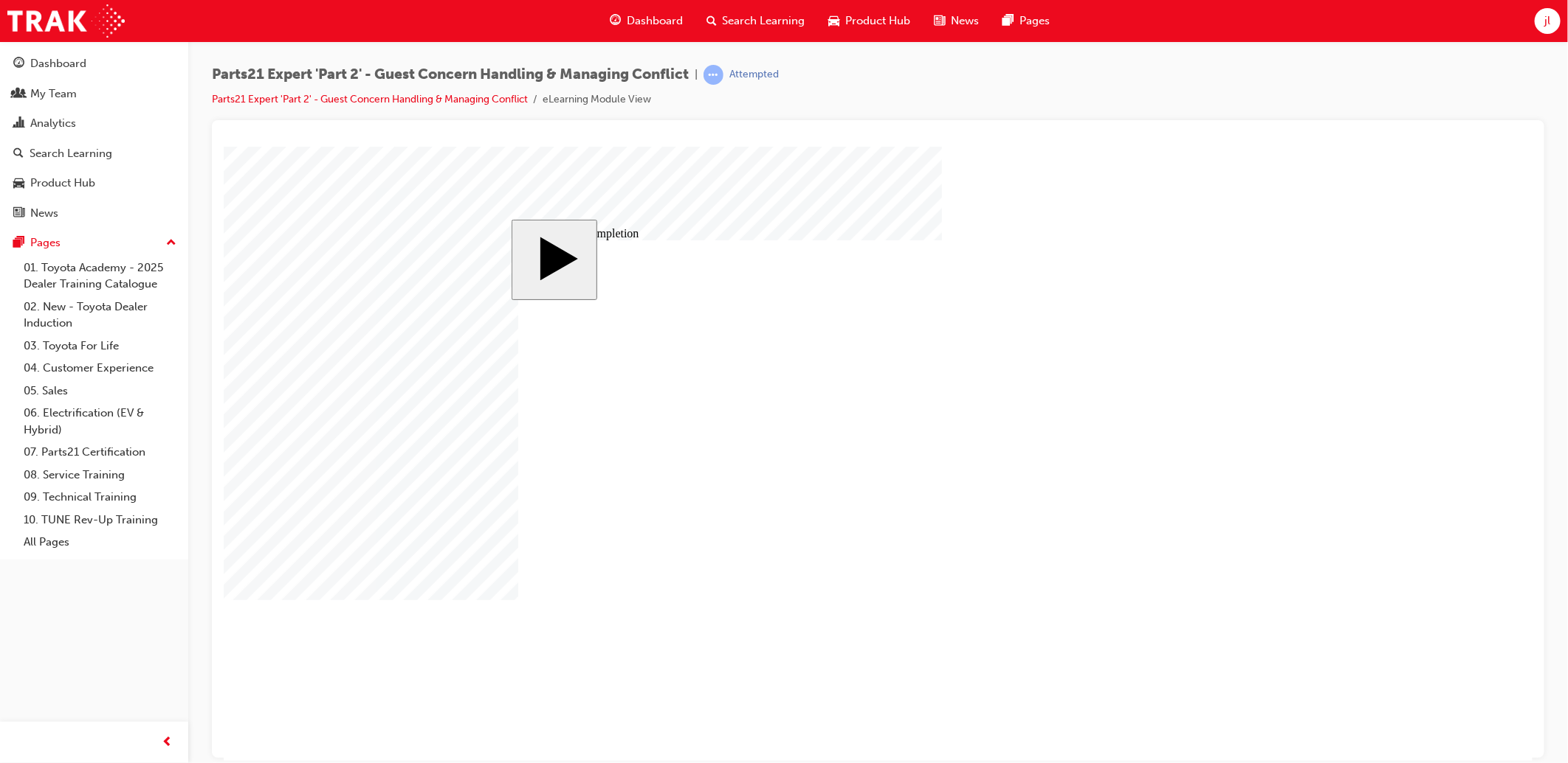
drag, startPoint x: 950, startPoint y: 523, endPoint x: 939, endPoint y: 524, distance: 11.0
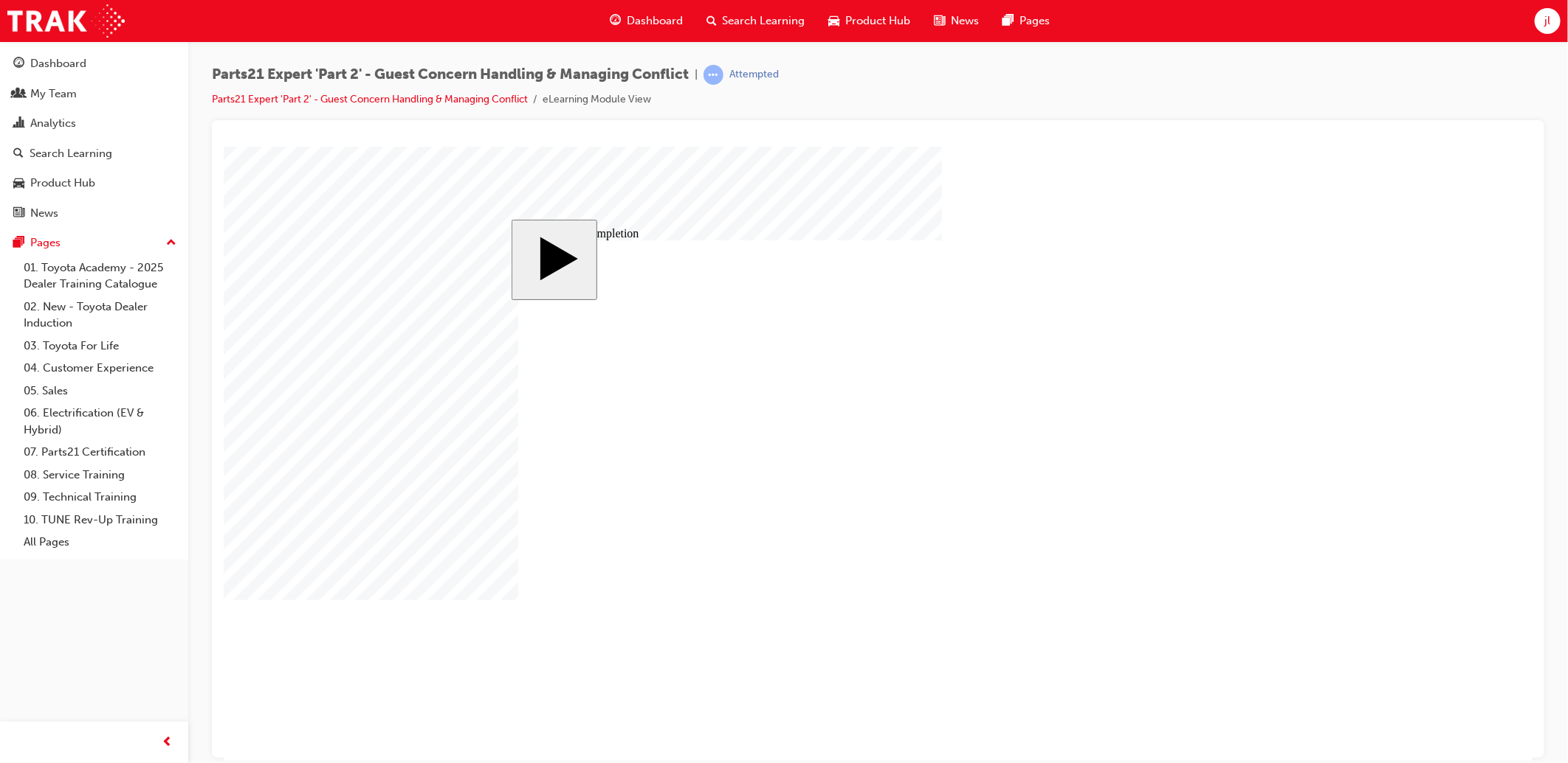
drag, startPoint x: 957, startPoint y: 510, endPoint x: 889, endPoint y: 512, distance: 68.0
drag, startPoint x: 955, startPoint y: 526, endPoint x: 886, endPoint y: 528, distance: 69.0
drag, startPoint x: 954, startPoint y: 535, endPoint x: 910, endPoint y: 539, distance: 44.2
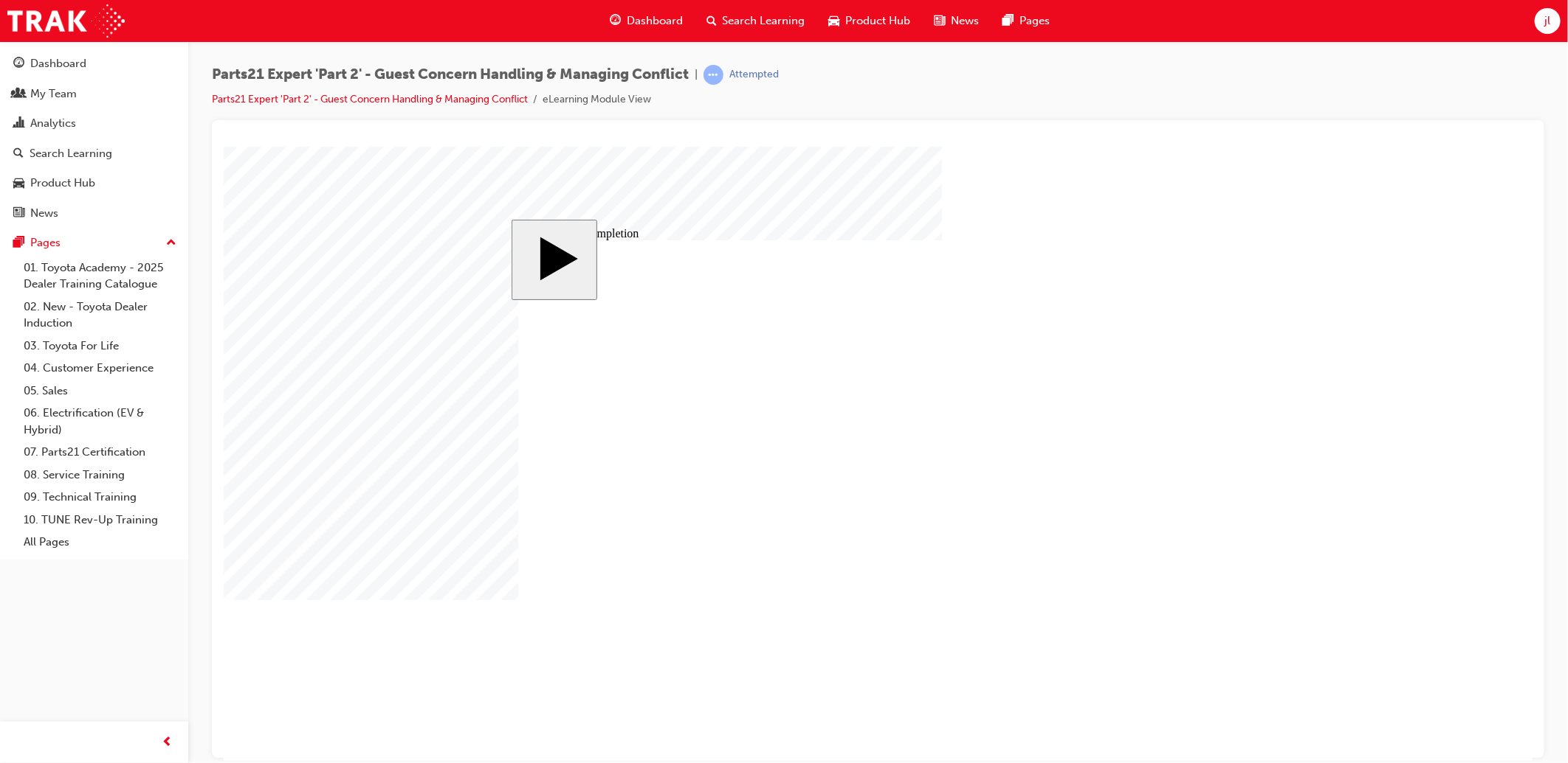
drag, startPoint x: 960, startPoint y: 516, endPoint x: 897, endPoint y: 512, distance: 63.1
drag, startPoint x: 959, startPoint y: 514, endPoint x: 919, endPoint y: 514, distance: 40.0
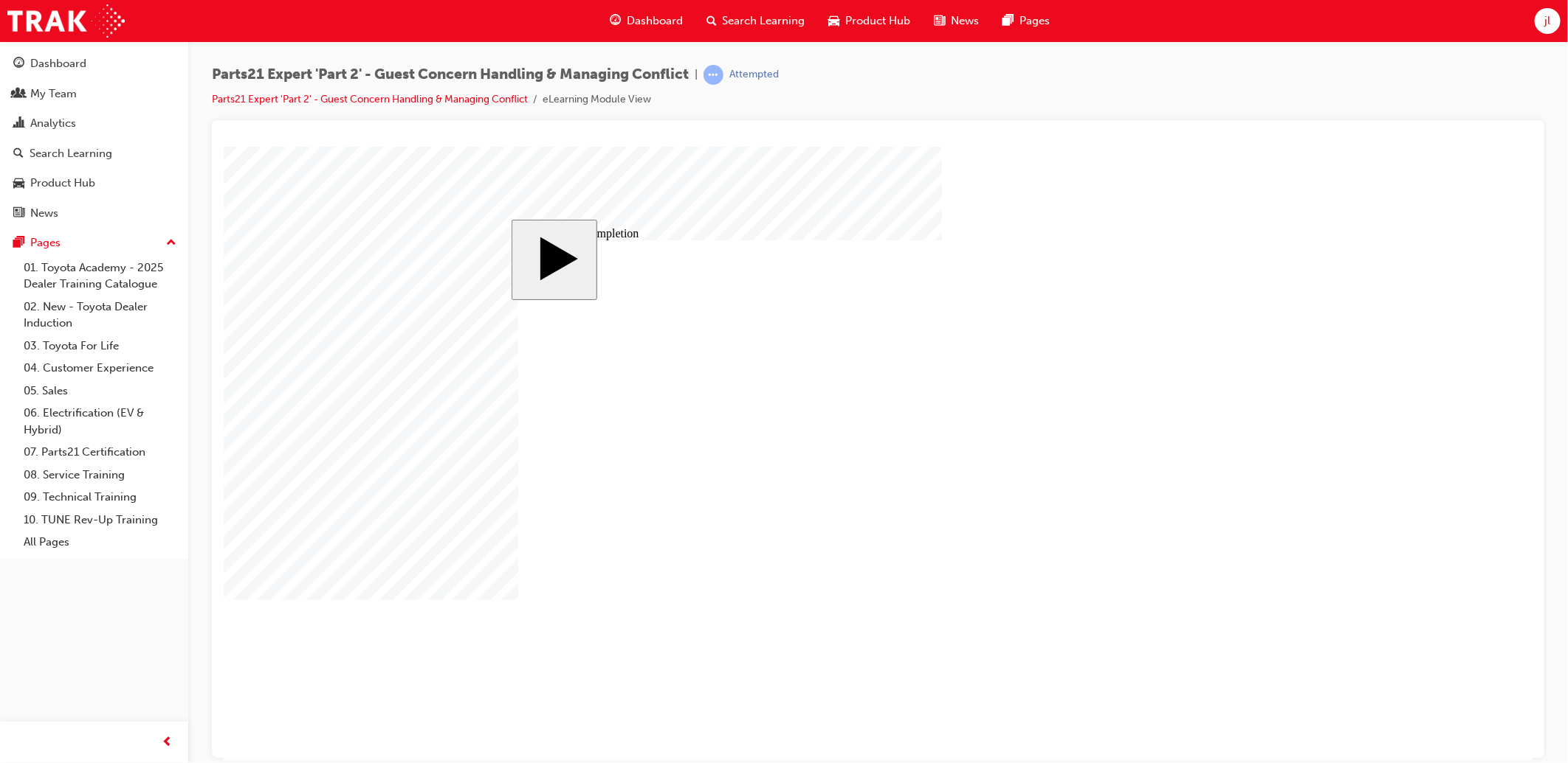
drag, startPoint x: 953, startPoint y: 524, endPoint x: 923, endPoint y: 527, distance: 30.1
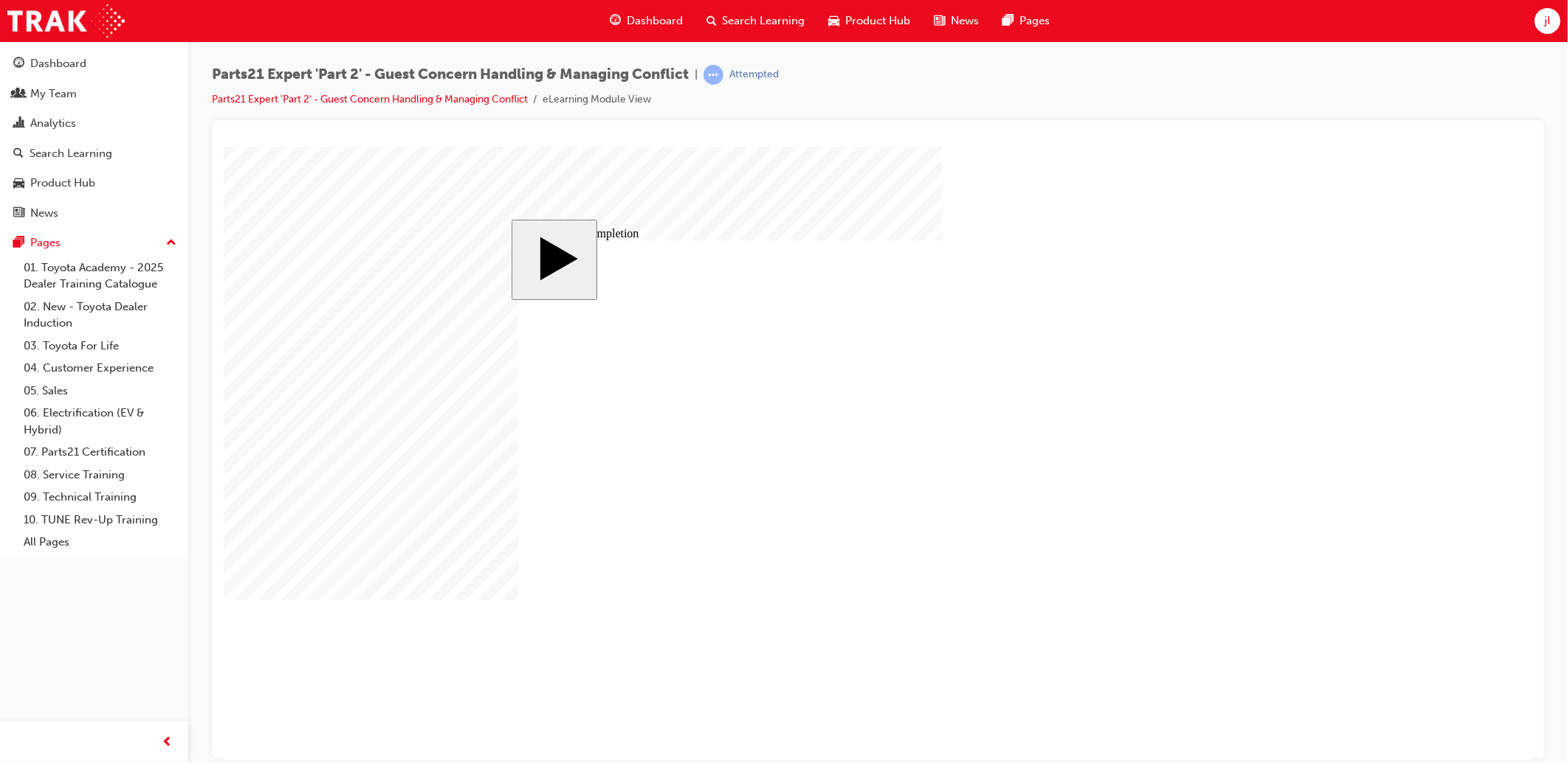
drag, startPoint x: 953, startPoint y: 539, endPoint x: 906, endPoint y: 538, distance: 47.0
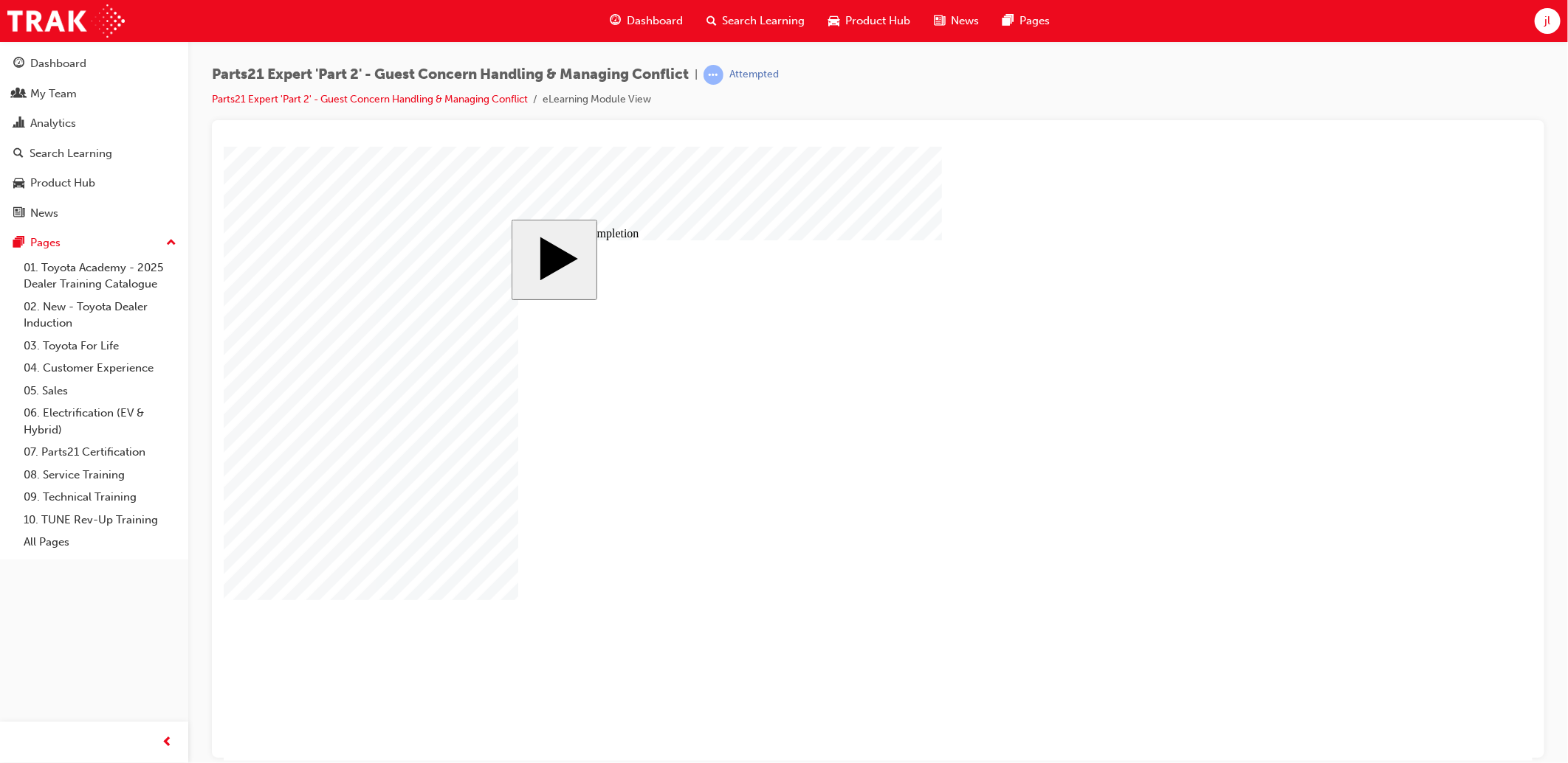
drag, startPoint x: 954, startPoint y: 535, endPoint x: 913, endPoint y: 538, distance: 41.1
drag, startPoint x: 960, startPoint y: 523, endPoint x: 923, endPoint y: 525, distance: 37.1
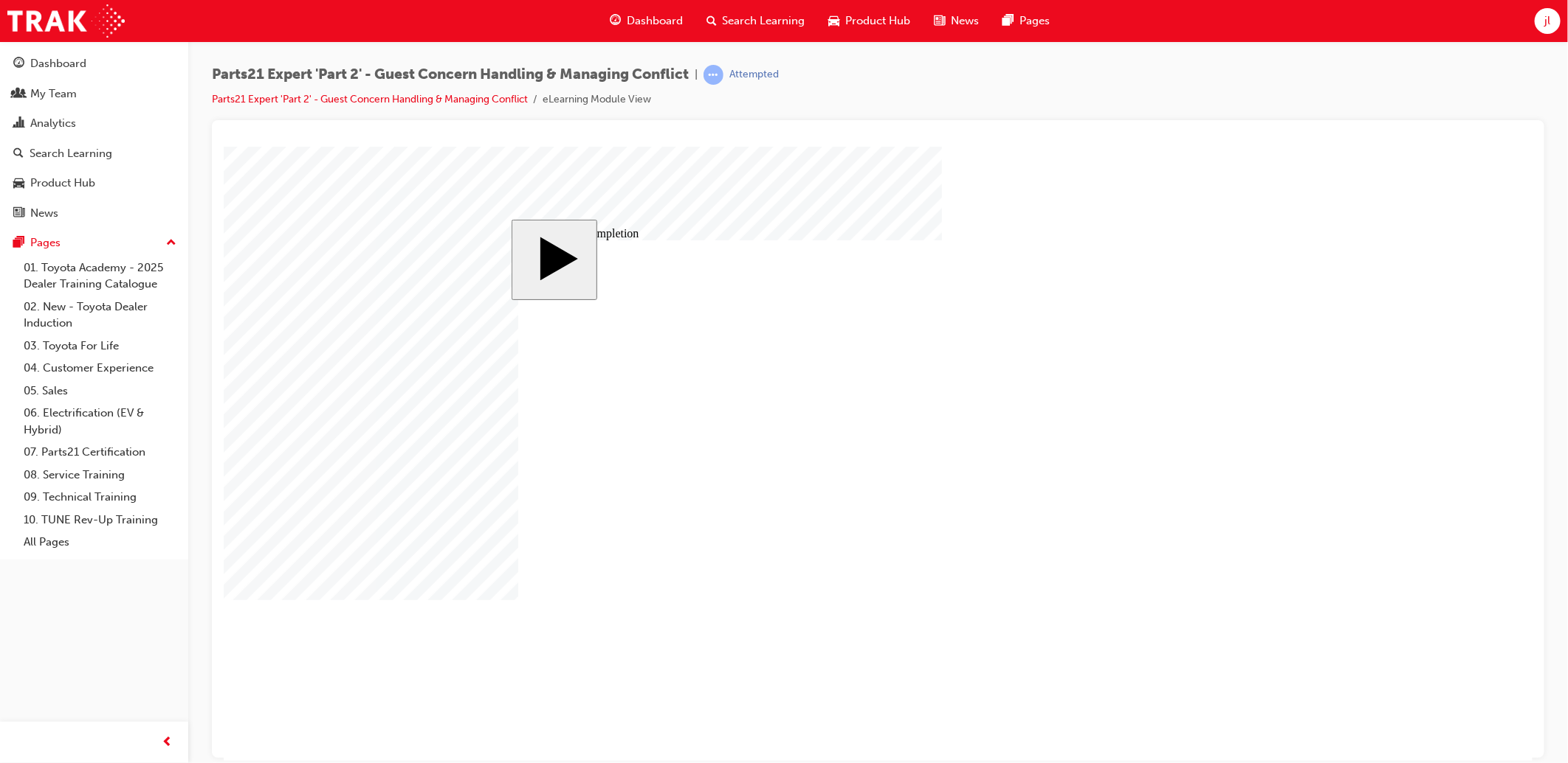
drag, startPoint x: 953, startPoint y: 511, endPoint x: 908, endPoint y: 516, distance: 45.3
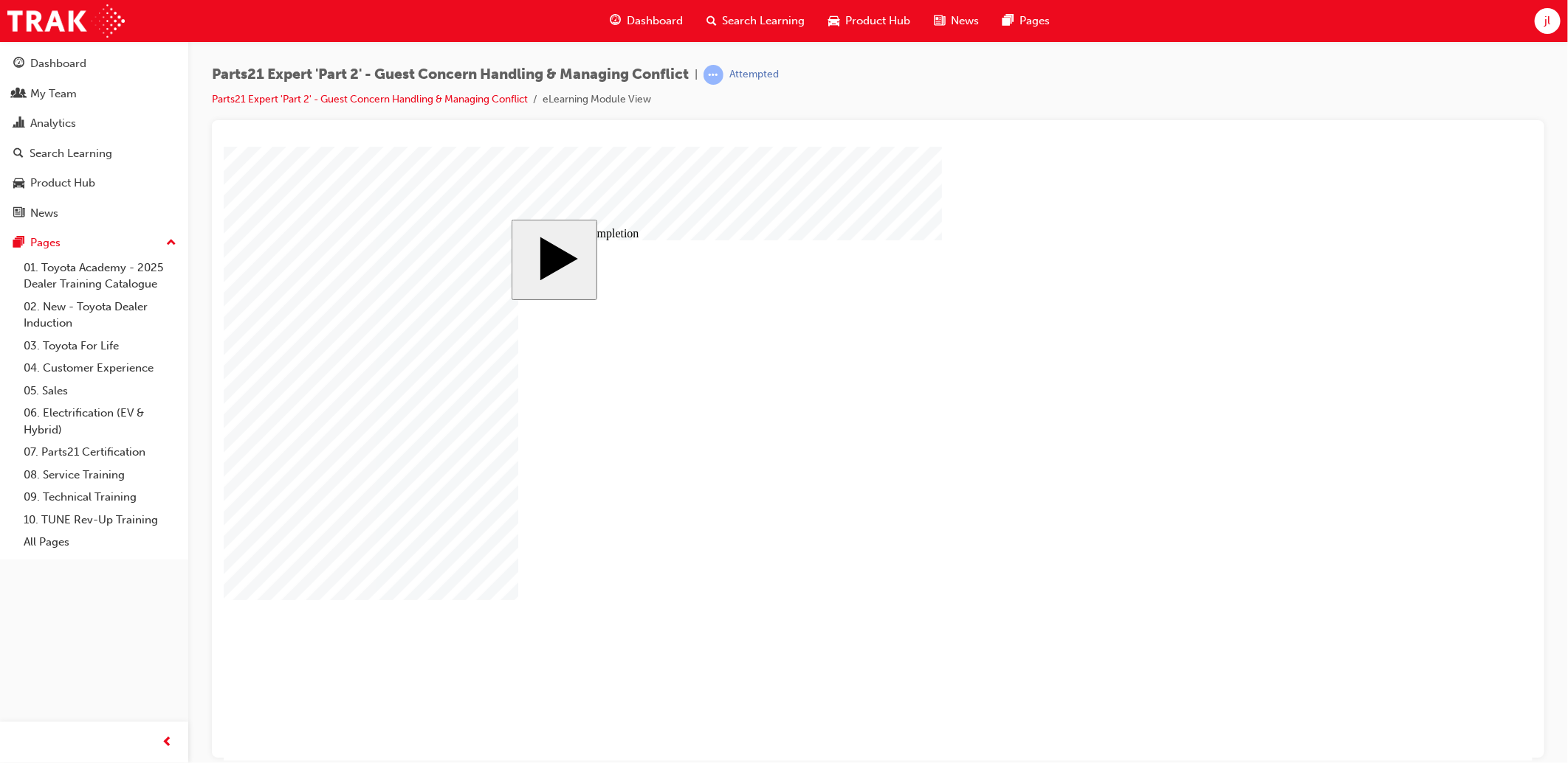
drag, startPoint x: 959, startPoint y: 523, endPoint x: 770, endPoint y: 532, distance: 189.2
drag, startPoint x: 955, startPoint y: 532, endPoint x: 888, endPoint y: 539, distance: 67.4
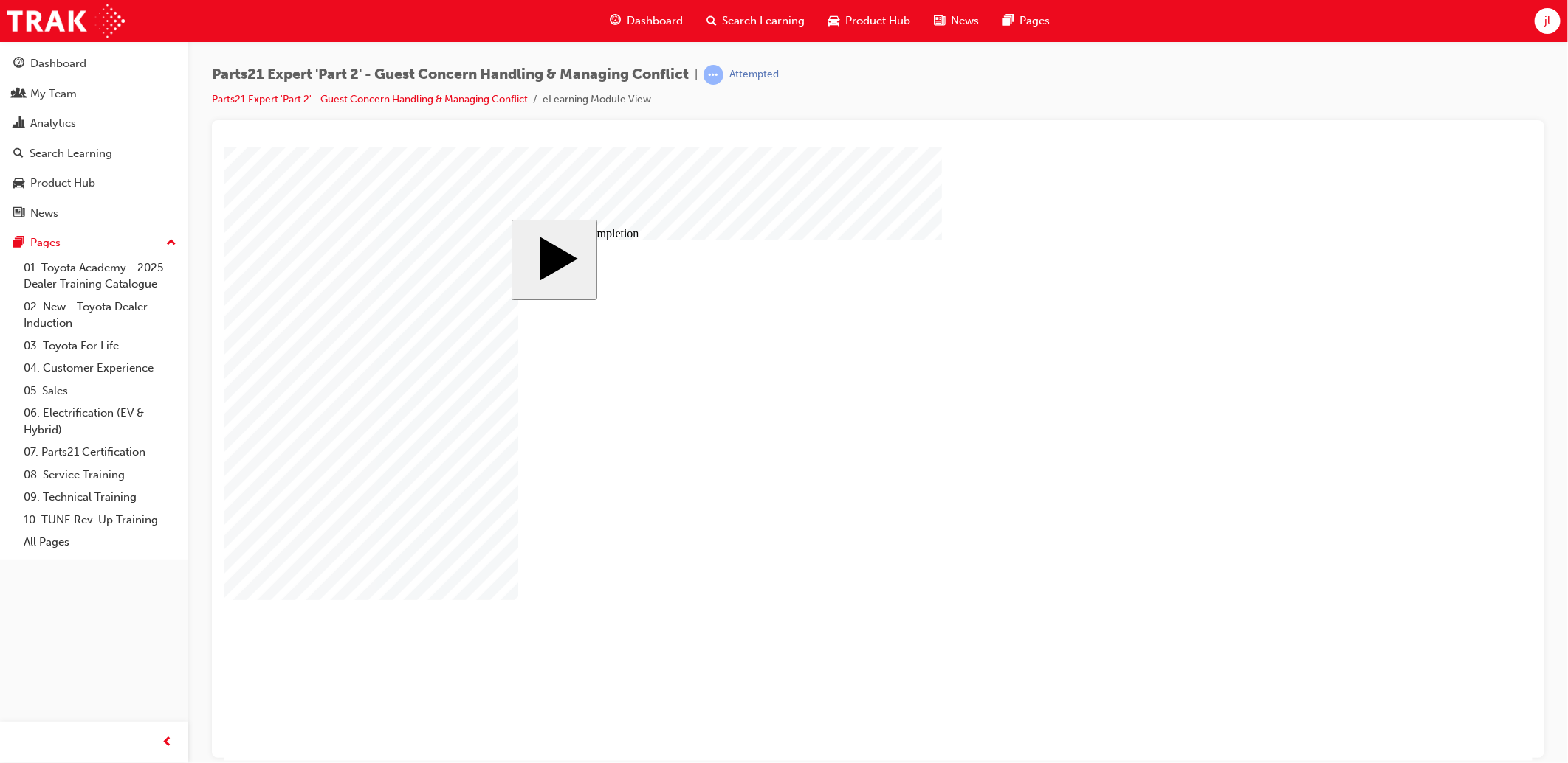
drag, startPoint x: 953, startPoint y: 511, endPoint x: 881, endPoint y: 511, distance: 72.0
drag, startPoint x: 957, startPoint y: 510, endPoint x: 932, endPoint y: 513, distance: 25.2
drag, startPoint x: 957, startPoint y: 513, endPoint x: 939, endPoint y: 513, distance: 18.0
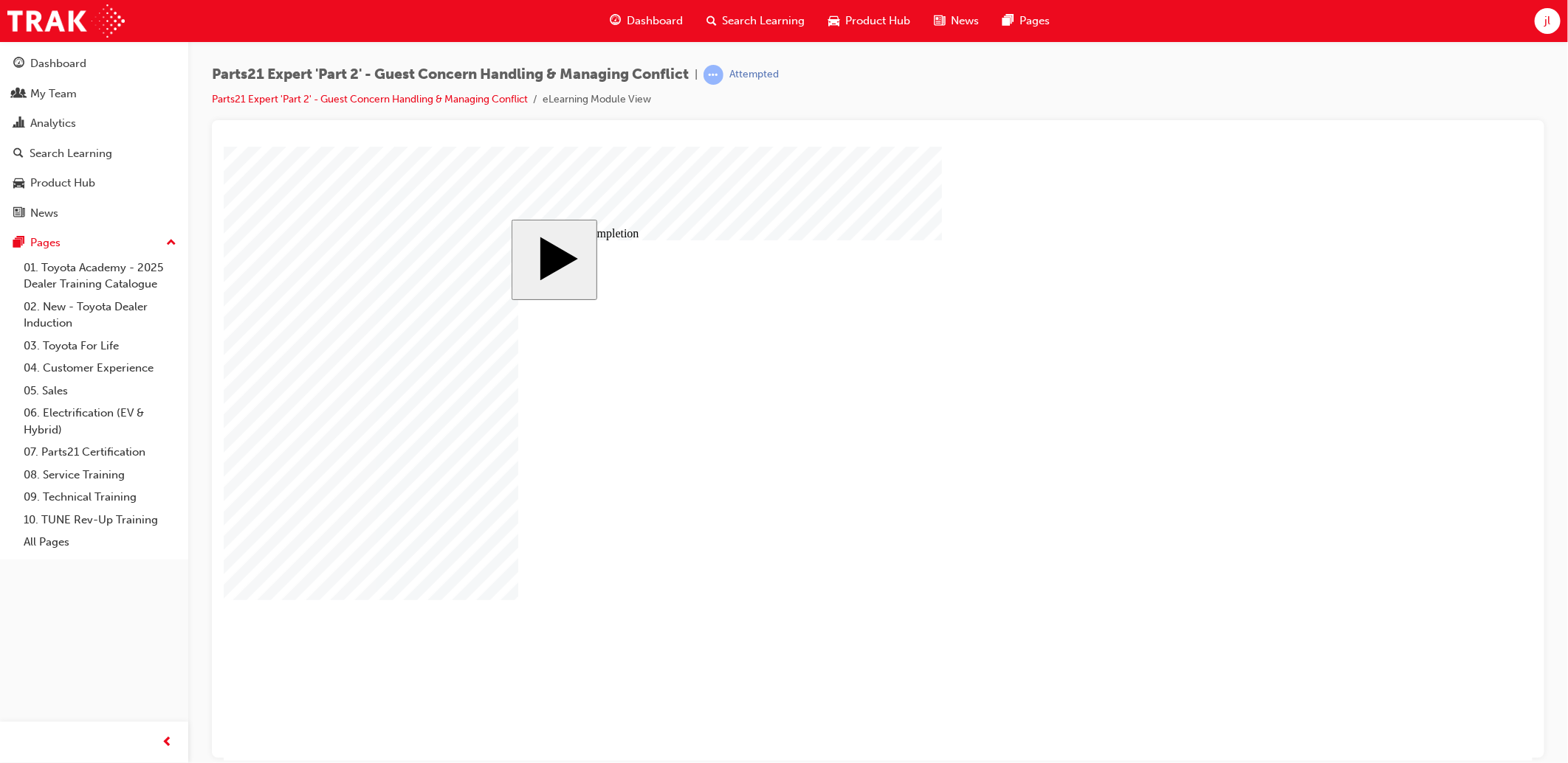
drag, startPoint x: 956, startPoint y: 523, endPoint x: 934, endPoint y: 525, distance: 22.1
